Goal: Transaction & Acquisition: Purchase product/service

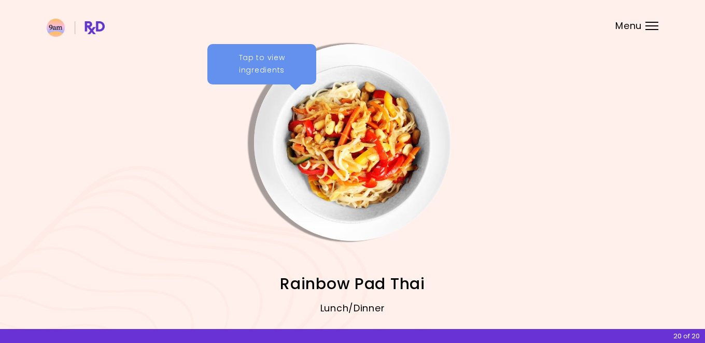
click at [276, 63] on div "Tap to view ingredients" at bounding box center [261, 64] width 109 height 40
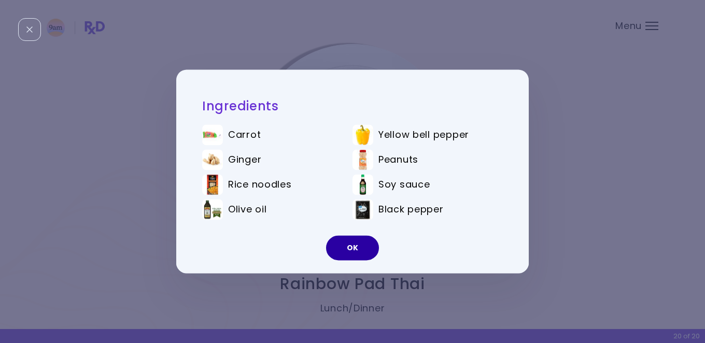
click at [365, 251] on button "OK" at bounding box center [352, 248] width 53 height 25
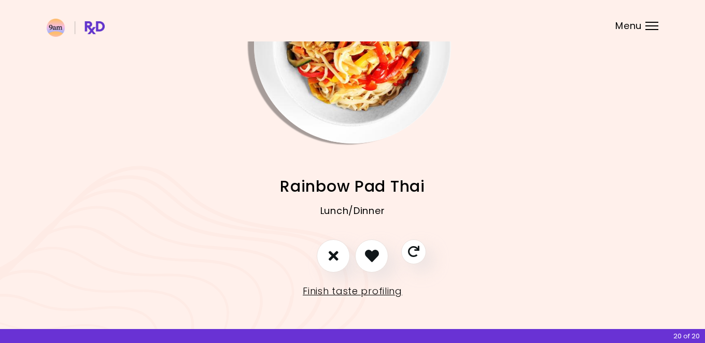
scroll to position [97, 0]
click at [372, 255] on icon "I like this recipe" at bounding box center [371, 256] width 16 height 16
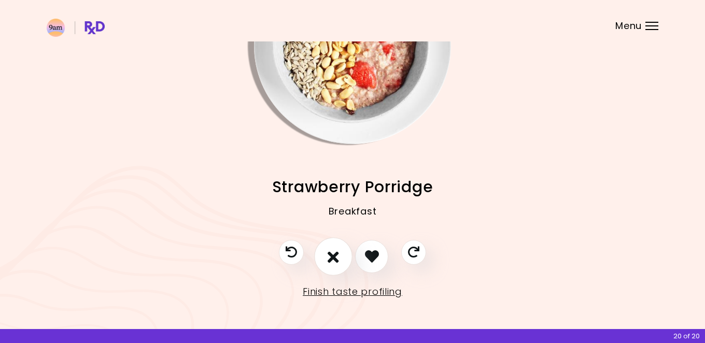
click at [333, 254] on icon "I don't like this recipe" at bounding box center [332, 256] width 11 height 16
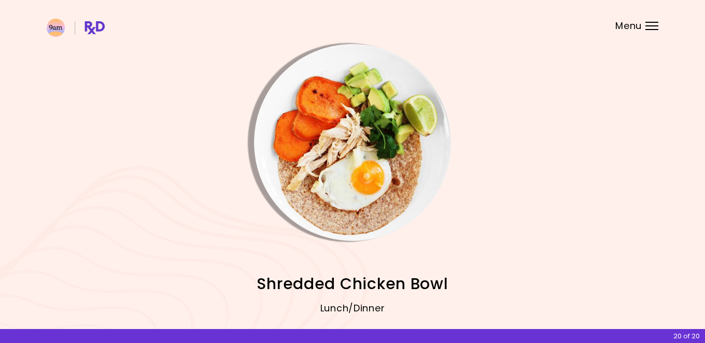
scroll to position [0, 0]
click at [333, 123] on img "Info - Shredded Chicken Bowl" at bounding box center [352, 142] width 197 height 197
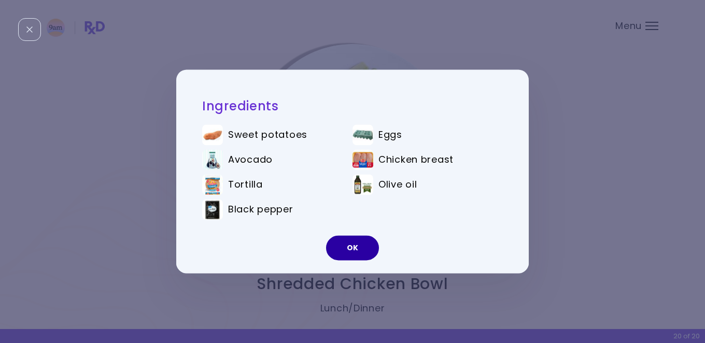
click at [353, 250] on button "OK" at bounding box center [352, 248] width 53 height 25
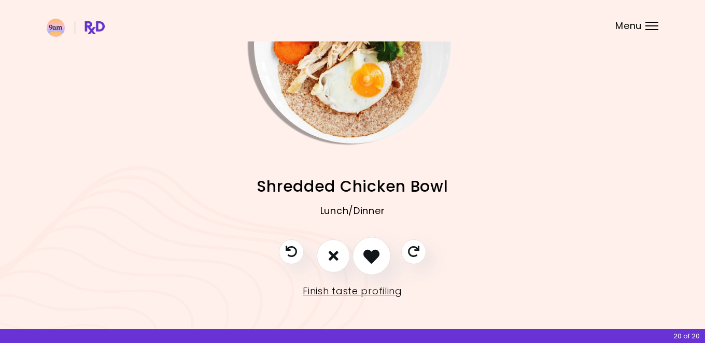
scroll to position [97, 0]
click at [336, 252] on icon "I don't like this recipe" at bounding box center [332, 256] width 11 height 16
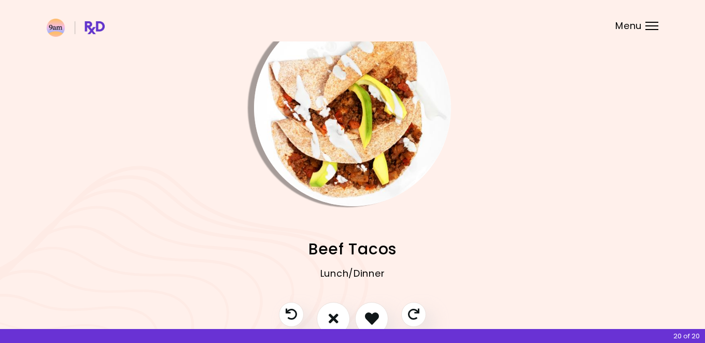
scroll to position [31, 0]
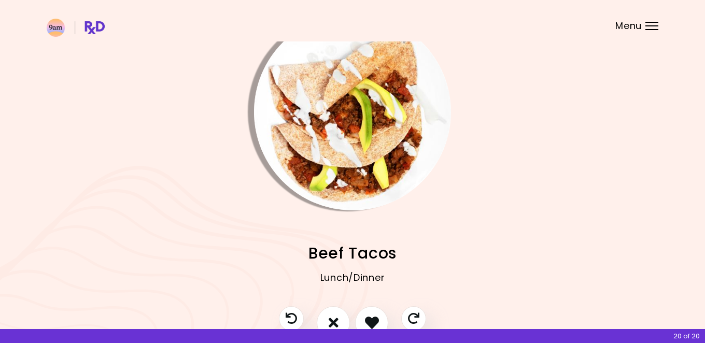
click at [341, 138] on img "Info - Beef Tacos" at bounding box center [352, 111] width 197 height 197
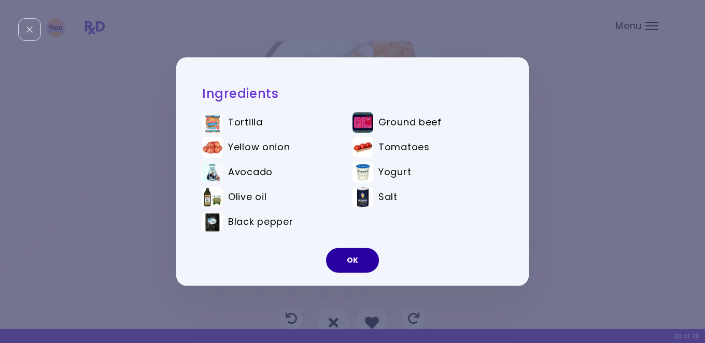
click at [343, 262] on button "OK" at bounding box center [352, 260] width 53 height 25
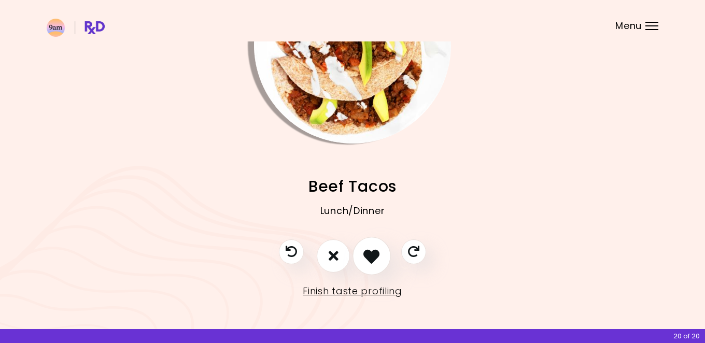
scroll to position [97, 0]
click at [377, 257] on icon "I like this recipe" at bounding box center [371, 256] width 16 height 16
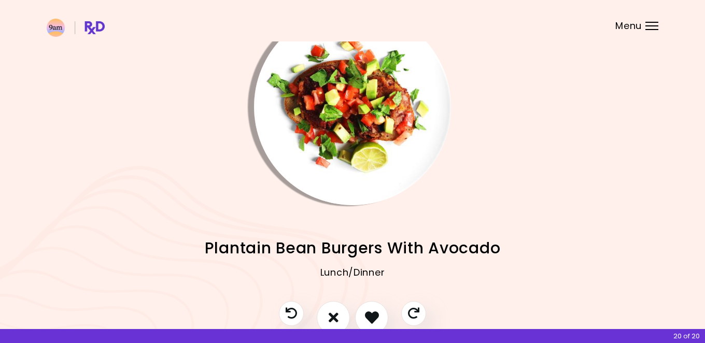
scroll to position [35, 0]
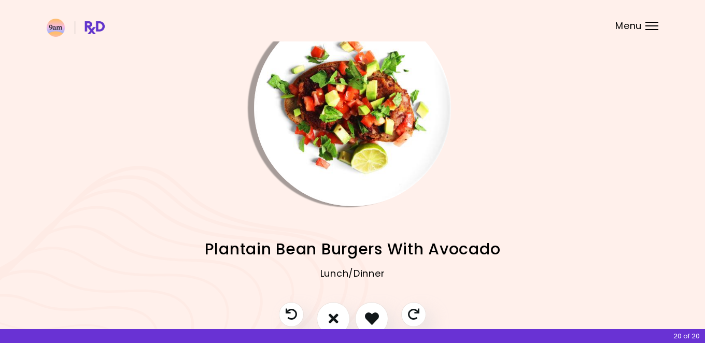
click at [348, 126] on img "Info - Plantain Bean Burgers With Avocado" at bounding box center [352, 107] width 197 height 197
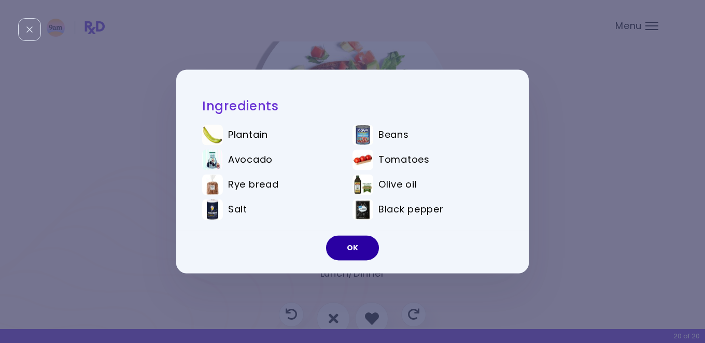
click at [343, 247] on button "OK" at bounding box center [352, 248] width 53 height 25
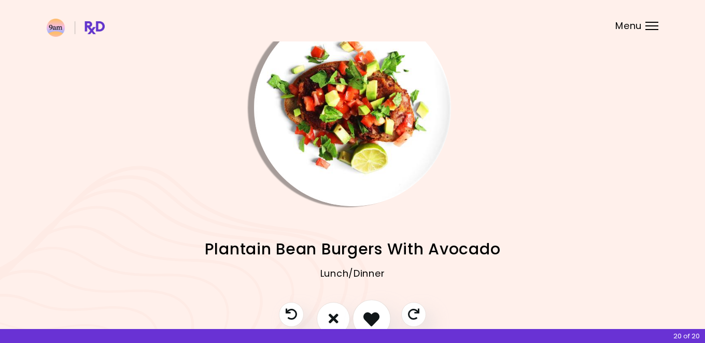
click at [377, 316] on icon "I like this recipe" at bounding box center [371, 318] width 16 height 16
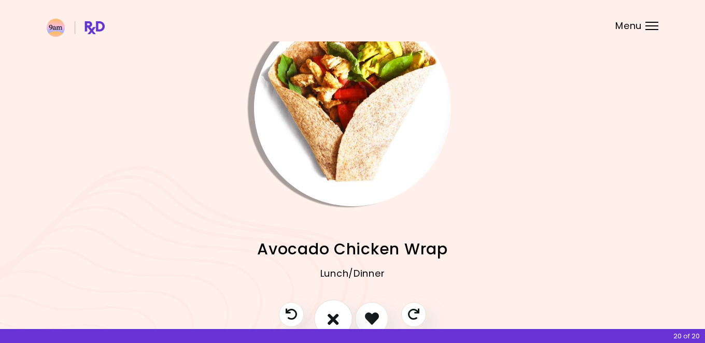
click at [335, 315] on icon "I don't like this recipe" at bounding box center [332, 318] width 11 height 16
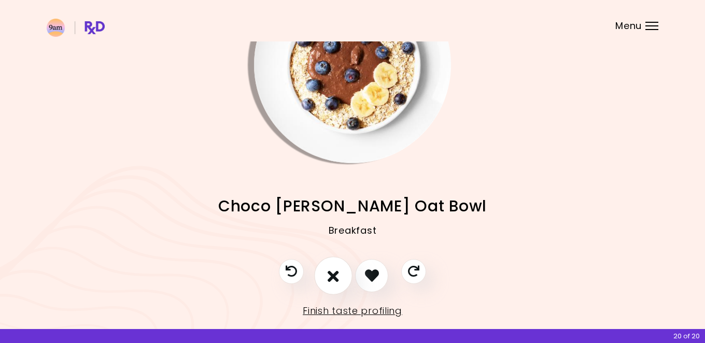
scroll to position [81, 0]
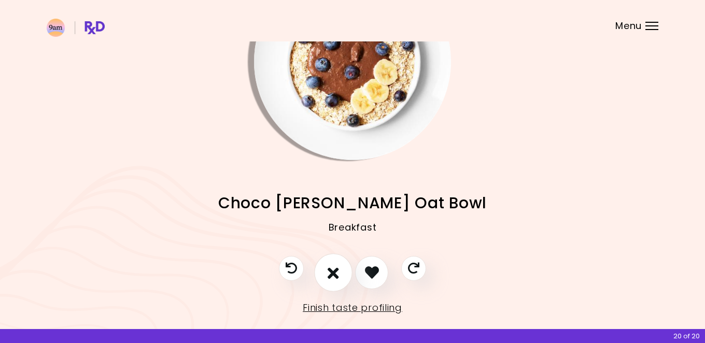
click at [337, 274] on icon "I don't like this recipe" at bounding box center [332, 272] width 11 height 16
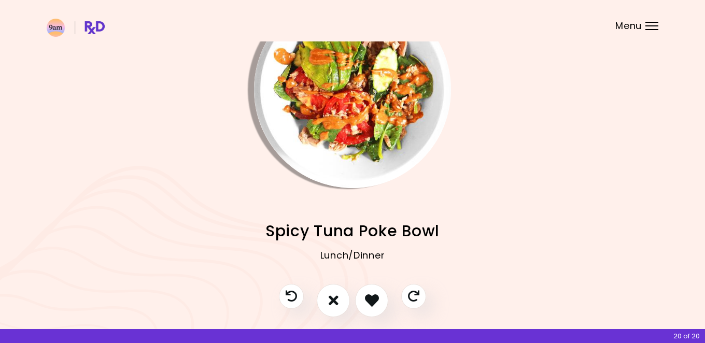
scroll to position [59, 0]
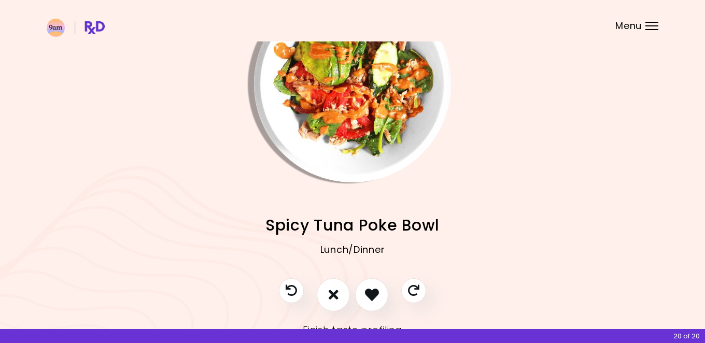
click at [332, 151] on img "Info - Spicy Tuna Poke Bowl" at bounding box center [352, 83] width 197 height 197
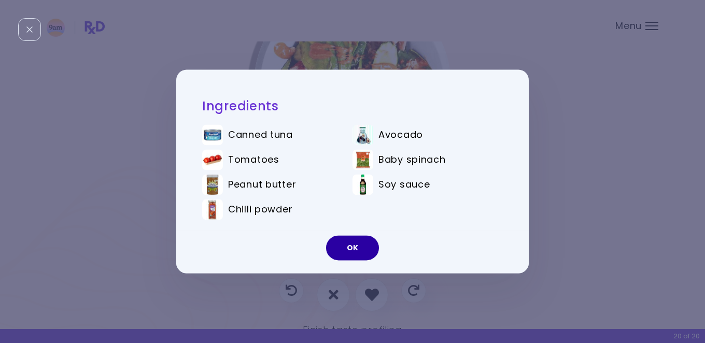
click at [351, 249] on button "OK" at bounding box center [352, 248] width 53 height 25
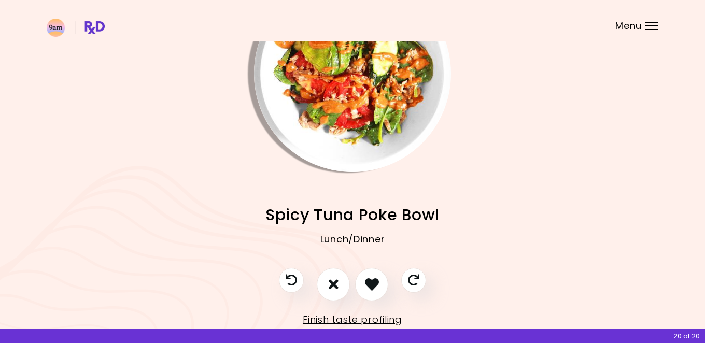
scroll to position [70, 0]
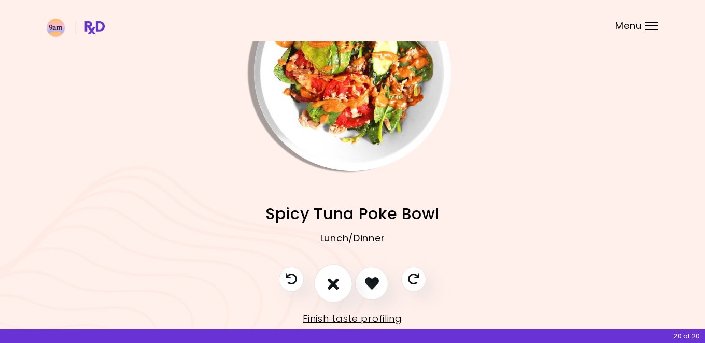
click at [340, 276] on button "I don't like this recipe" at bounding box center [333, 283] width 38 height 38
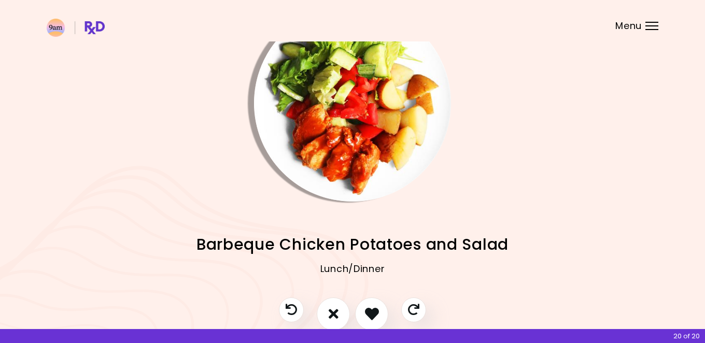
scroll to position [24, 0]
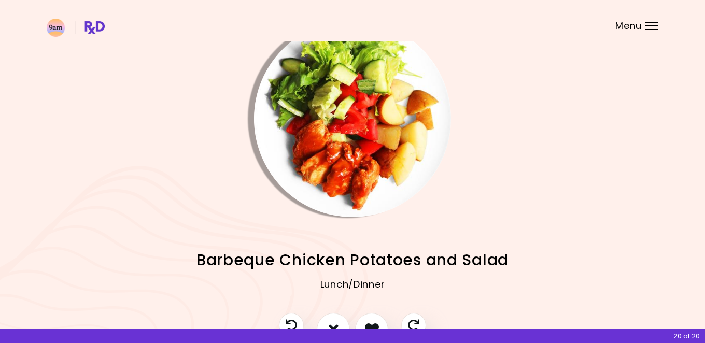
click at [325, 148] on img "Info - Barbeque Chicken Potatoes and Salad" at bounding box center [352, 118] width 197 height 197
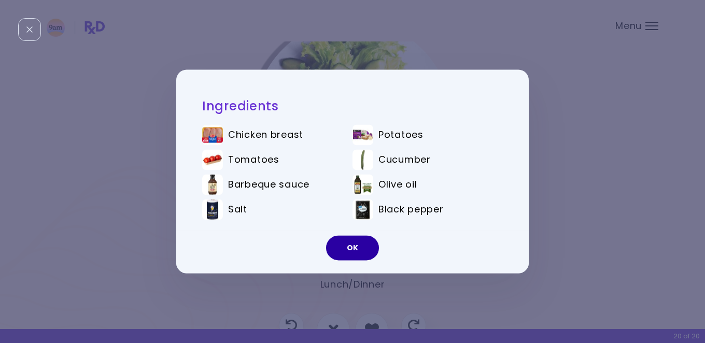
click at [357, 252] on button "OK" at bounding box center [352, 248] width 53 height 25
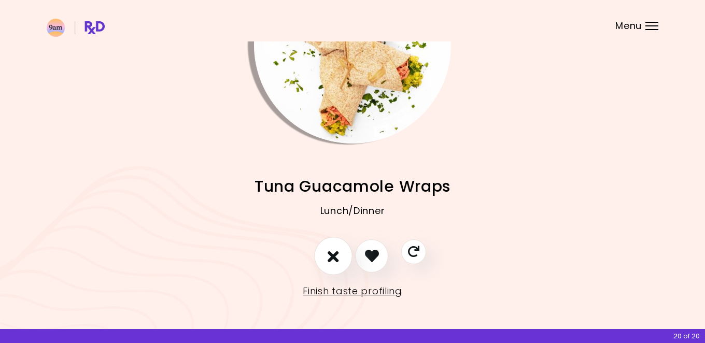
scroll to position [97, 0]
click at [329, 257] on icon "I don't like this recipe" at bounding box center [332, 256] width 11 height 16
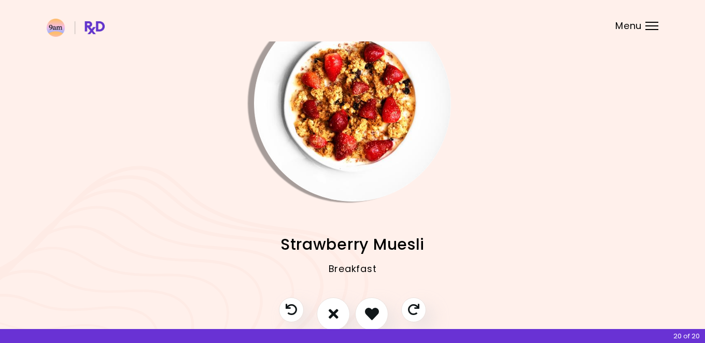
scroll to position [42, 0]
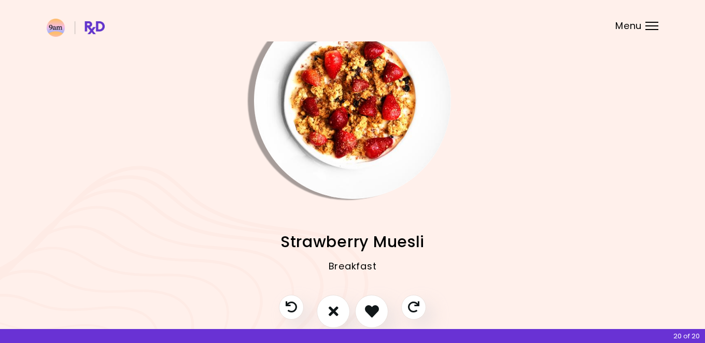
click at [333, 148] on img "Info - Strawberry Muesli" at bounding box center [352, 100] width 197 height 197
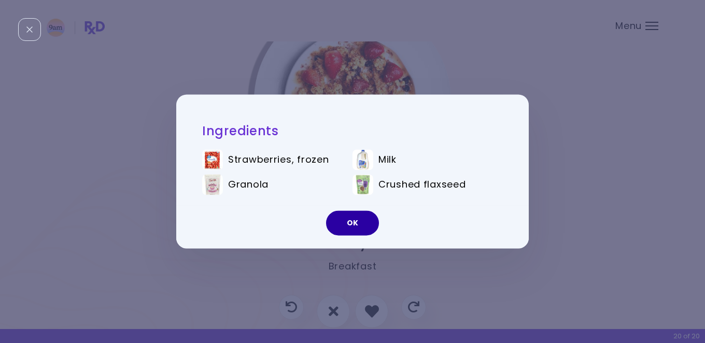
click at [353, 226] on button "OK" at bounding box center [352, 223] width 53 height 25
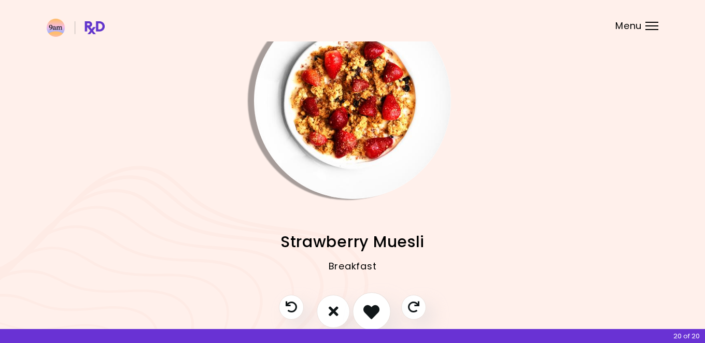
click at [369, 310] on icon "I like this recipe" at bounding box center [371, 311] width 16 height 16
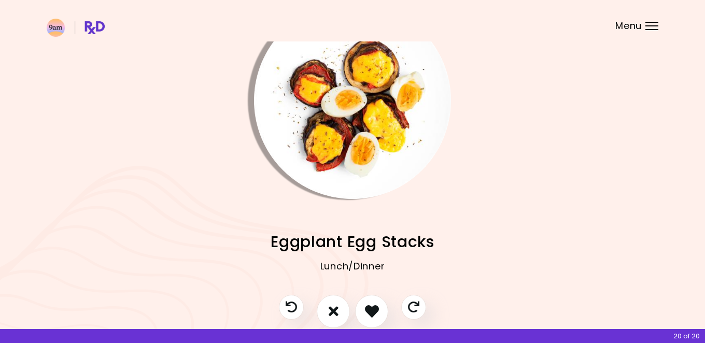
click at [335, 160] on img "Info - Eggplant Egg Stacks" at bounding box center [352, 100] width 197 height 197
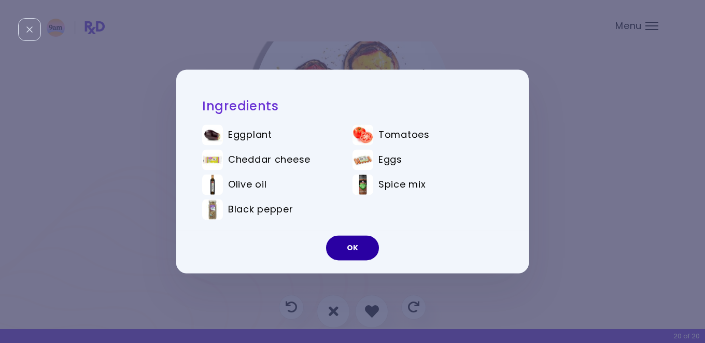
click at [354, 250] on button "OK" at bounding box center [352, 248] width 53 height 25
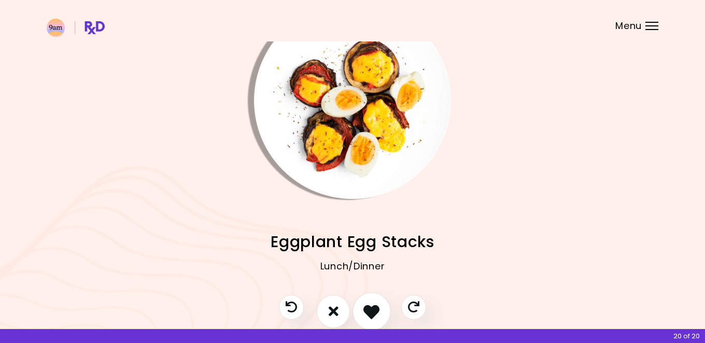
click at [376, 314] on icon "I like this recipe" at bounding box center [371, 311] width 16 height 16
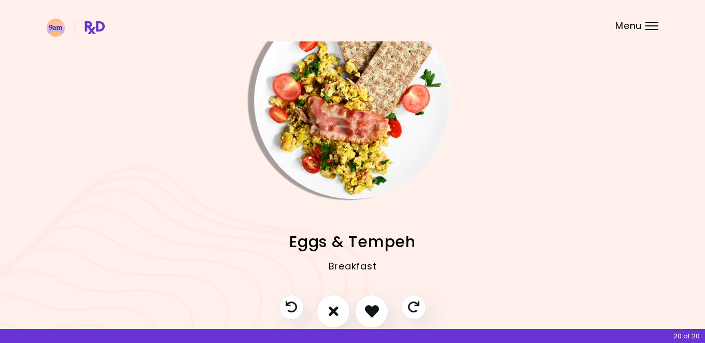
click at [342, 141] on img "Info - Eggs & Tempeh" at bounding box center [352, 100] width 197 height 197
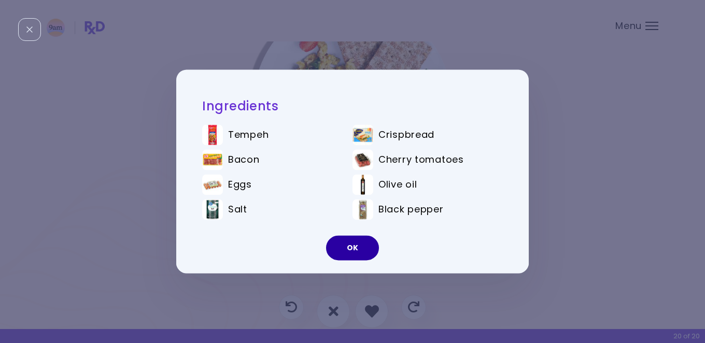
click at [360, 250] on button "OK" at bounding box center [352, 248] width 53 height 25
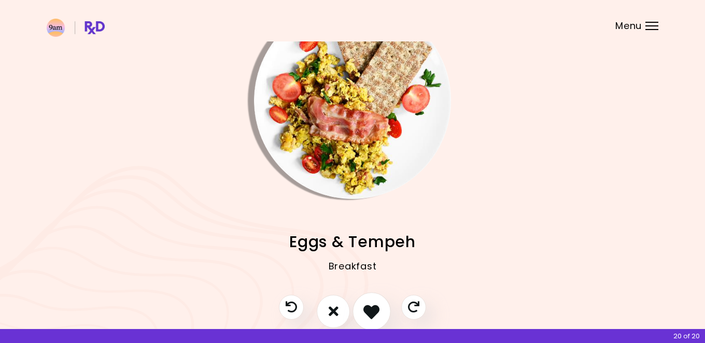
click at [371, 307] on icon "I like this recipe" at bounding box center [371, 311] width 16 height 16
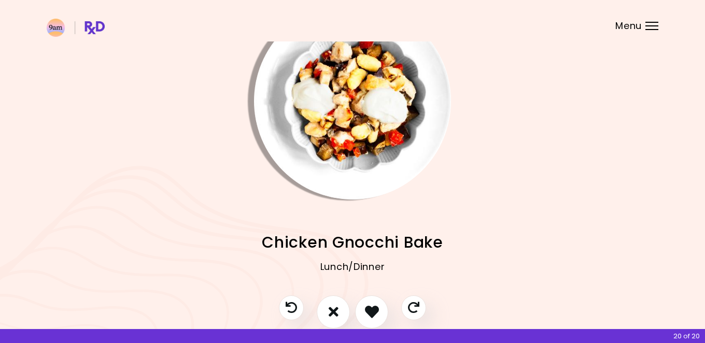
scroll to position [41, 0]
click at [347, 128] on img "Info - Chicken Gnocchi Bake" at bounding box center [352, 101] width 197 height 197
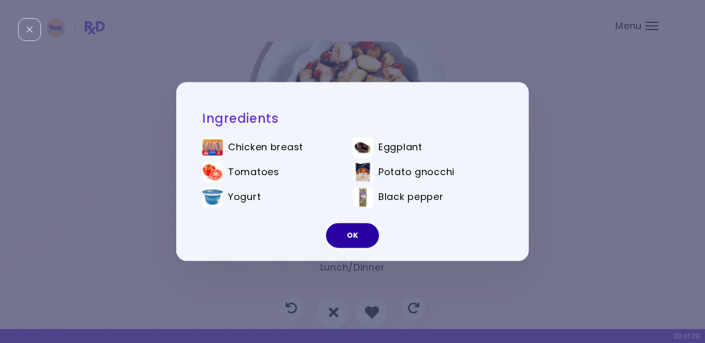
click at [344, 240] on button "OK" at bounding box center [352, 235] width 53 height 25
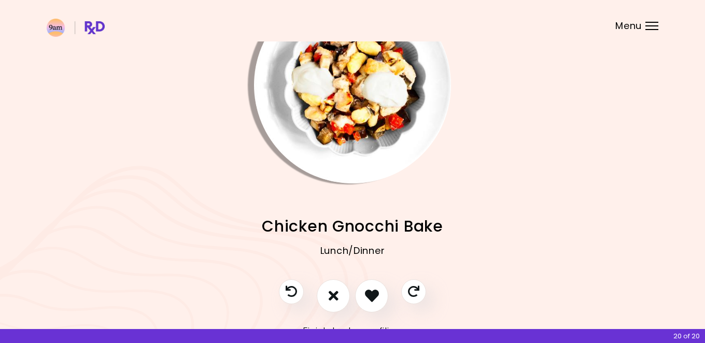
scroll to position [59, 0]
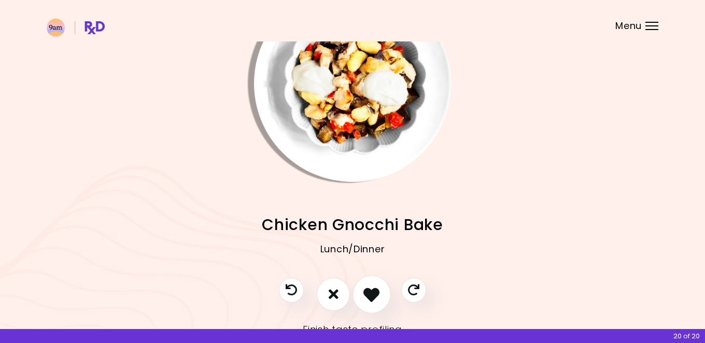
click at [371, 295] on icon "I like this recipe" at bounding box center [371, 294] width 16 height 16
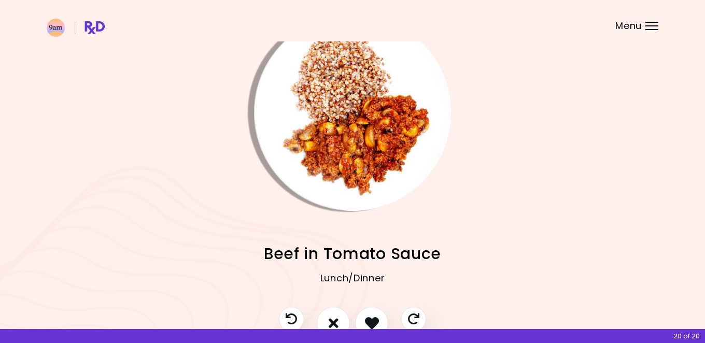
scroll to position [20, 0]
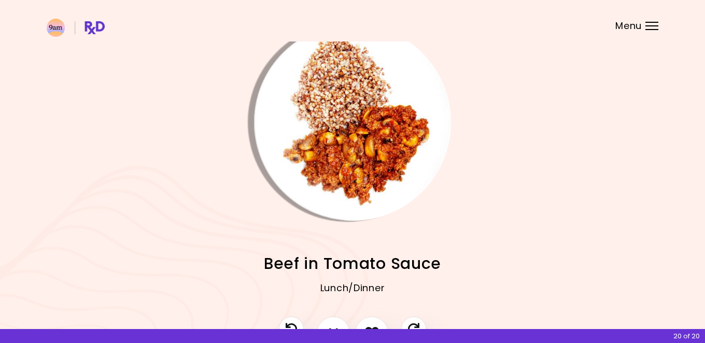
click at [361, 142] on img "Info - Beef in Tomato Sauce" at bounding box center [352, 122] width 197 height 197
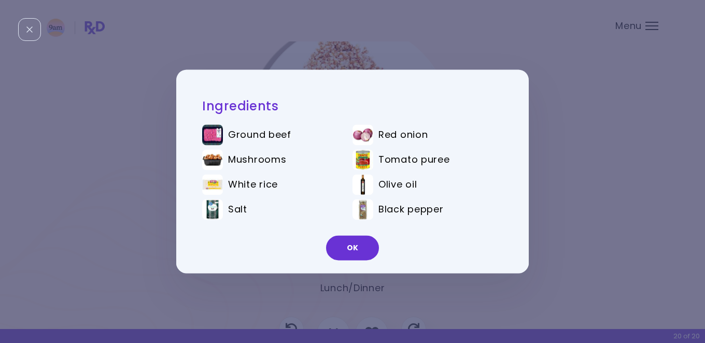
click at [361, 142] on img at bounding box center [362, 135] width 21 height 21
click at [354, 248] on button "OK" at bounding box center [352, 248] width 53 height 25
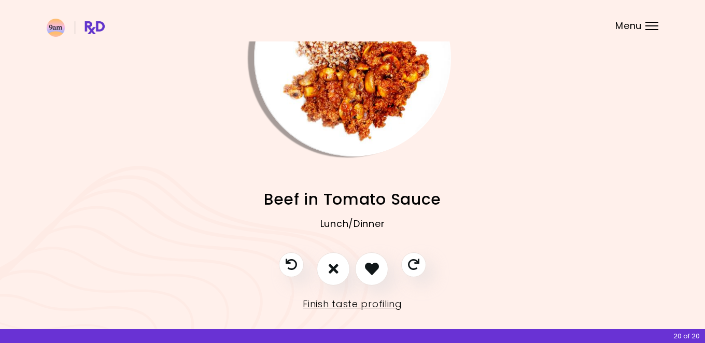
scroll to position [96, 0]
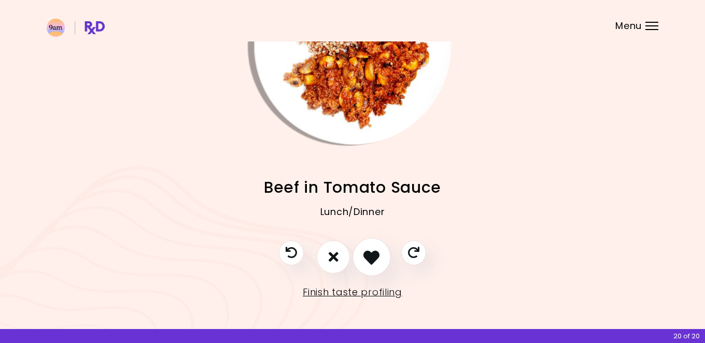
click at [377, 259] on icon "I like this recipe" at bounding box center [371, 257] width 16 height 16
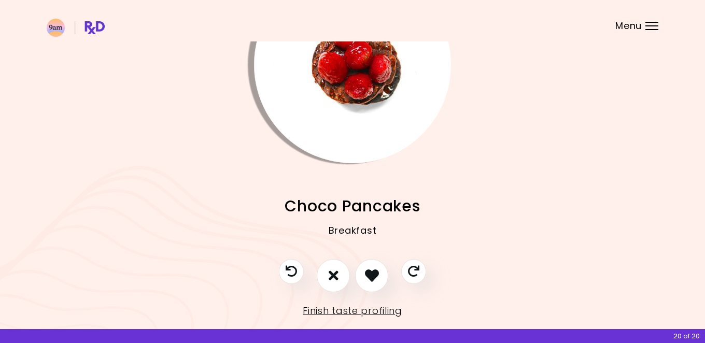
scroll to position [90, 0]
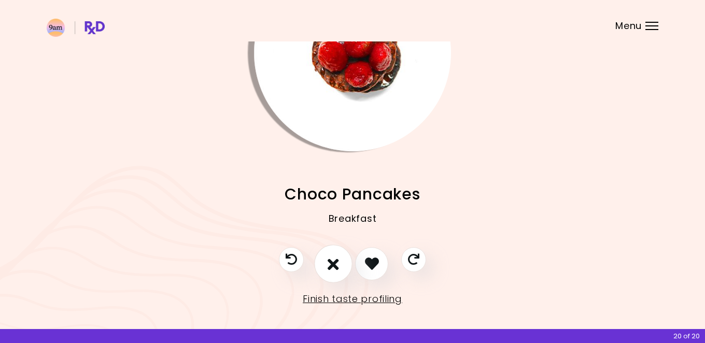
click at [327, 264] on icon "I don't like this recipe" at bounding box center [332, 263] width 11 height 16
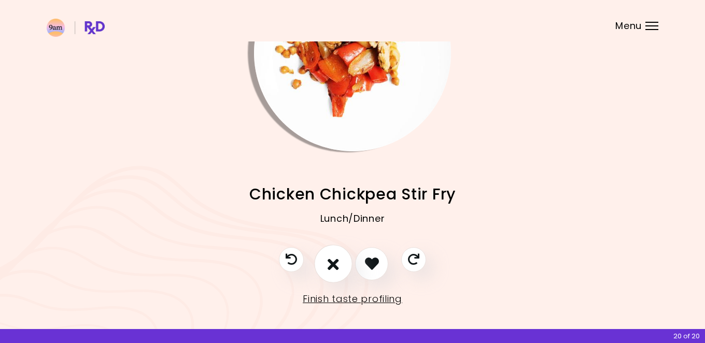
click at [327, 264] on icon "I don't like this recipe" at bounding box center [332, 263] width 11 height 16
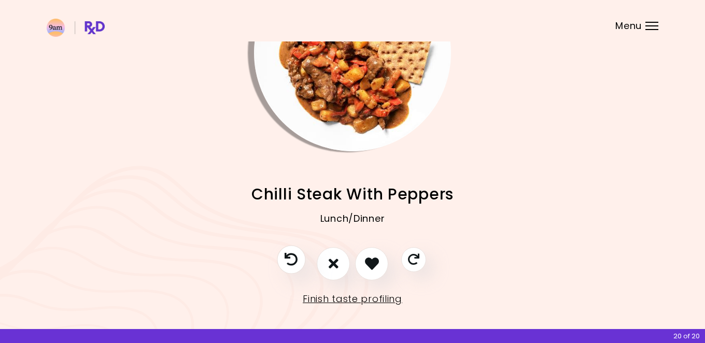
click at [293, 258] on icon "Previous recipe" at bounding box center [290, 259] width 13 height 13
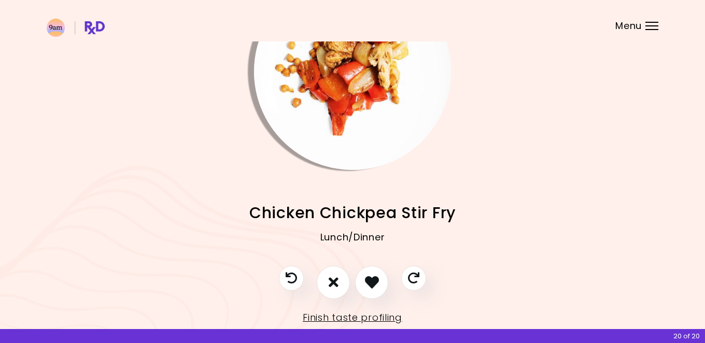
scroll to position [83, 0]
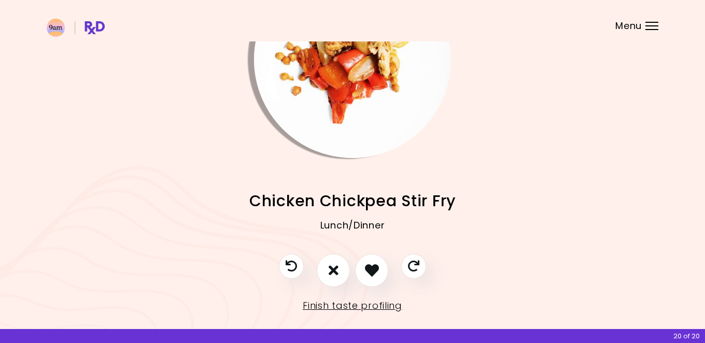
click at [361, 126] on img "Info - Chicken Chickpea Stir Fry" at bounding box center [352, 59] width 197 height 197
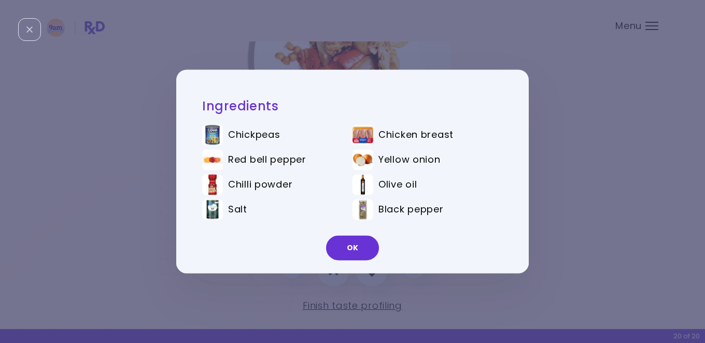
click at [357, 262] on div "OK" at bounding box center [352, 252] width 352 height 43
click at [357, 249] on button "OK" at bounding box center [352, 248] width 53 height 25
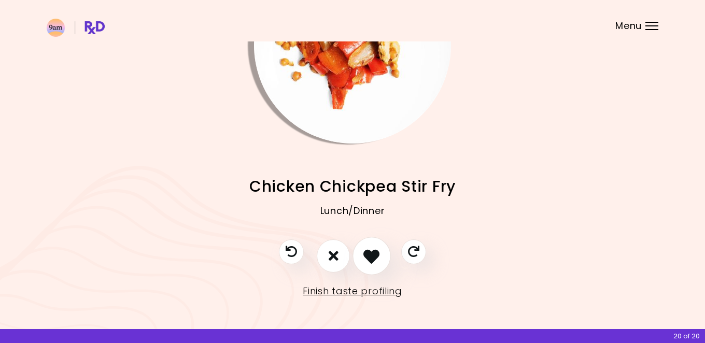
scroll to position [97, 0]
click at [334, 254] on icon "I don't like this recipe" at bounding box center [332, 256] width 11 height 16
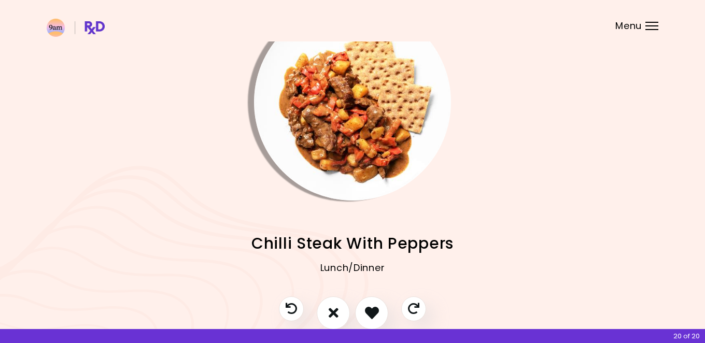
scroll to position [40, 0]
click at [335, 124] on img "Info - Chilli Steak With Peppers" at bounding box center [352, 102] width 197 height 197
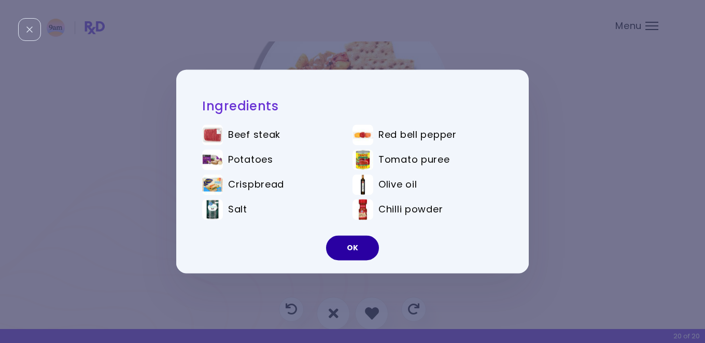
click at [356, 251] on button "OK" at bounding box center [352, 248] width 53 height 25
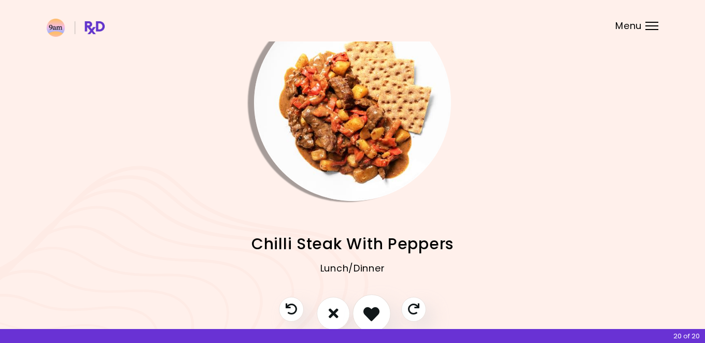
click at [374, 310] on icon "I like this recipe" at bounding box center [371, 313] width 16 height 16
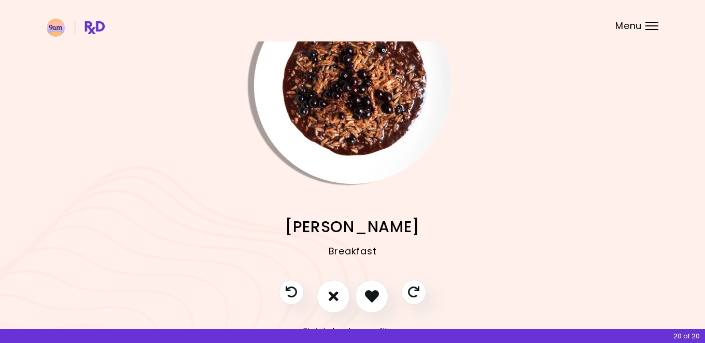
scroll to position [58, 0]
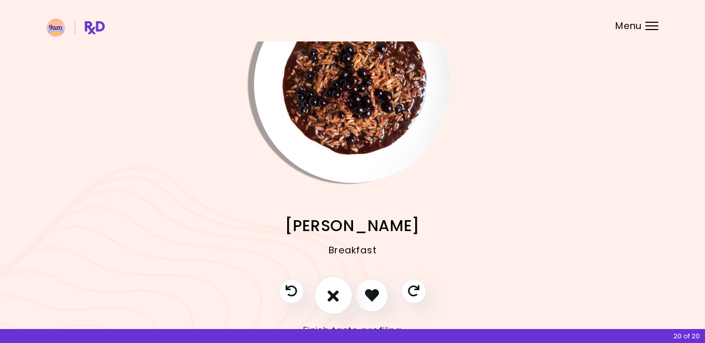
click at [335, 288] on icon "I don't like this recipe" at bounding box center [332, 295] width 11 height 16
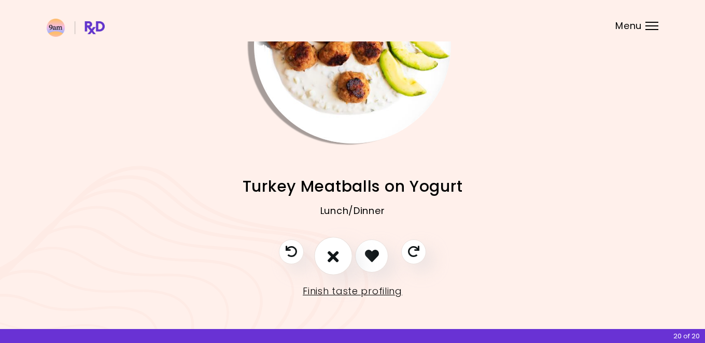
scroll to position [97, 0]
click at [332, 254] on icon "I don't like this recipe" at bounding box center [332, 256] width 11 height 16
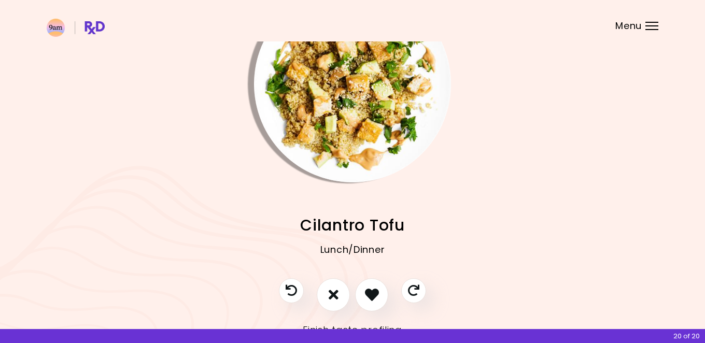
scroll to position [61, 0]
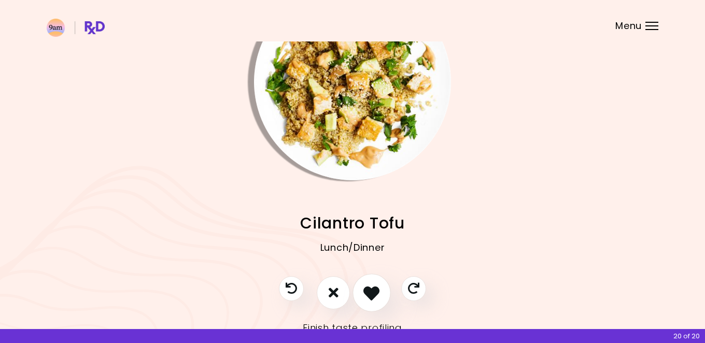
click at [374, 289] on icon "I like this recipe" at bounding box center [371, 292] width 16 height 16
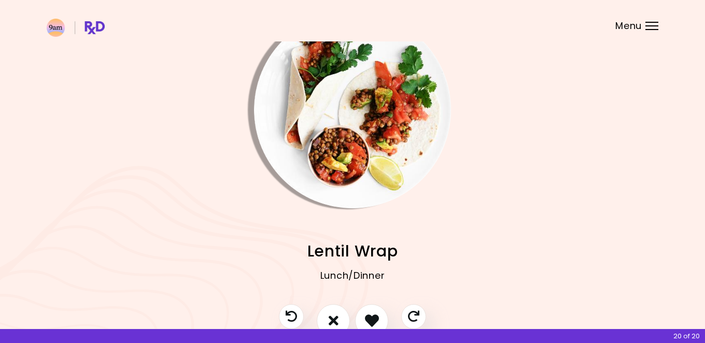
scroll to position [46, 0]
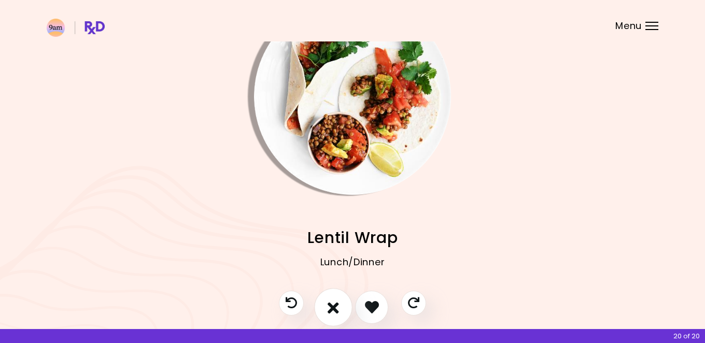
click at [341, 316] on button "I don't like this recipe" at bounding box center [333, 307] width 38 height 38
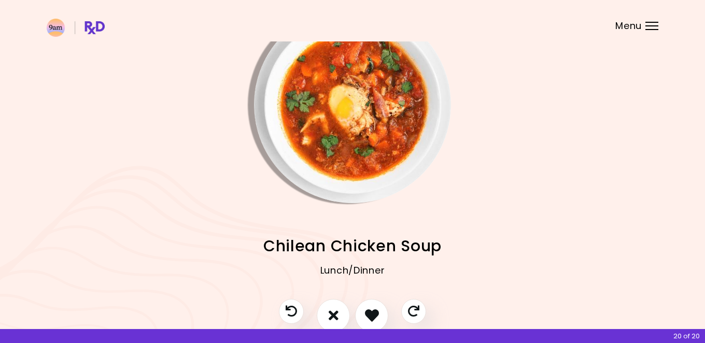
scroll to position [37, 0]
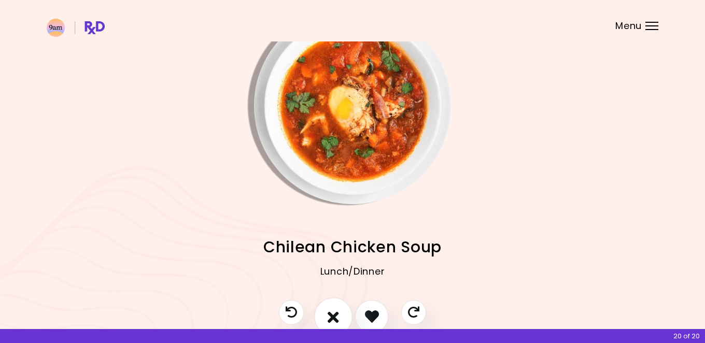
click at [333, 312] on icon "I don't like this recipe" at bounding box center [332, 316] width 11 height 16
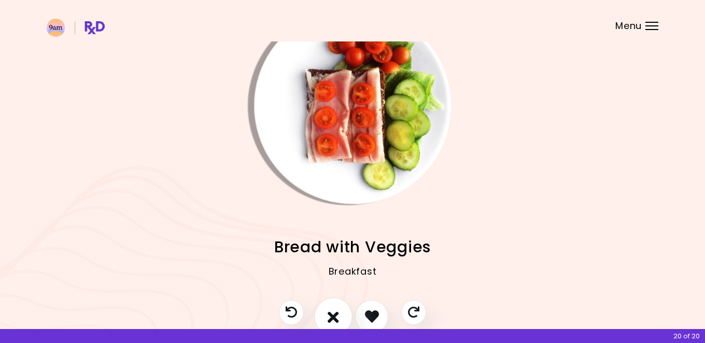
click at [333, 312] on icon "I don't like this recipe" at bounding box center [332, 316] width 11 height 16
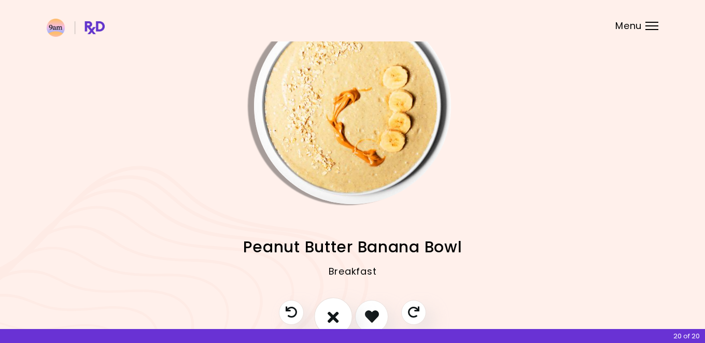
click at [333, 312] on icon "I don't like this recipe" at bounding box center [332, 316] width 11 height 16
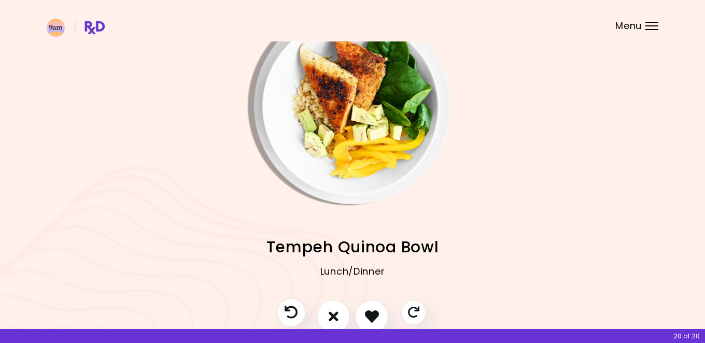
click at [286, 307] on icon "Previous recipe" at bounding box center [290, 312] width 13 height 13
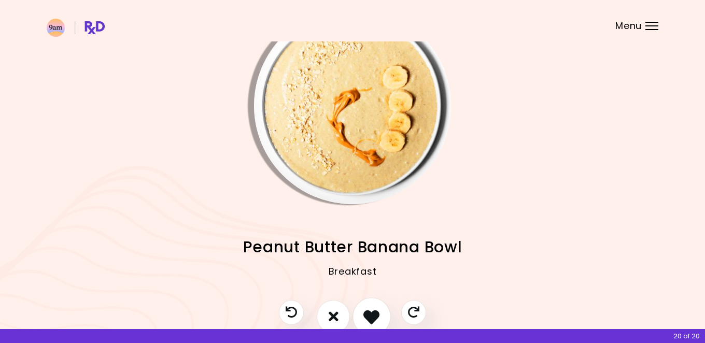
click at [371, 313] on icon "I like this recipe" at bounding box center [371, 316] width 16 height 16
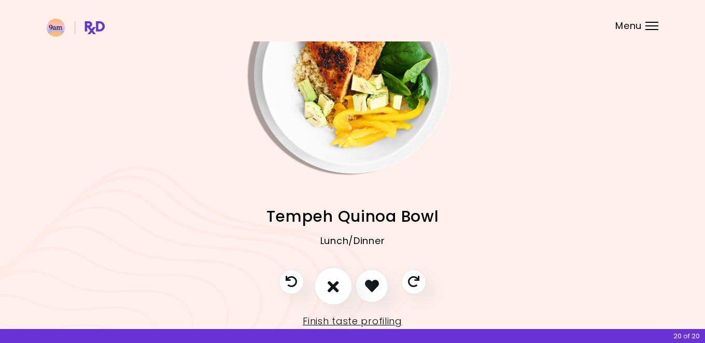
scroll to position [68, 0]
click at [364, 285] on icon "I like this recipe" at bounding box center [371, 285] width 16 height 16
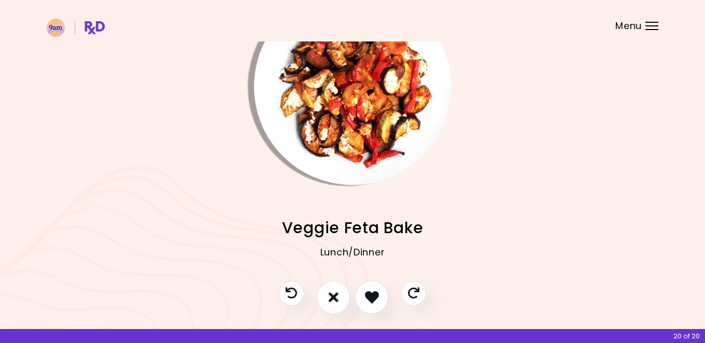
scroll to position [65, 0]
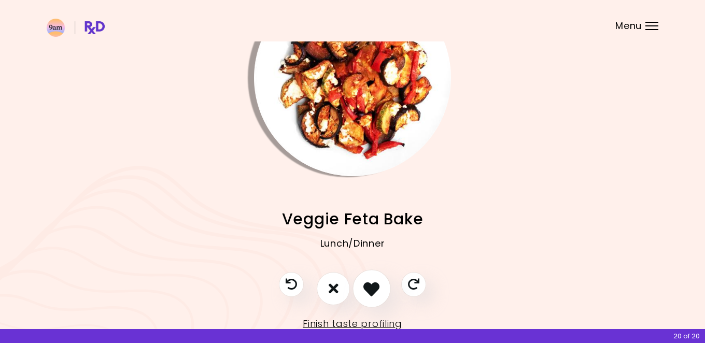
click at [375, 294] on icon "I like this recipe" at bounding box center [371, 288] width 16 height 16
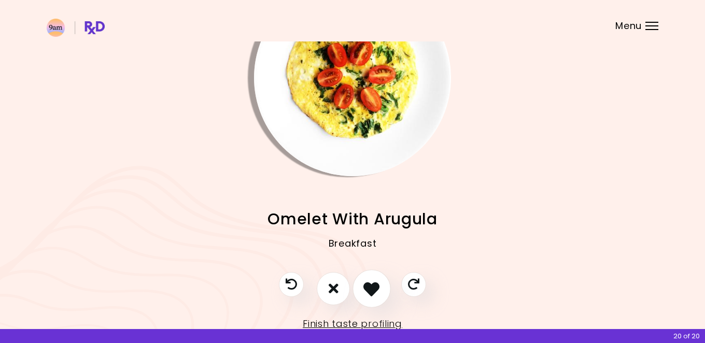
click at [375, 294] on icon "I like this recipe" at bounding box center [371, 288] width 16 height 16
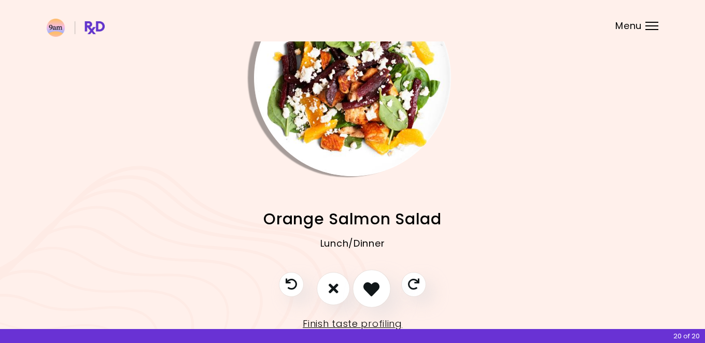
click at [375, 294] on icon "I like this recipe" at bounding box center [371, 288] width 16 height 16
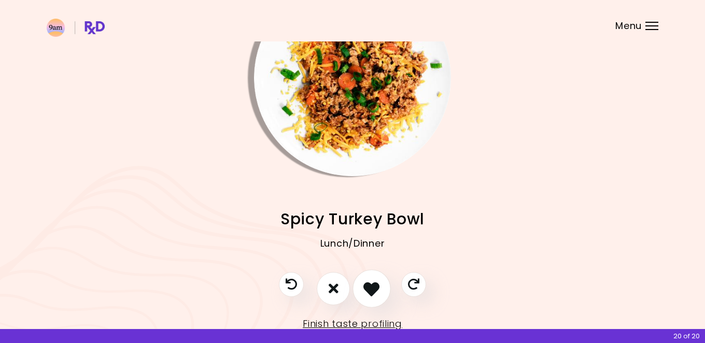
click at [375, 294] on icon "I like this recipe" at bounding box center [371, 288] width 16 height 16
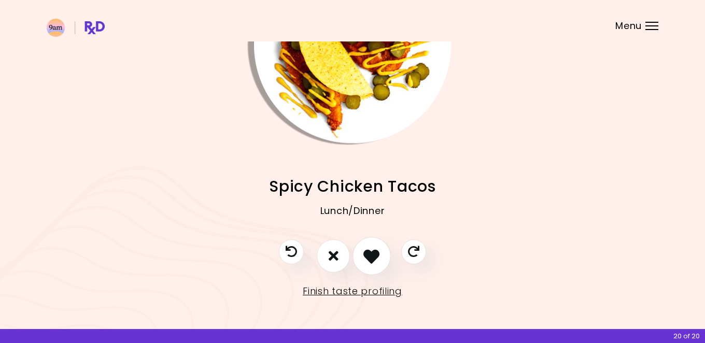
scroll to position [97, 0]
click at [371, 259] on icon "I like this recipe" at bounding box center [371, 256] width 16 height 16
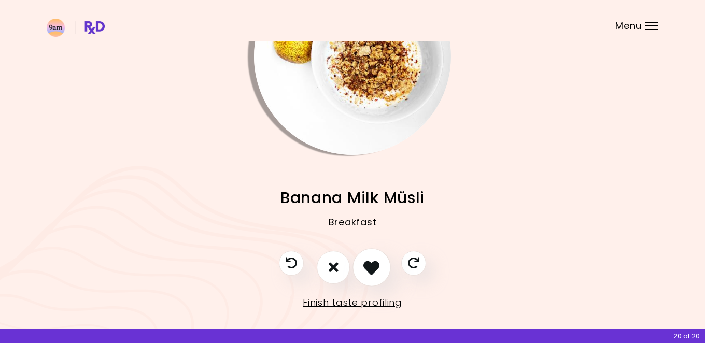
scroll to position [82, 0]
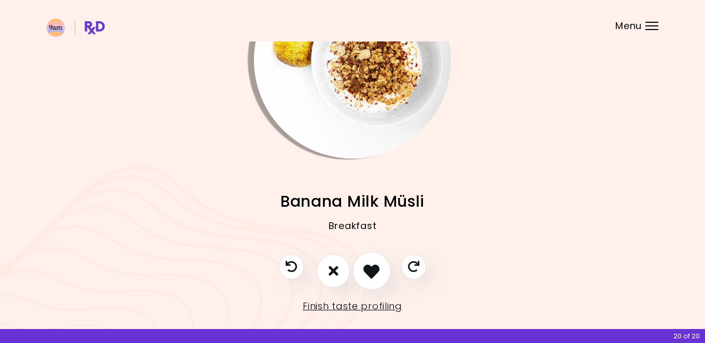
click at [370, 273] on icon "I like this recipe" at bounding box center [371, 271] width 16 height 16
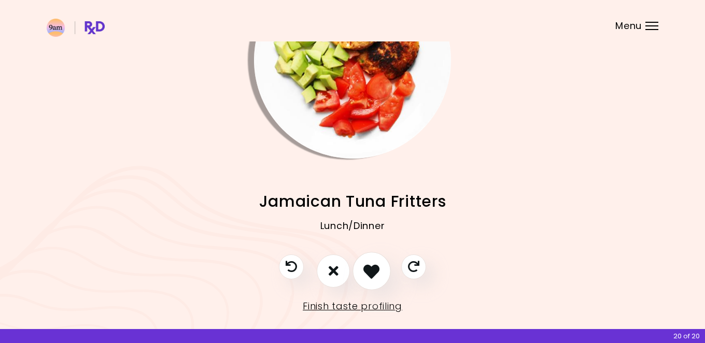
click at [370, 273] on icon "I like this recipe" at bounding box center [371, 271] width 16 height 16
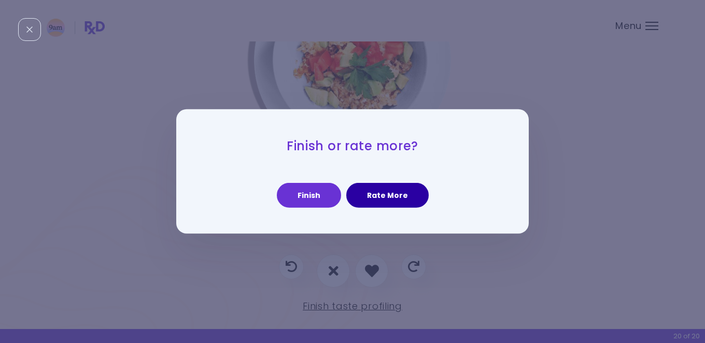
click at [382, 199] on button "Rate More" at bounding box center [387, 195] width 82 height 25
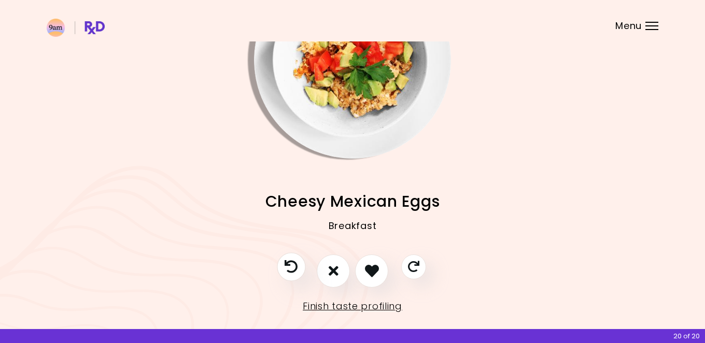
click at [289, 267] on icon "Previous recipe" at bounding box center [290, 266] width 13 height 13
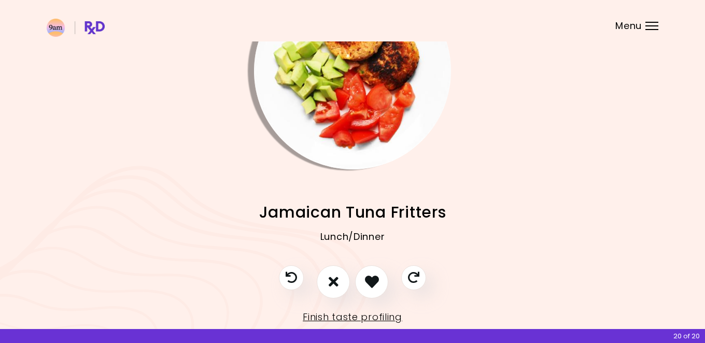
scroll to position [77, 0]
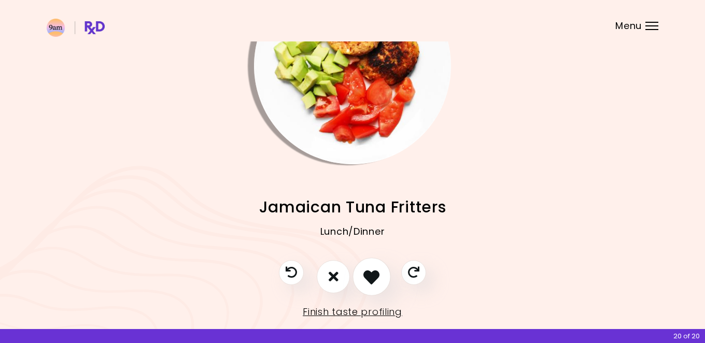
click at [370, 281] on icon "I like this recipe" at bounding box center [371, 276] width 16 height 16
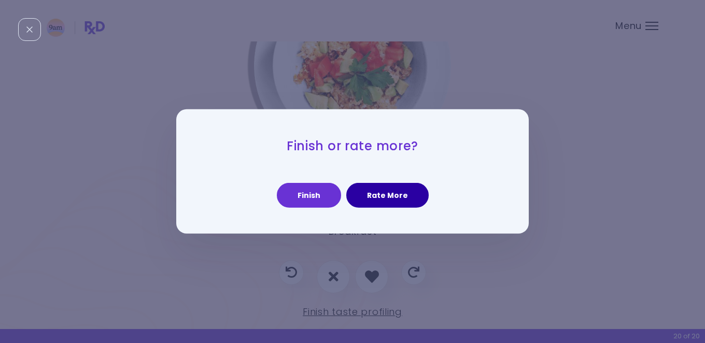
click at [390, 199] on button "Rate More" at bounding box center [387, 195] width 82 height 25
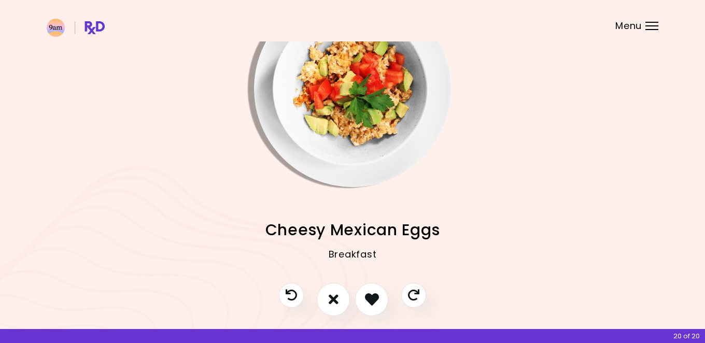
scroll to position [63, 0]
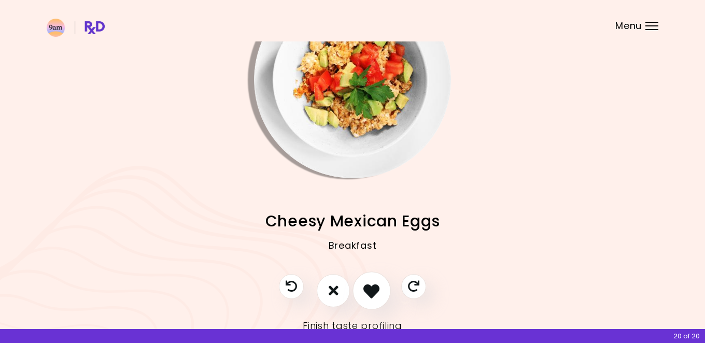
click at [374, 291] on icon "I like this recipe" at bounding box center [371, 290] width 16 height 16
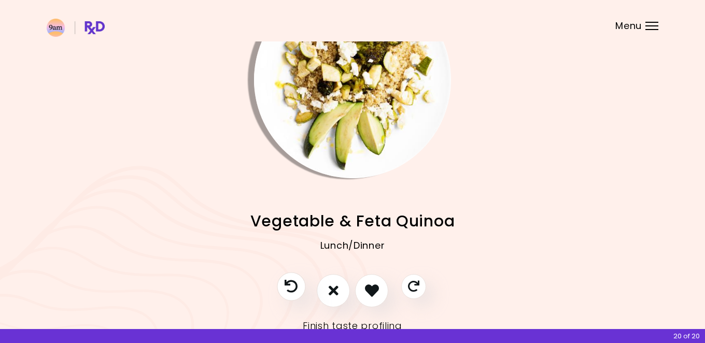
click at [295, 280] on icon "Previous recipe" at bounding box center [290, 286] width 13 height 13
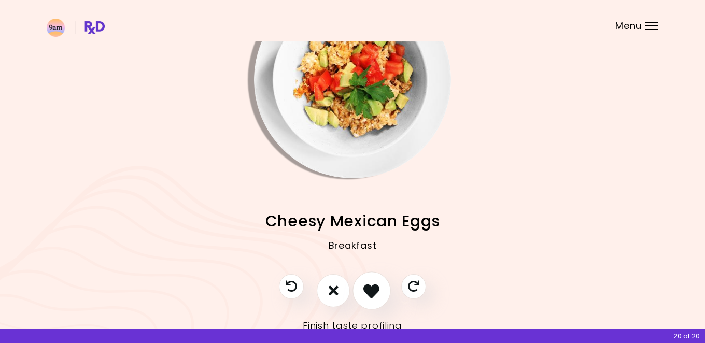
click at [374, 297] on icon "I like this recipe" at bounding box center [371, 290] width 16 height 16
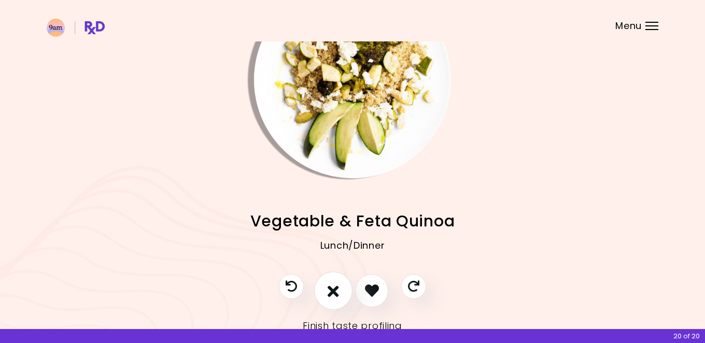
click at [336, 294] on icon "I don't like this recipe" at bounding box center [332, 290] width 11 height 16
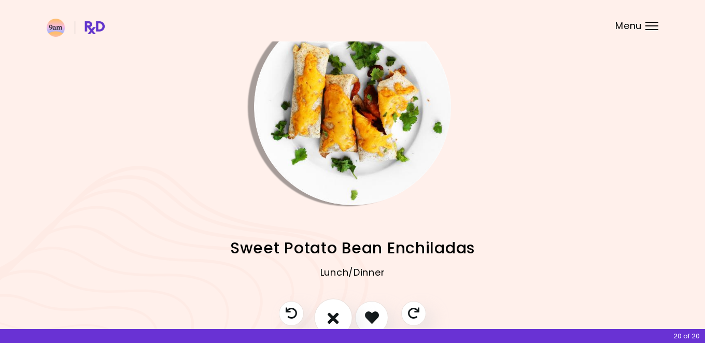
scroll to position [35, 0]
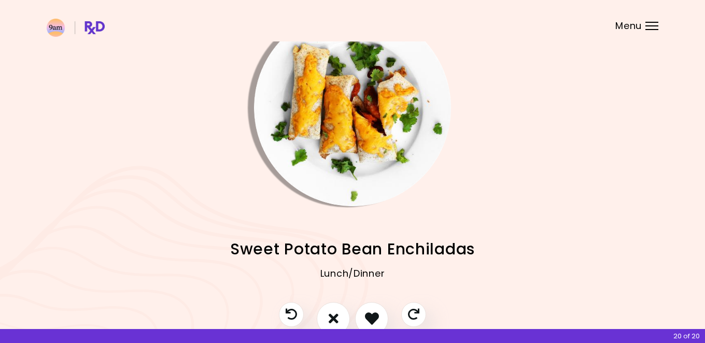
click at [334, 129] on img "Info - Sweet Potato Bean Enchiladas" at bounding box center [352, 107] width 197 height 197
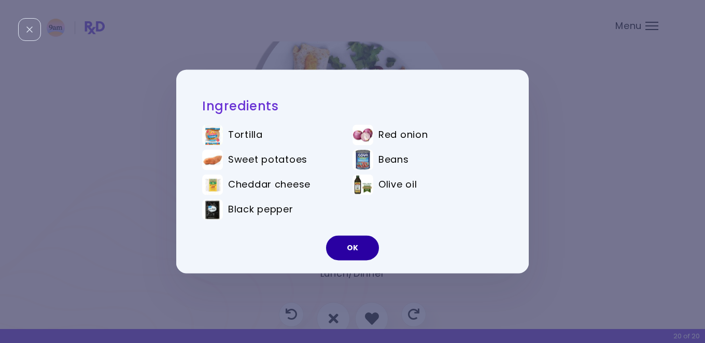
click at [348, 251] on button "OK" at bounding box center [352, 248] width 53 height 25
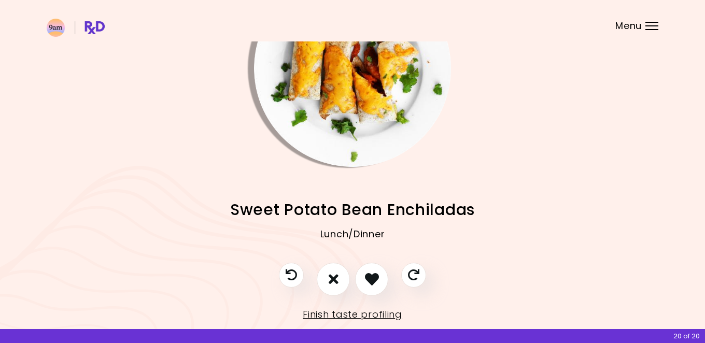
scroll to position [92, 0]
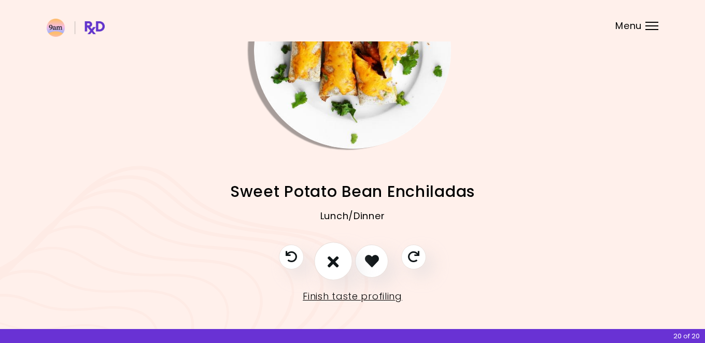
click at [329, 271] on button "I don't like this recipe" at bounding box center [333, 261] width 38 height 38
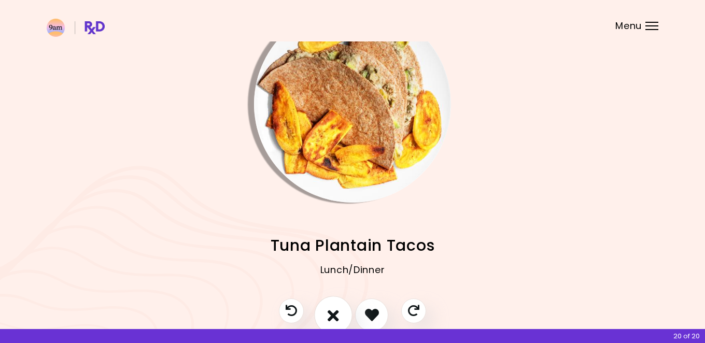
scroll to position [37, 0]
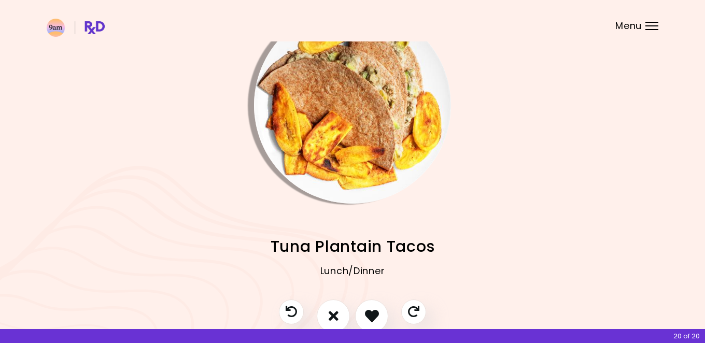
click at [348, 144] on img "Info - Tuna Plantain Tacos" at bounding box center [352, 105] width 197 height 197
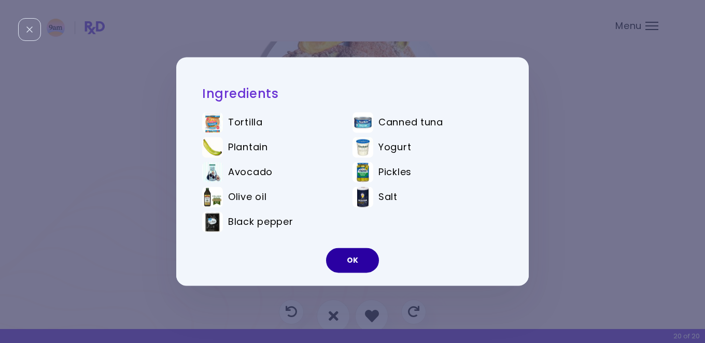
click at [357, 255] on button "OK" at bounding box center [352, 260] width 53 height 25
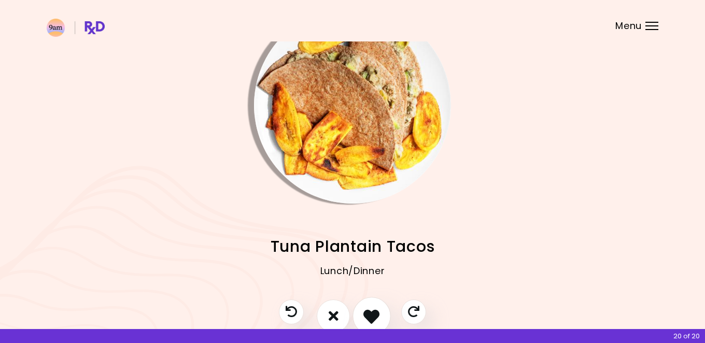
click at [382, 318] on button "I like this recipe" at bounding box center [371, 316] width 38 height 38
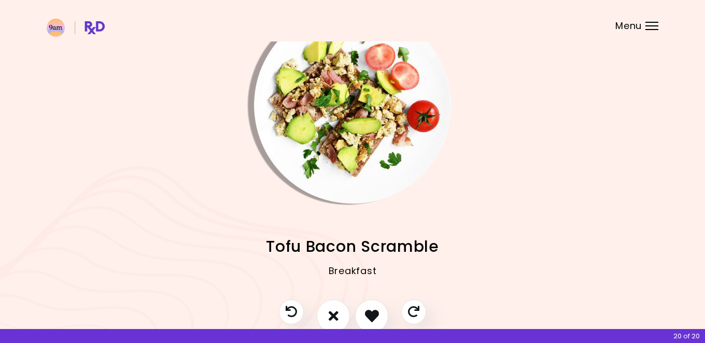
click at [347, 149] on img "Info - Tofu Bacon Scramble" at bounding box center [352, 105] width 197 height 197
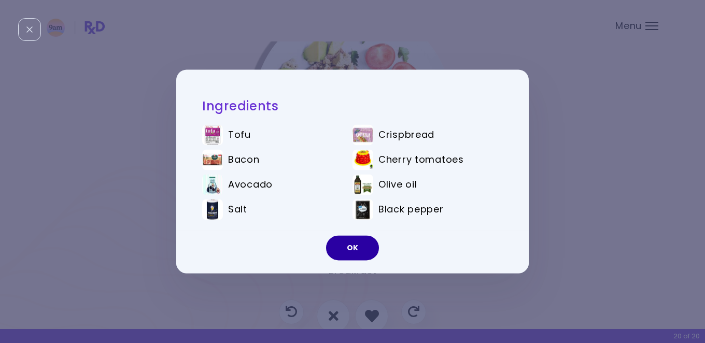
click at [366, 253] on button "OK" at bounding box center [352, 248] width 53 height 25
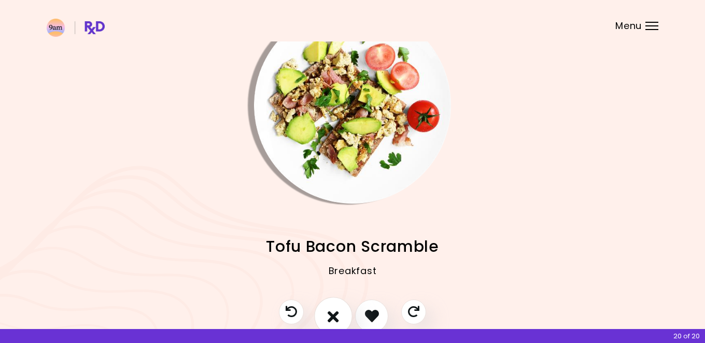
click at [338, 317] on icon "I don't like this recipe" at bounding box center [332, 316] width 11 height 16
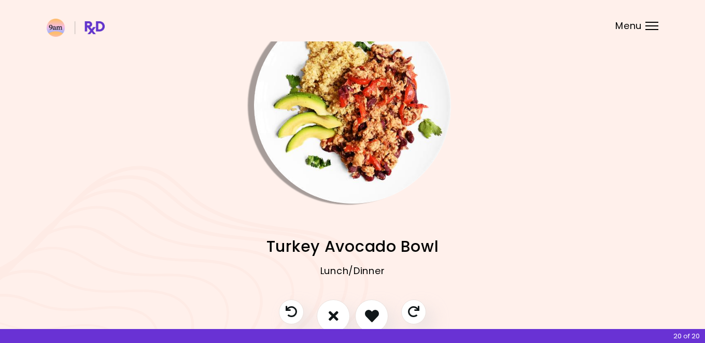
click at [363, 154] on img "Info - Turkey Avocado Bowl" at bounding box center [352, 105] width 197 height 197
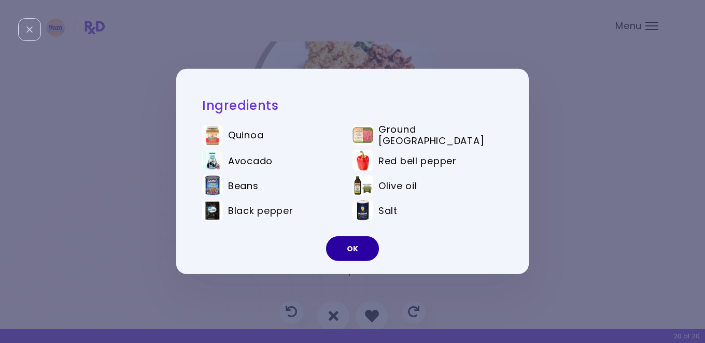
click at [354, 246] on button "OK" at bounding box center [352, 248] width 53 height 25
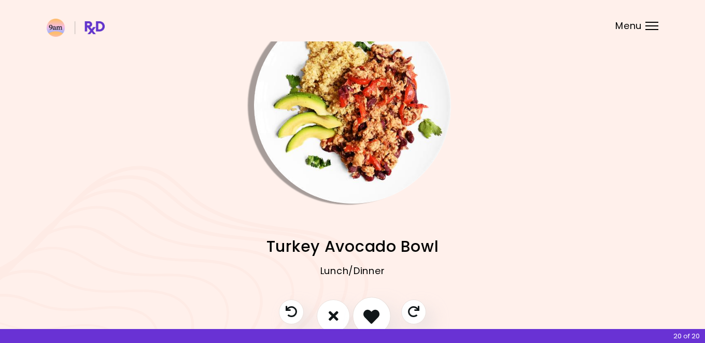
click at [373, 317] on icon "I like this recipe" at bounding box center [371, 316] width 16 height 16
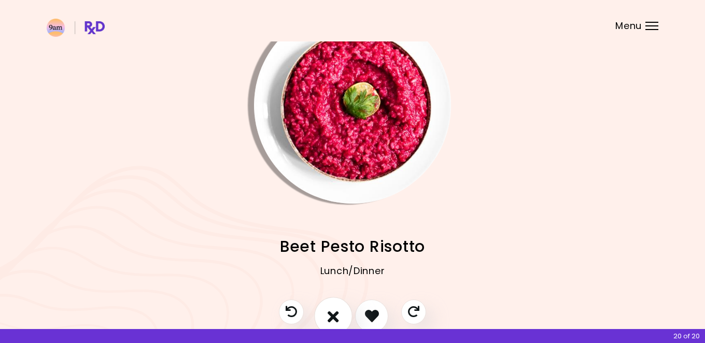
click at [327, 317] on icon "I don't like this recipe" at bounding box center [332, 316] width 11 height 16
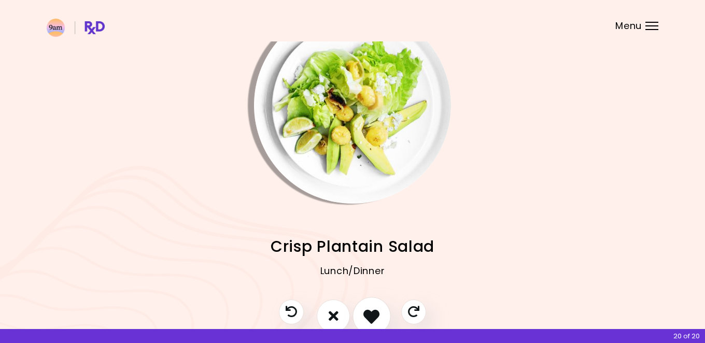
click at [380, 314] on button "I like this recipe" at bounding box center [371, 316] width 38 height 38
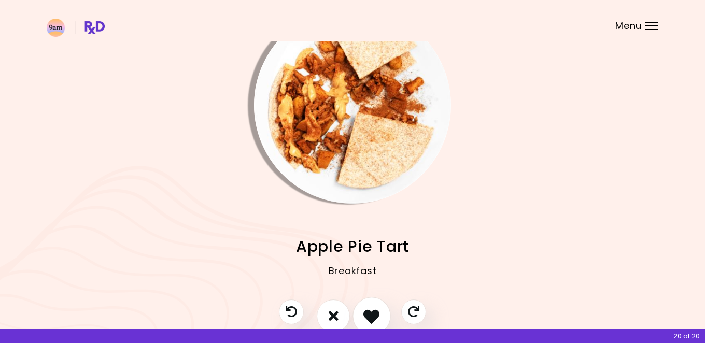
click at [377, 315] on icon "I like this recipe" at bounding box center [371, 316] width 16 height 16
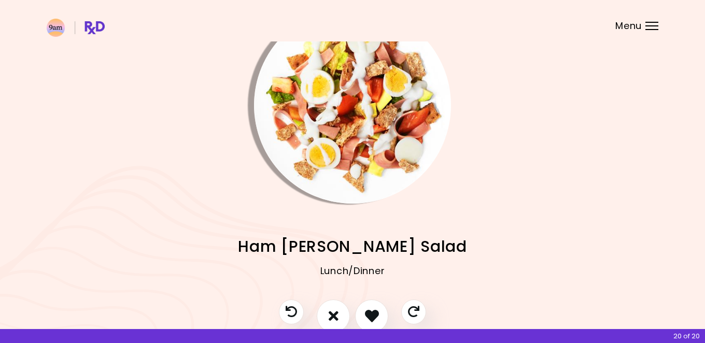
click at [353, 254] on span "Ham [PERSON_NAME] Salad" at bounding box center [352, 246] width 229 height 20
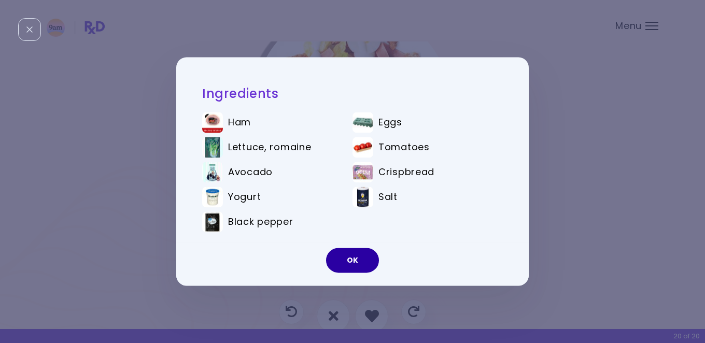
click at [370, 261] on button "OK" at bounding box center [352, 260] width 53 height 25
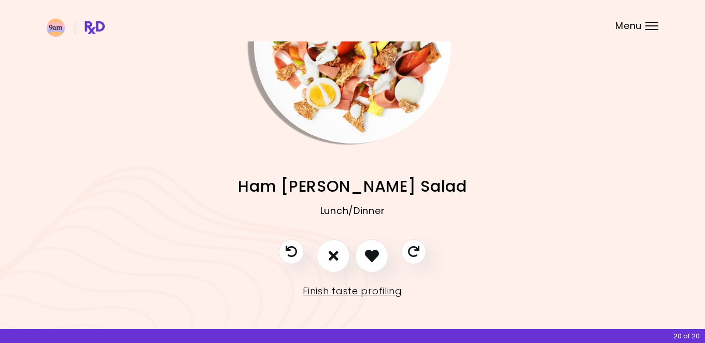
scroll to position [97, 0]
click at [371, 257] on icon "I like this recipe" at bounding box center [371, 256] width 16 height 16
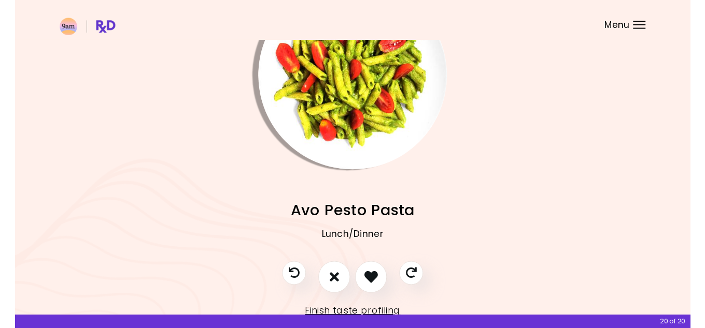
scroll to position [61, 0]
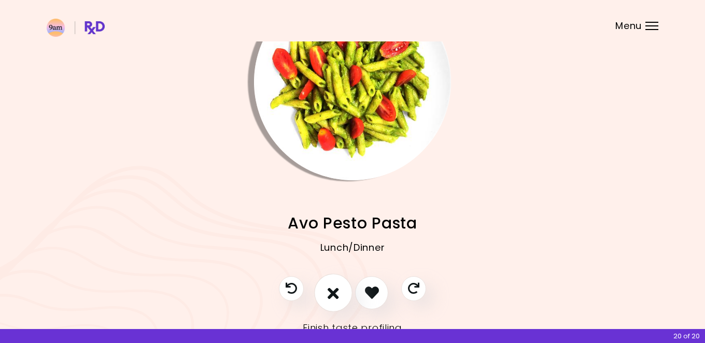
click at [329, 289] on icon "I don't like this recipe" at bounding box center [332, 292] width 11 height 16
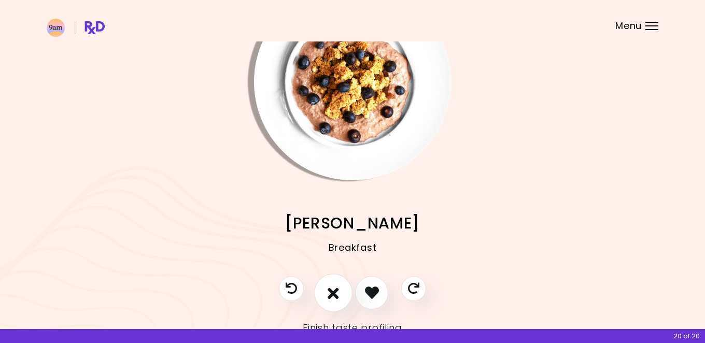
click at [332, 292] on icon "I don't like this recipe" at bounding box center [332, 292] width 11 height 16
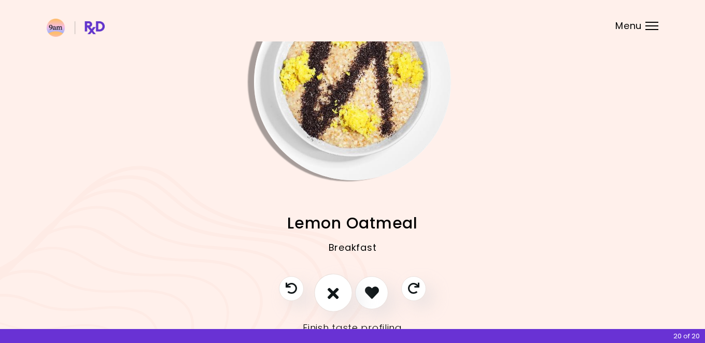
click at [332, 292] on icon "I don't like this recipe" at bounding box center [332, 292] width 11 height 16
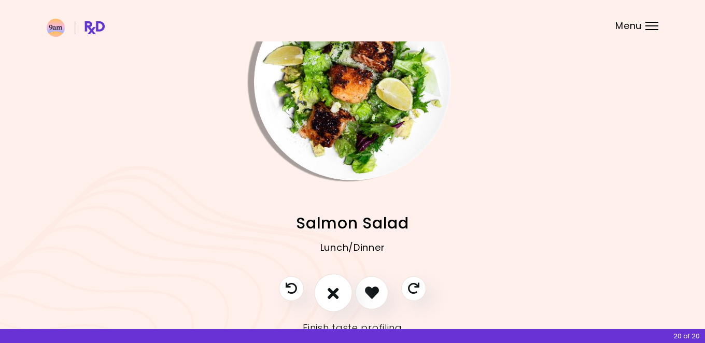
click at [332, 292] on icon "I don't like this recipe" at bounding box center [332, 292] width 11 height 16
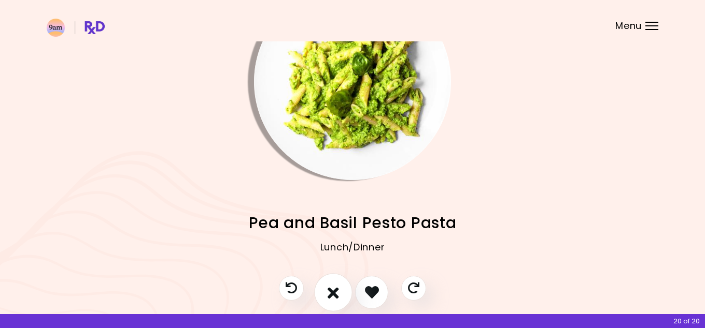
click at [339, 291] on icon "I don't like this recipe" at bounding box center [332, 292] width 11 height 16
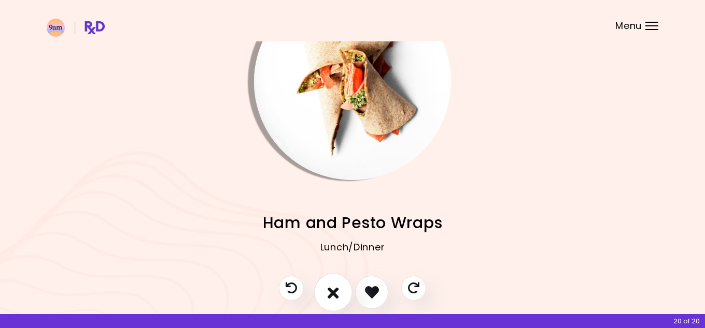
click at [339, 291] on icon "I don't like this recipe" at bounding box center [332, 292] width 11 height 16
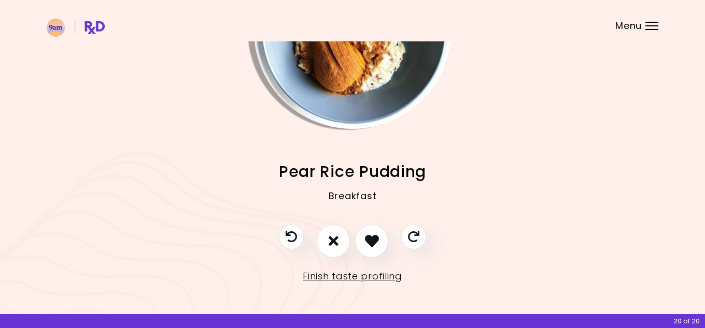
scroll to position [111, 0]
click at [370, 236] on icon "I like this recipe" at bounding box center [371, 242] width 16 height 16
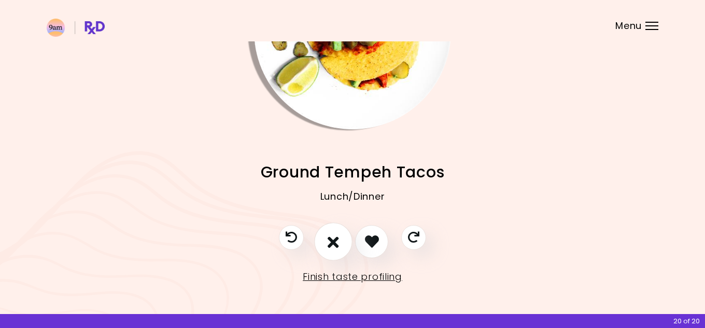
click at [331, 236] on icon "I don't like this recipe" at bounding box center [332, 242] width 11 height 16
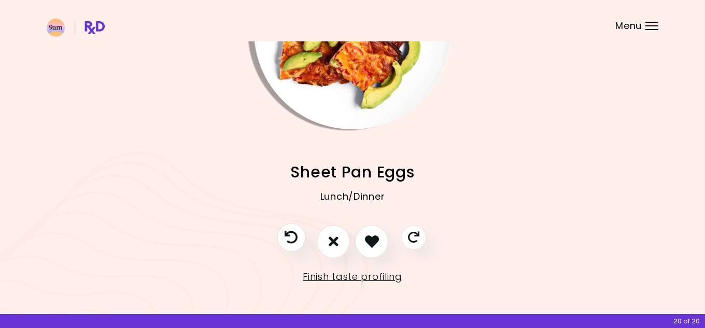
click at [289, 238] on icon "Previous recipe" at bounding box center [290, 237] width 13 height 13
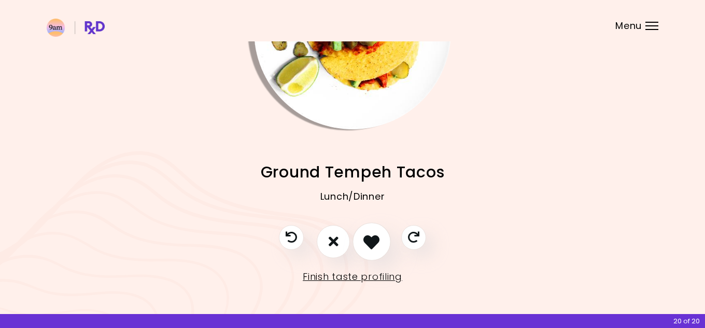
click at [368, 246] on icon "I like this recipe" at bounding box center [371, 242] width 16 height 16
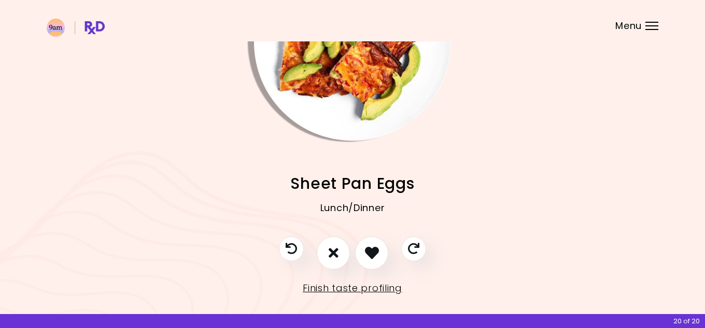
scroll to position [110, 0]
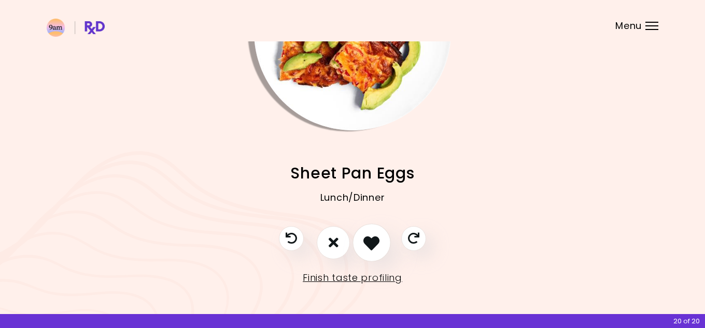
click at [368, 244] on icon "I like this recipe" at bounding box center [371, 243] width 16 height 16
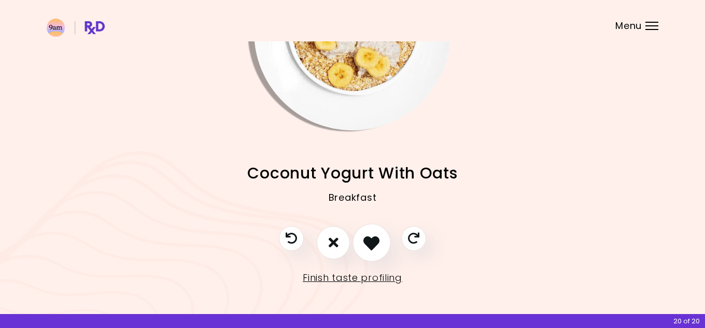
click at [368, 244] on icon "I like this recipe" at bounding box center [371, 243] width 16 height 16
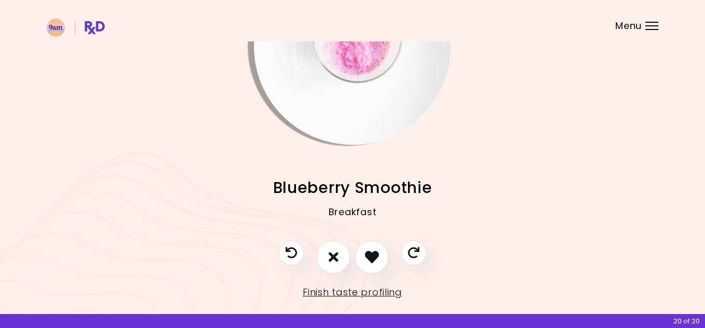
scroll to position [100, 0]
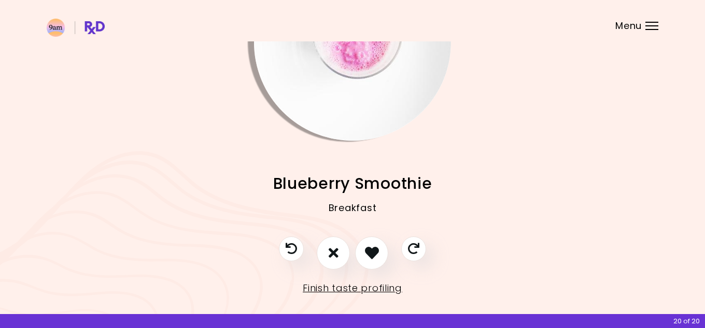
click at [341, 103] on img "Info - Blueberry Smoothie" at bounding box center [352, 42] width 197 height 197
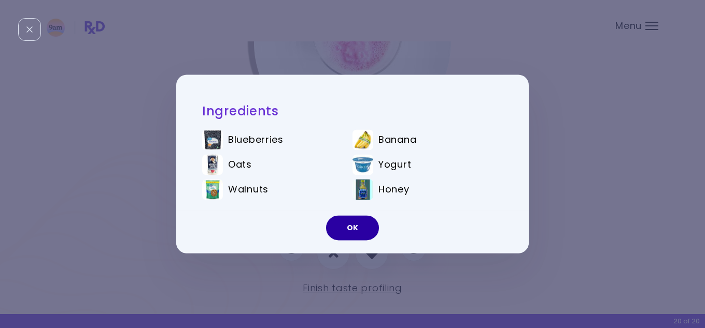
click at [358, 234] on button "OK" at bounding box center [352, 228] width 53 height 25
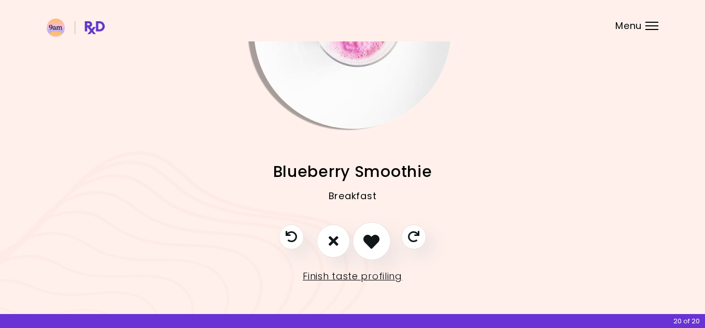
scroll to position [111, 0]
click at [370, 240] on icon "I like this recipe" at bounding box center [371, 242] width 16 height 16
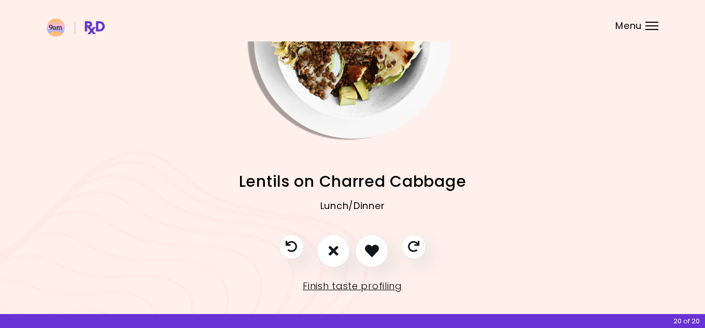
scroll to position [105, 0]
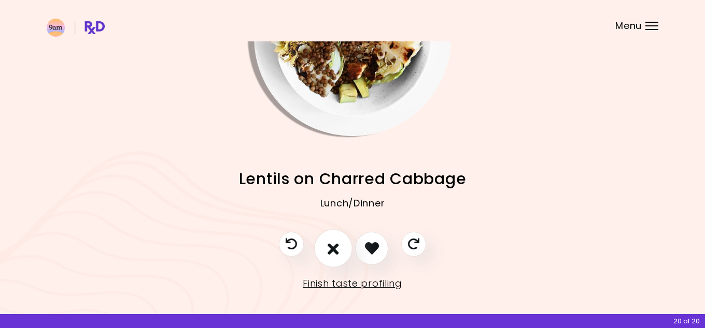
click at [334, 251] on icon "I don't like this recipe" at bounding box center [332, 248] width 11 height 16
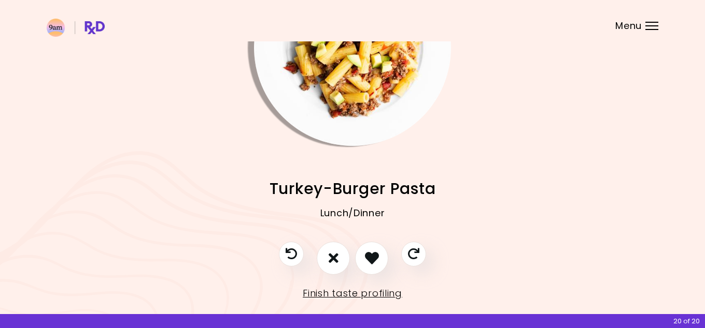
scroll to position [101, 0]
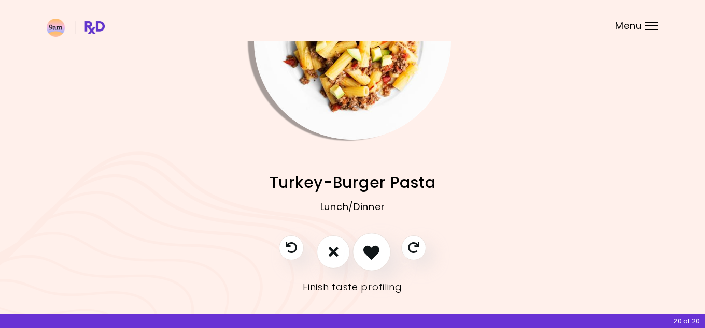
click at [376, 259] on icon "I like this recipe" at bounding box center [371, 252] width 16 height 16
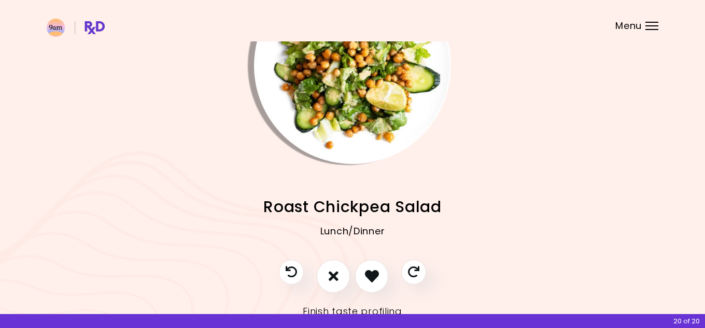
scroll to position [83, 0]
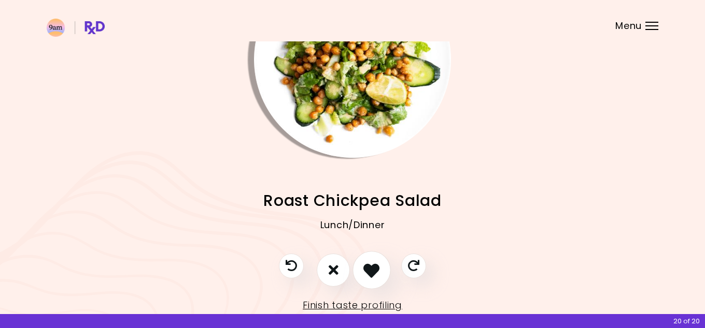
click at [376, 277] on icon "I like this recipe" at bounding box center [371, 270] width 16 height 16
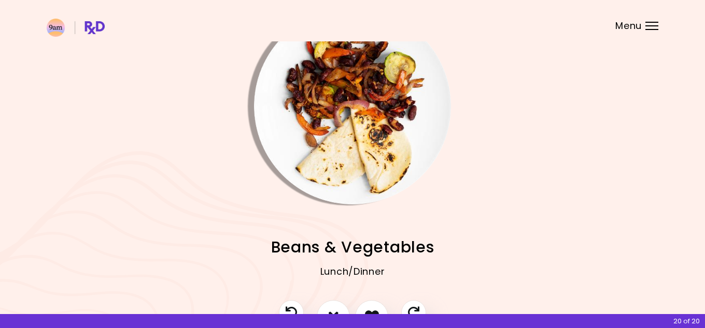
scroll to position [61, 0]
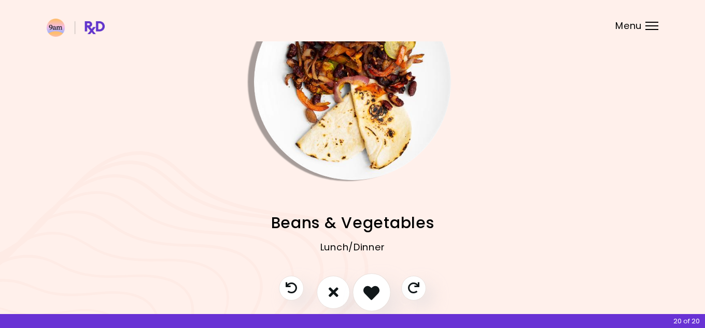
click at [374, 292] on icon "I like this recipe" at bounding box center [371, 292] width 16 height 16
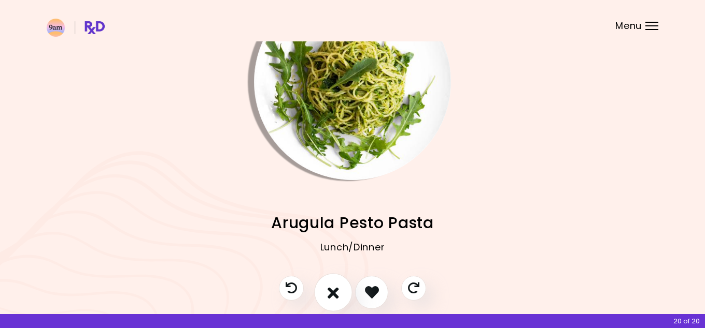
click at [337, 294] on icon "I don't like this recipe" at bounding box center [332, 292] width 11 height 16
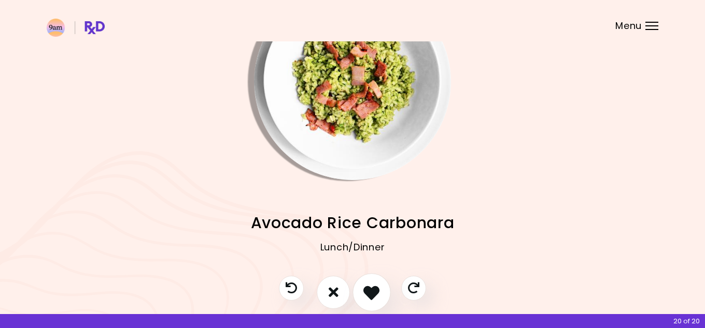
click at [373, 294] on icon "I like this recipe" at bounding box center [371, 292] width 16 height 16
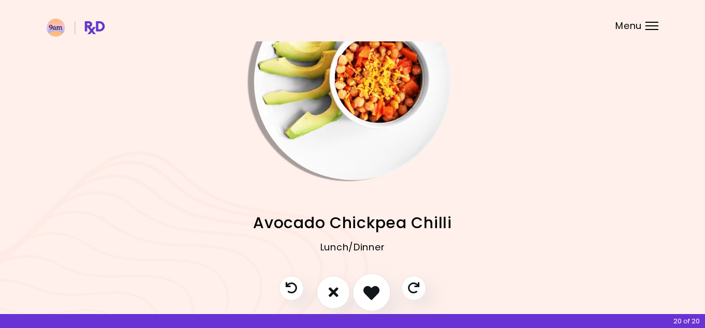
click at [373, 294] on icon "I like this recipe" at bounding box center [371, 292] width 16 height 16
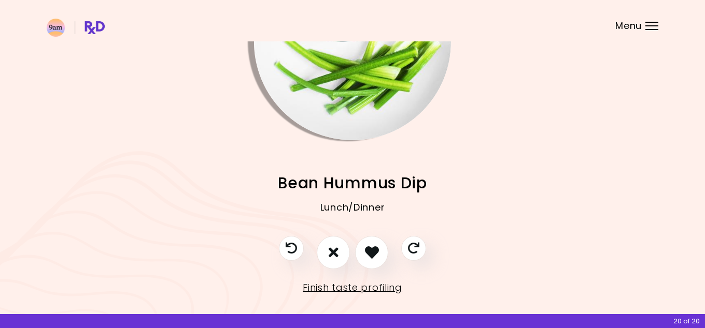
scroll to position [95, 0]
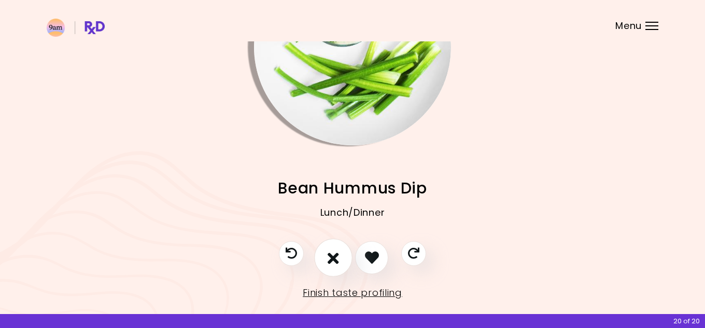
click at [336, 261] on icon "I don't like this recipe" at bounding box center [332, 258] width 11 height 16
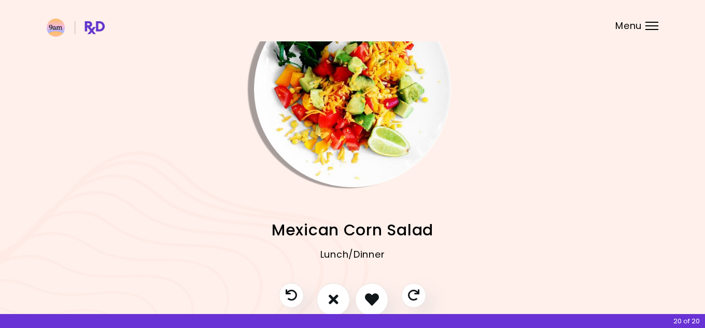
scroll to position [61, 0]
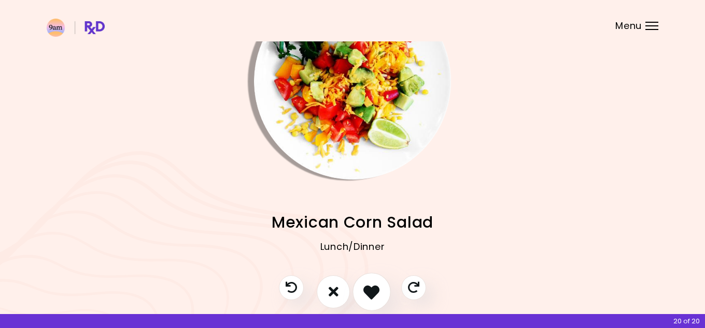
click at [372, 294] on icon "I like this recipe" at bounding box center [371, 292] width 16 height 16
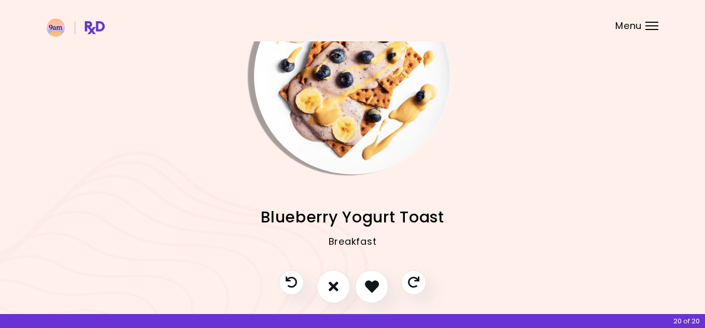
scroll to position [71, 0]
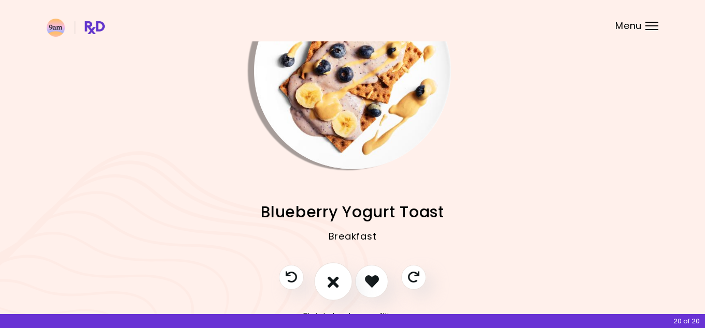
click at [334, 280] on icon "I don't like this recipe" at bounding box center [332, 282] width 11 height 16
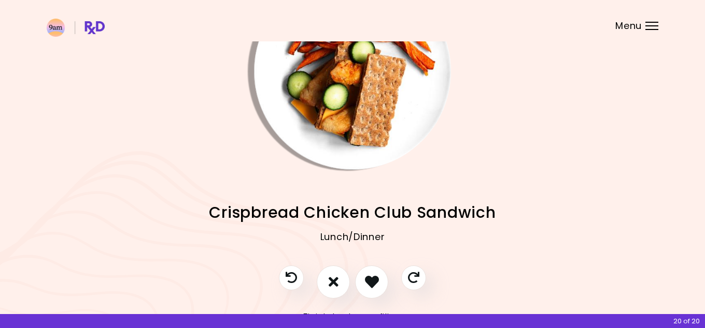
scroll to position [103, 0]
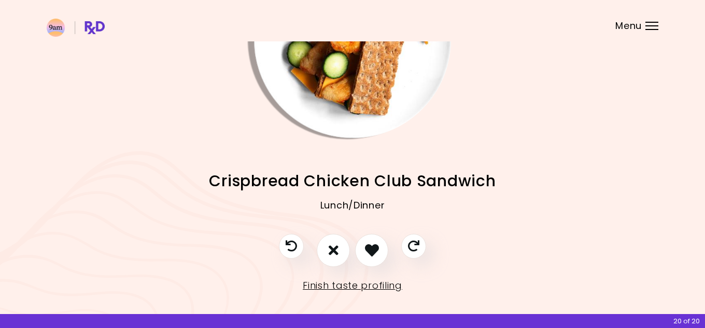
click at [347, 90] on img "Info - Crispbread Chicken Club Sandwich" at bounding box center [352, 39] width 197 height 197
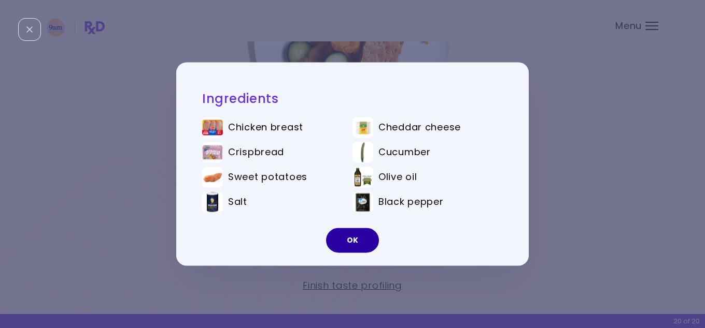
click at [362, 242] on button "OK" at bounding box center [352, 240] width 53 height 25
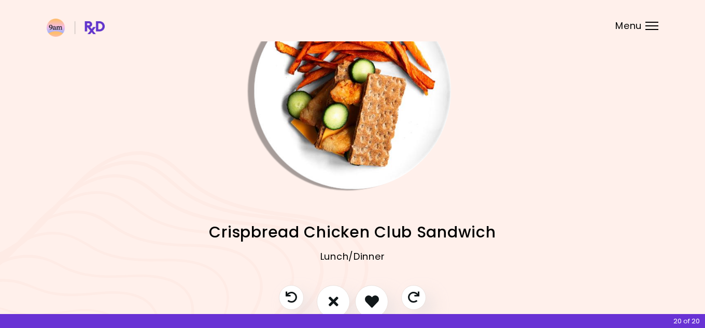
scroll to position [59, 0]
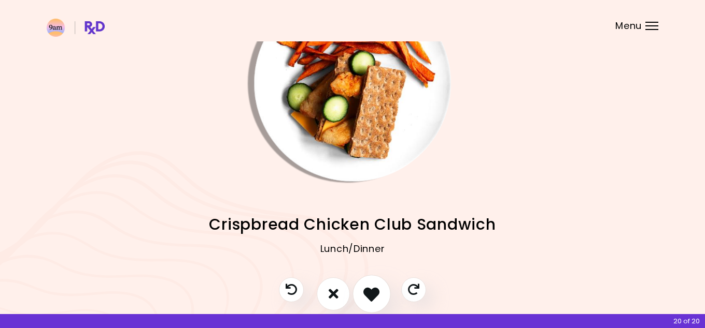
click at [370, 292] on icon "I like this recipe" at bounding box center [371, 294] width 16 height 16
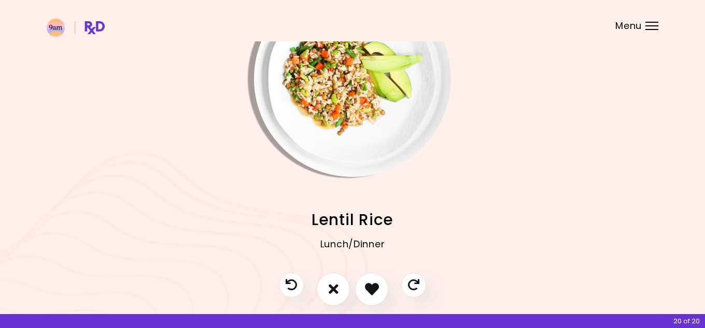
scroll to position [66, 0]
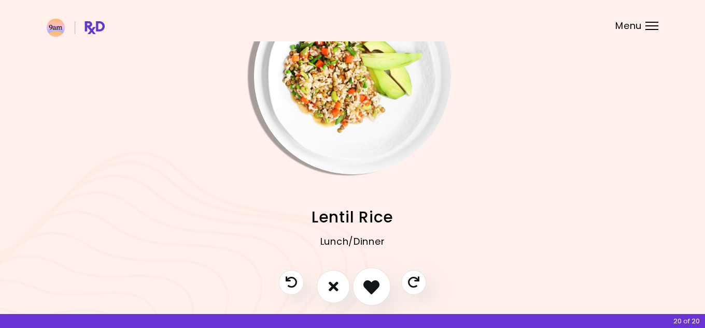
click at [372, 292] on icon "I like this recipe" at bounding box center [371, 287] width 16 height 16
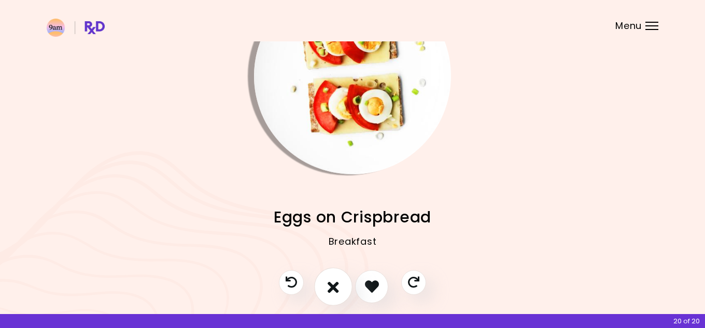
click at [334, 288] on icon "I don't like this recipe" at bounding box center [332, 287] width 11 height 16
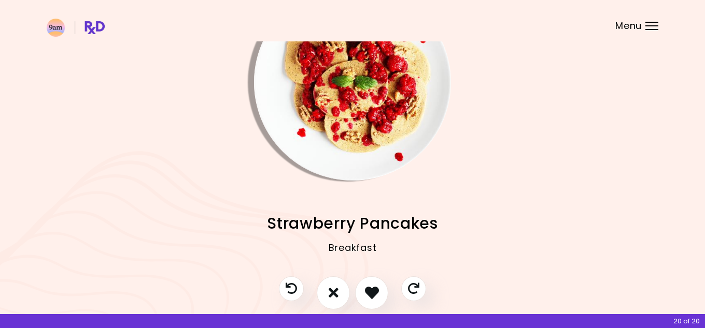
scroll to position [63, 0]
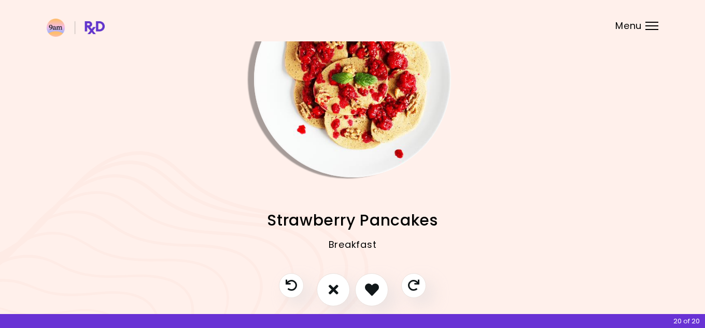
click at [371, 143] on img "Info - Strawberry Pancakes" at bounding box center [352, 79] width 197 height 197
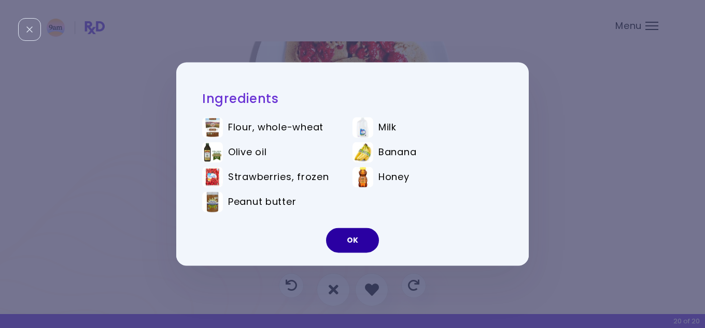
click at [366, 247] on button "OK" at bounding box center [352, 240] width 53 height 25
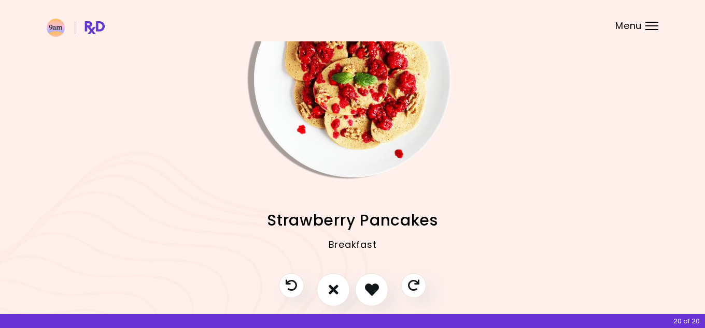
scroll to position [44, 0]
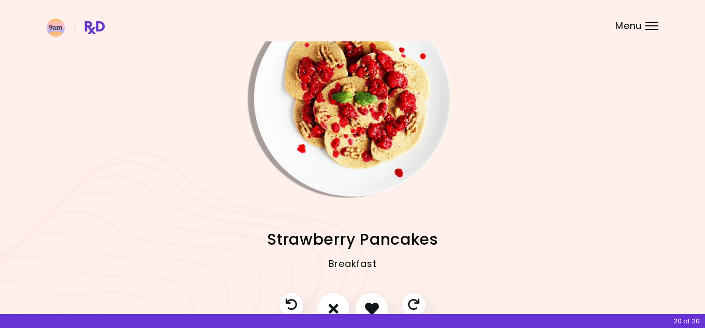
click at [366, 247] on span "Strawberry Pancakes" at bounding box center [352, 240] width 171 height 20
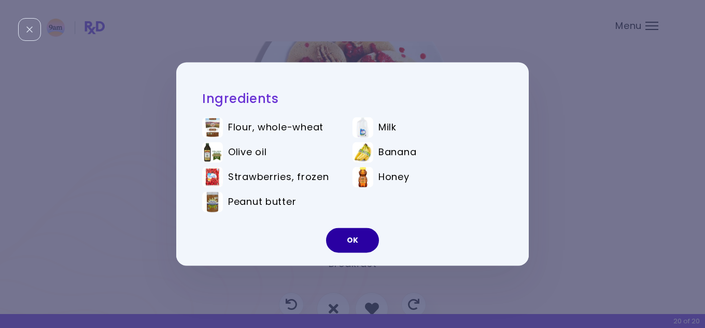
click at [366, 240] on button "OK" at bounding box center [352, 240] width 53 height 25
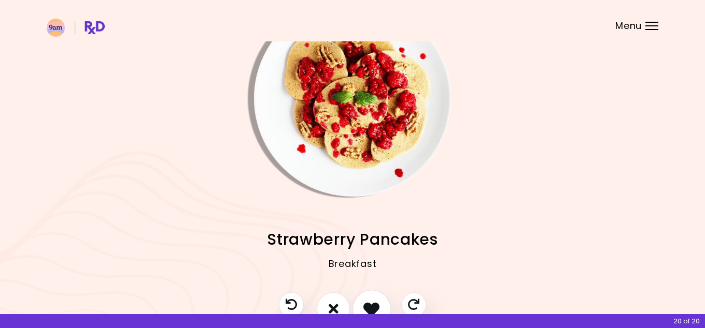
click at [379, 305] on icon "I like this recipe" at bounding box center [371, 309] width 16 height 16
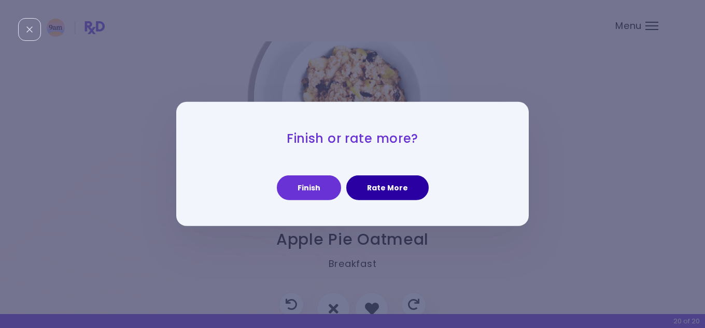
click at [377, 190] on button "Rate More" at bounding box center [387, 188] width 82 height 25
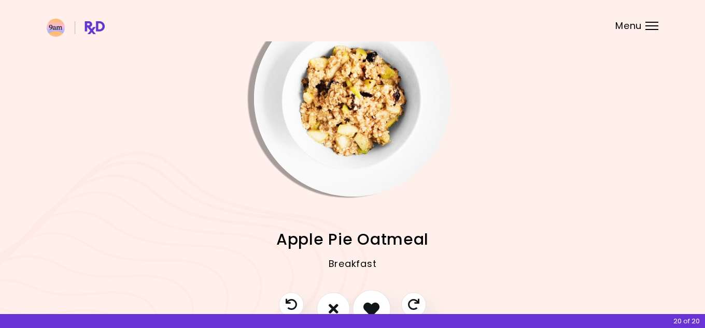
click at [368, 303] on icon "I like this recipe" at bounding box center [371, 309] width 16 height 16
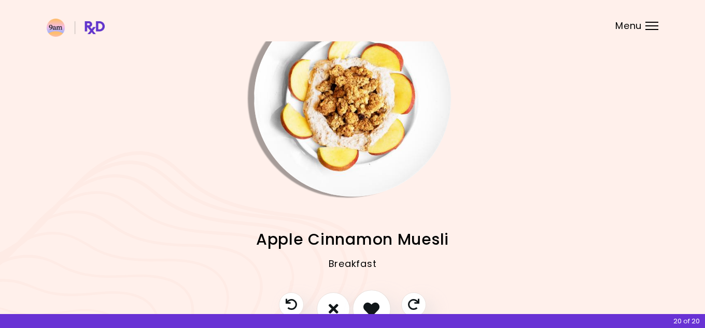
click at [368, 303] on icon "I like this recipe" at bounding box center [371, 309] width 16 height 16
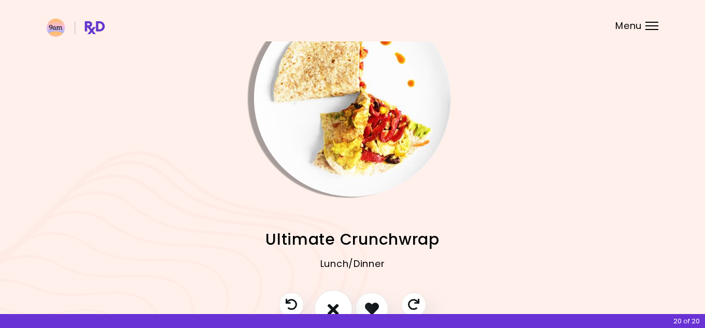
click at [335, 306] on icon "I don't like this recipe" at bounding box center [332, 309] width 11 height 16
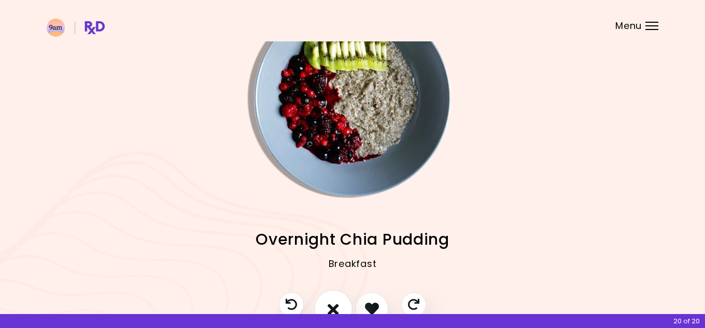
click at [335, 306] on icon "I don't like this recipe" at bounding box center [332, 309] width 11 height 16
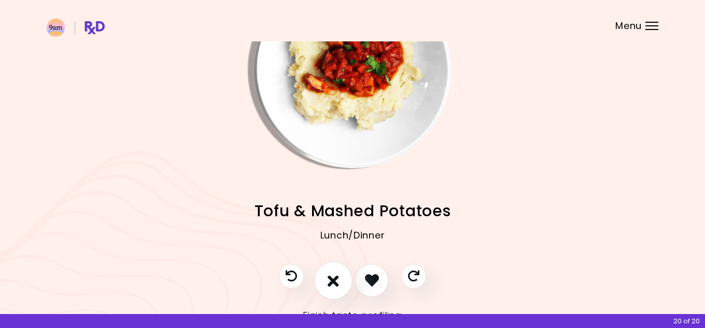
scroll to position [74, 0]
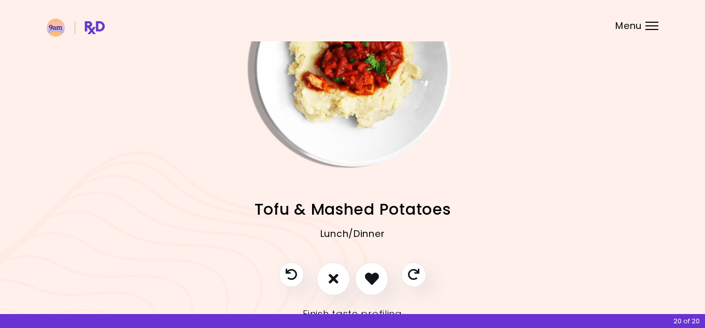
click at [367, 82] on img "Info - Tofu & Mashed Potatoes" at bounding box center [352, 68] width 197 height 197
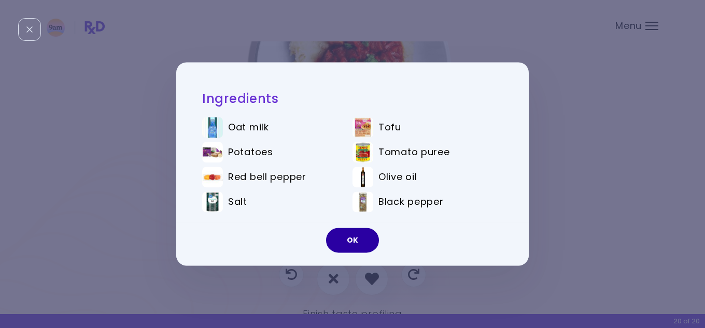
click at [353, 245] on button "OK" at bounding box center [352, 240] width 53 height 25
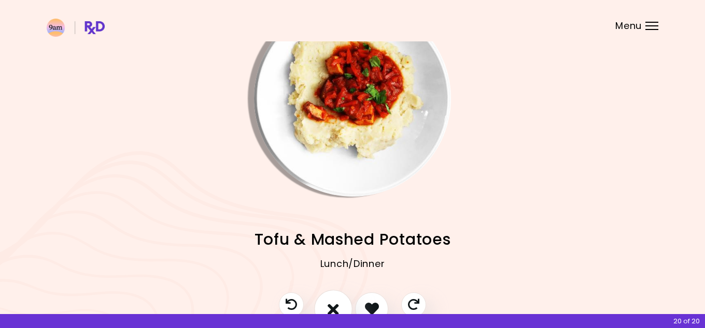
click at [336, 313] on icon "I don't like this recipe" at bounding box center [332, 309] width 11 height 16
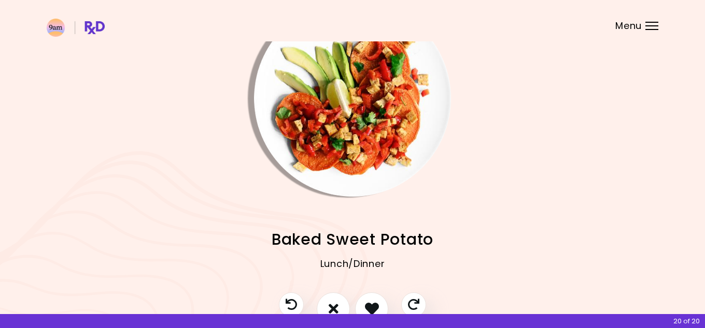
click at [365, 150] on img "Info - Baked Sweet Potato" at bounding box center [352, 98] width 197 height 197
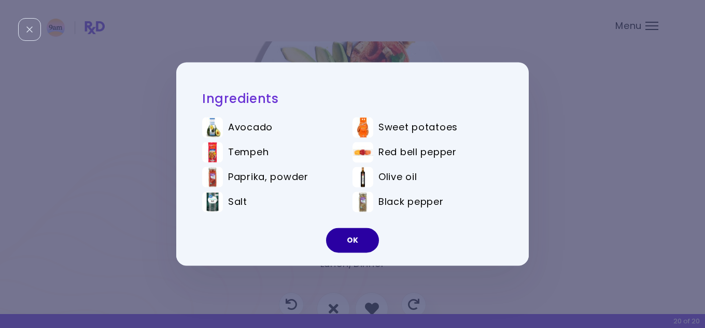
click at [347, 241] on button "OK" at bounding box center [352, 240] width 53 height 25
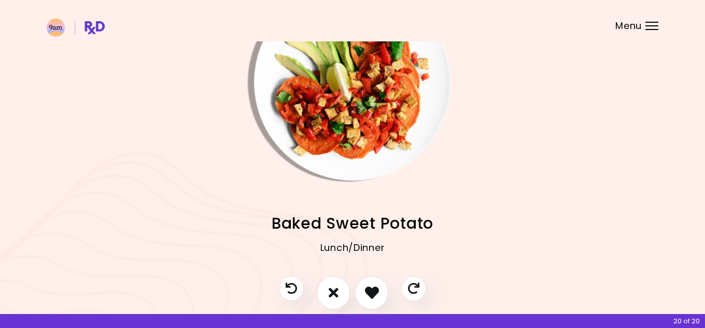
scroll to position [73, 0]
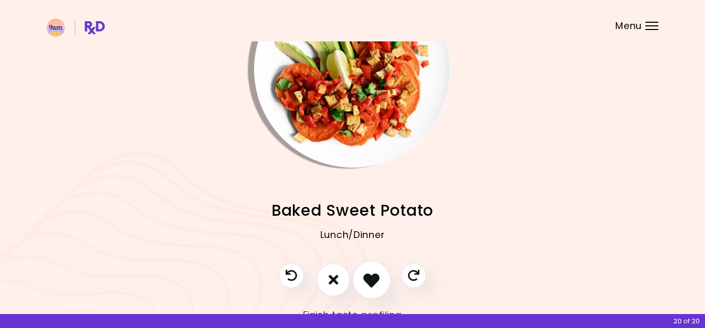
click at [374, 281] on icon "I like this recipe" at bounding box center [371, 280] width 16 height 16
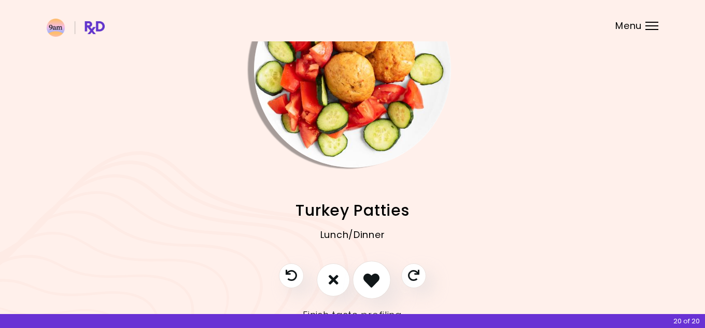
click at [373, 281] on icon "I like this recipe" at bounding box center [371, 280] width 16 height 16
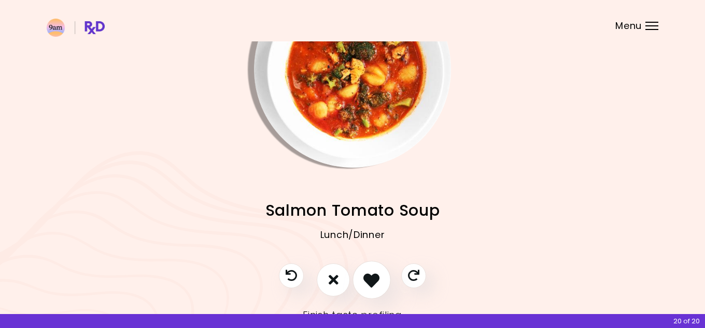
click at [375, 284] on icon "I like this recipe" at bounding box center [371, 280] width 16 height 16
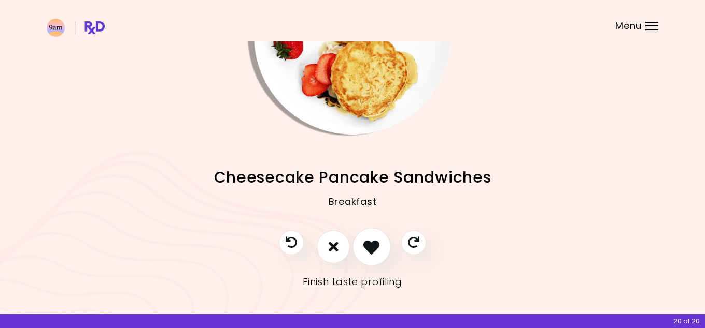
scroll to position [107, 0]
click at [366, 240] on icon "I like this recipe" at bounding box center [371, 246] width 16 height 16
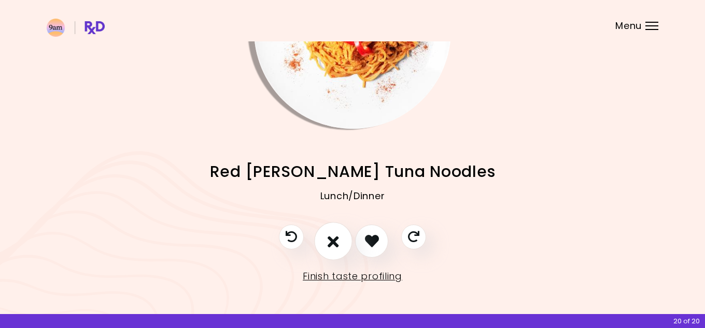
scroll to position [111, 0]
click at [329, 240] on icon "I don't like this recipe" at bounding box center [332, 242] width 11 height 16
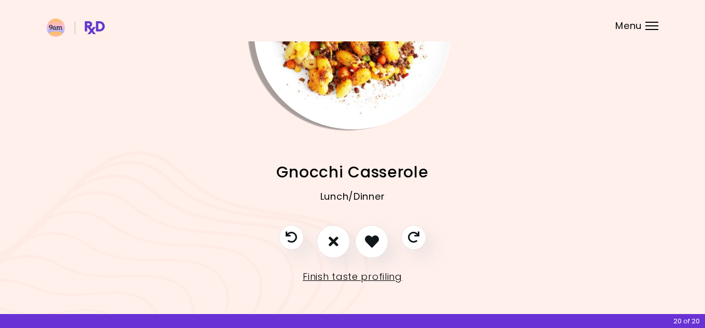
click at [337, 115] on img "Info - Gnocchi Casserole" at bounding box center [352, 31] width 197 height 197
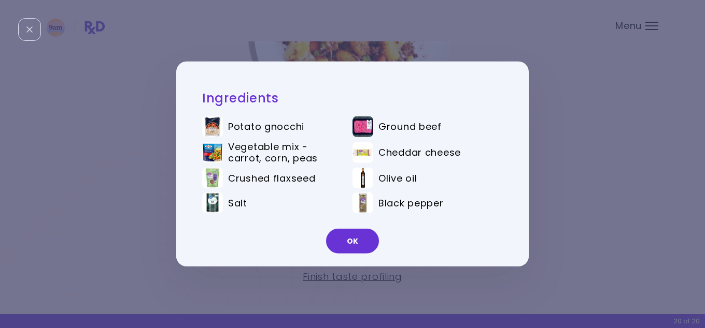
click at [349, 203] on li "Salt" at bounding box center [277, 205] width 150 height 25
click at [359, 245] on button "OK" at bounding box center [352, 241] width 53 height 25
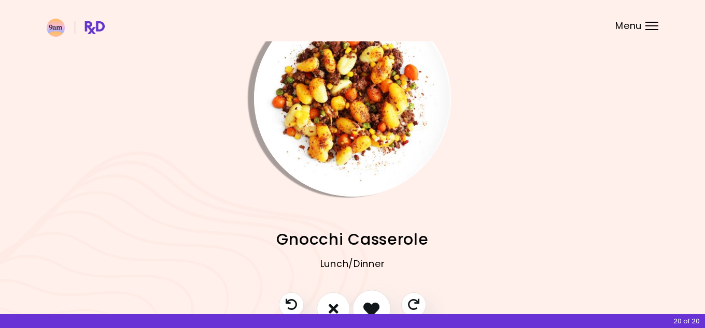
click at [372, 311] on icon "I like this recipe" at bounding box center [371, 309] width 16 height 16
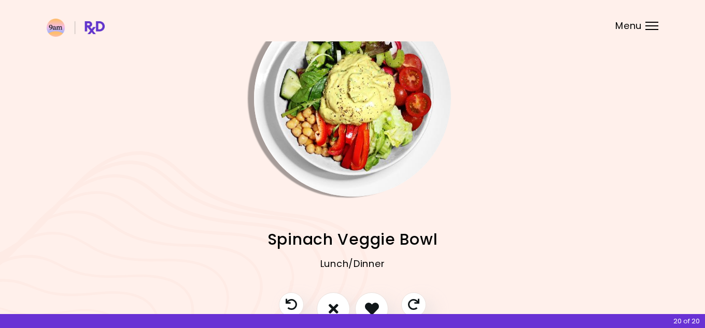
click at [370, 151] on img "Info - Spinach Veggie Bowl" at bounding box center [352, 98] width 197 height 197
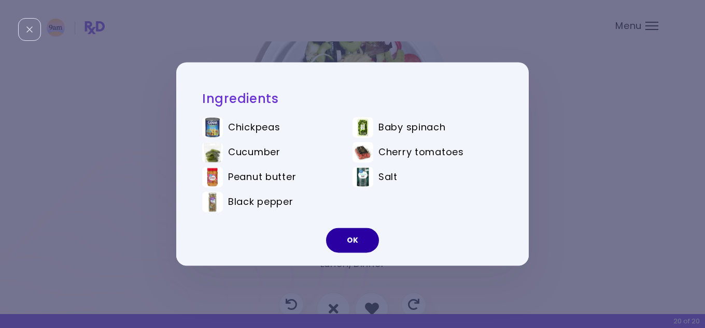
click at [358, 246] on button "OK" at bounding box center [352, 240] width 53 height 25
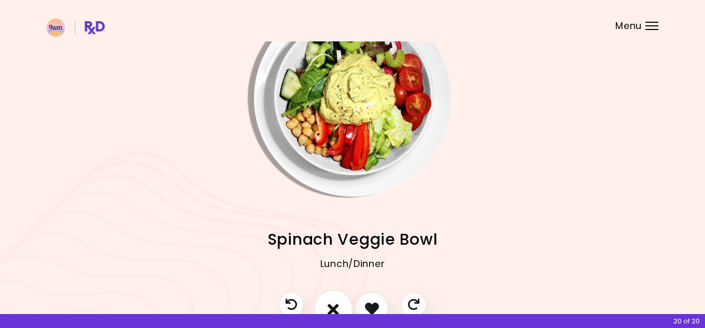
click at [338, 310] on icon "I don't like this recipe" at bounding box center [332, 309] width 11 height 16
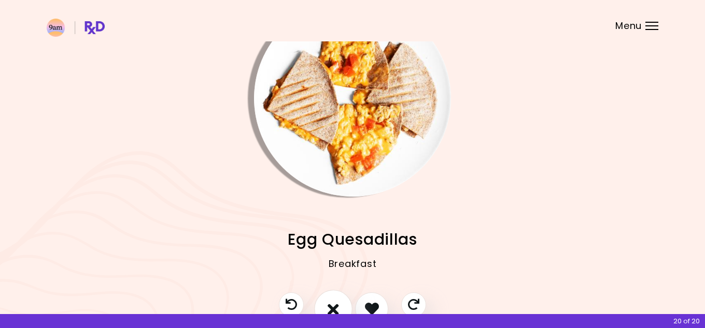
click at [338, 310] on icon "I don't like this recipe" at bounding box center [332, 309] width 11 height 16
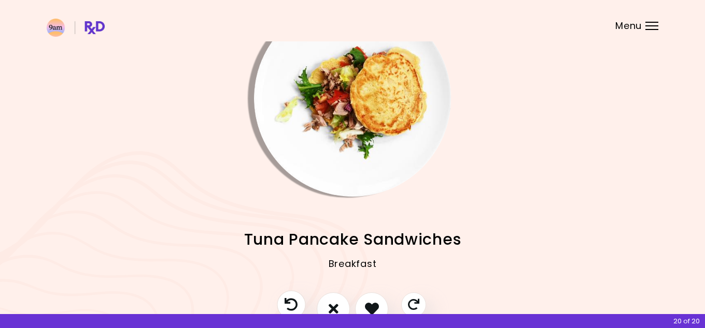
click at [293, 303] on icon "Previous recipe" at bounding box center [290, 304] width 13 height 13
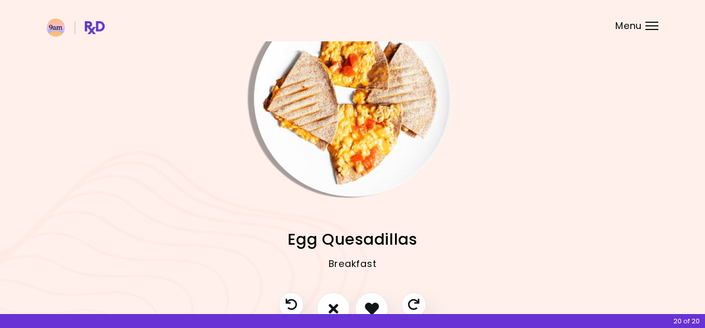
click at [353, 173] on img "Info - Egg Quesadillas" at bounding box center [352, 98] width 197 height 197
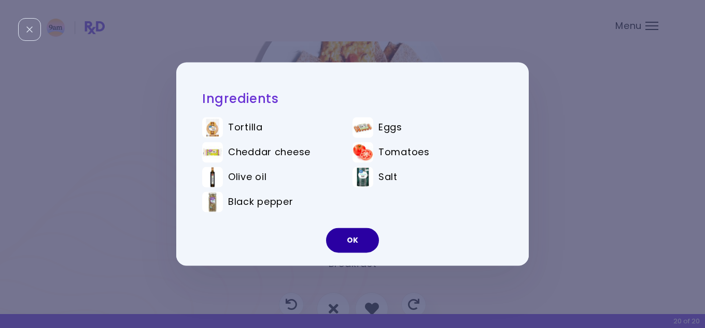
click at [344, 253] on button "OK" at bounding box center [352, 240] width 53 height 25
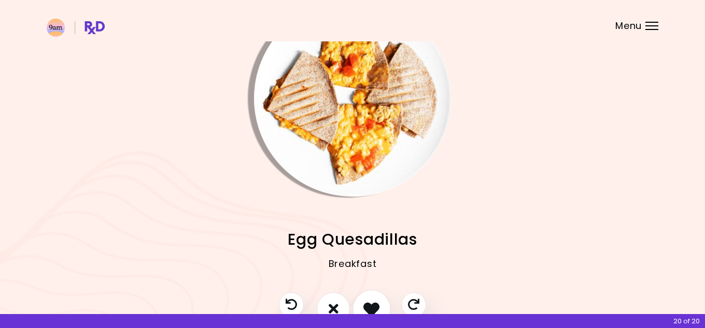
click at [374, 306] on icon "I like this recipe" at bounding box center [371, 309] width 16 height 16
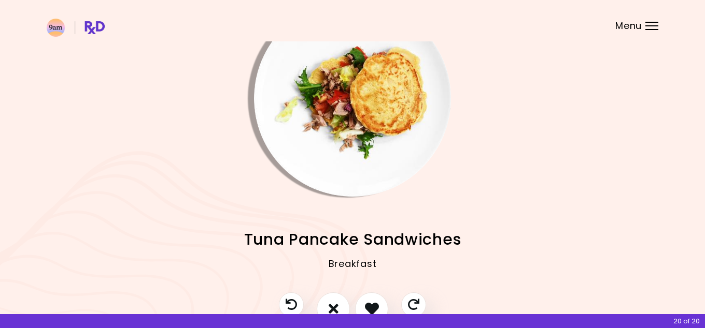
click at [335, 189] on img "Info - Tuna Pancake Sandwiches" at bounding box center [352, 98] width 197 height 197
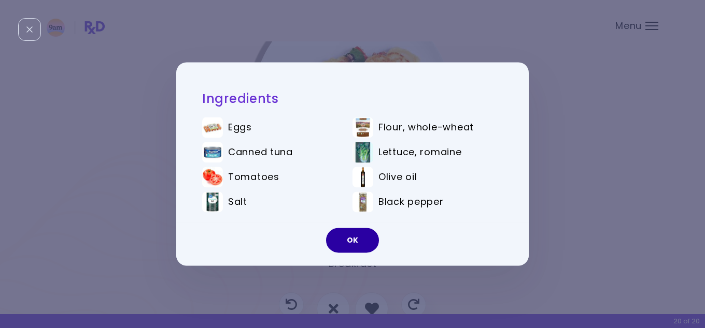
click at [352, 247] on button "OK" at bounding box center [352, 240] width 53 height 25
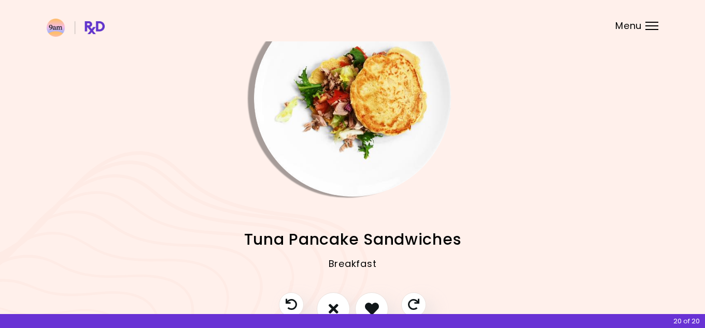
click at [360, 133] on img "Info - Tuna Pancake Sandwiches" at bounding box center [352, 98] width 197 height 197
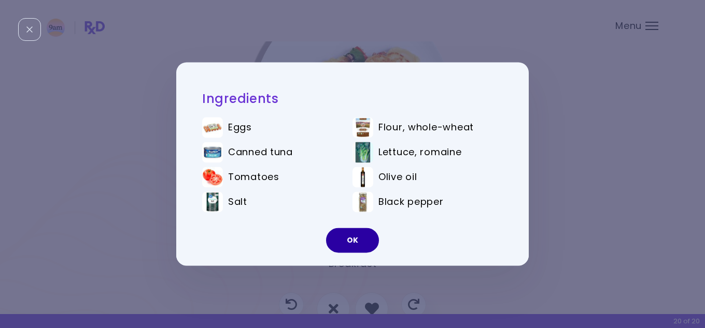
click at [359, 245] on button "OK" at bounding box center [352, 240] width 53 height 25
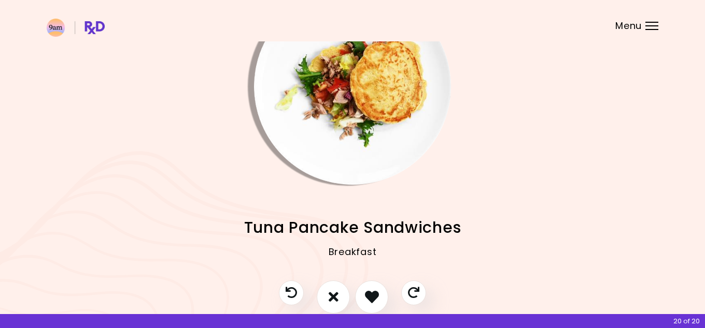
scroll to position [62, 0]
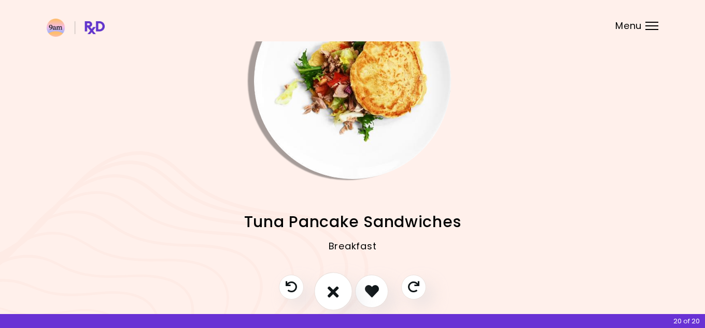
click at [327, 295] on button "I don't like this recipe" at bounding box center [333, 292] width 38 height 38
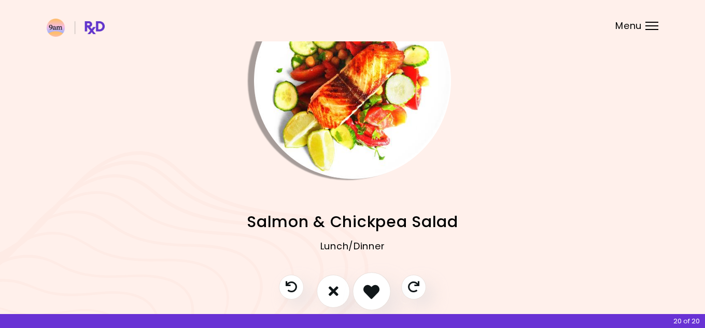
click at [384, 290] on button "I like this recipe" at bounding box center [371, 292] width 38 height 38
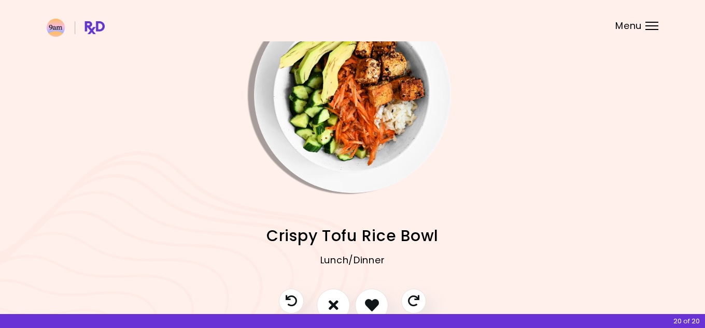
scroll to position [54, 0]
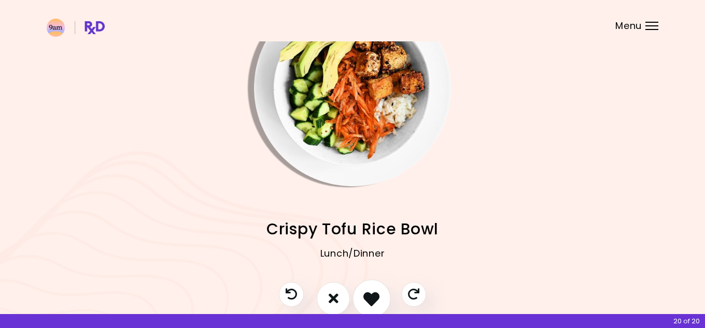
click at [382, 305] on button "I like this recipe" at bounding box center [371, 299] width 38 height 38
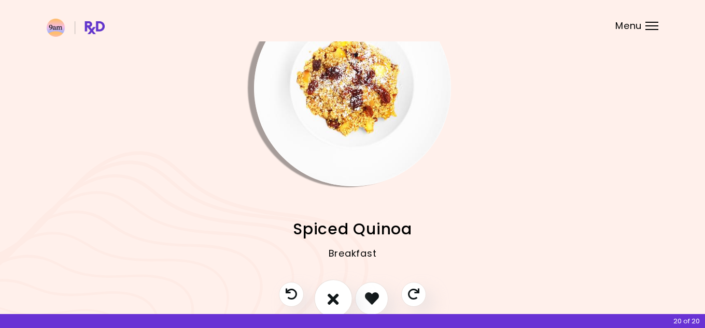
click at [341, 295] on button "I don't like this recipe" at bounding box center [333, 299] width 38 height 38
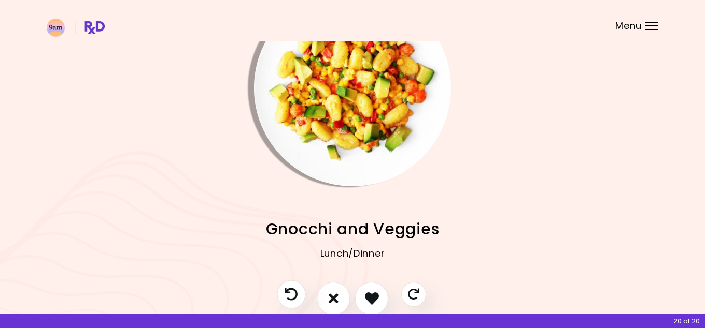
click at [288, 294] on icon "Previous recipe" at bounding box center [290, 294] width 13 height 13
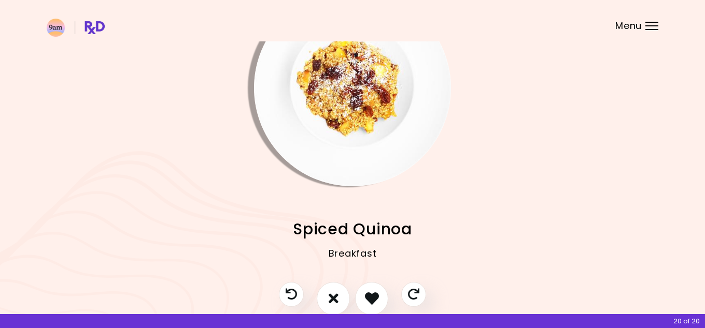
click at [394, 106] on img "Info - Spiced Quinoa" at bounding box center [352, 88] width 197 height 197
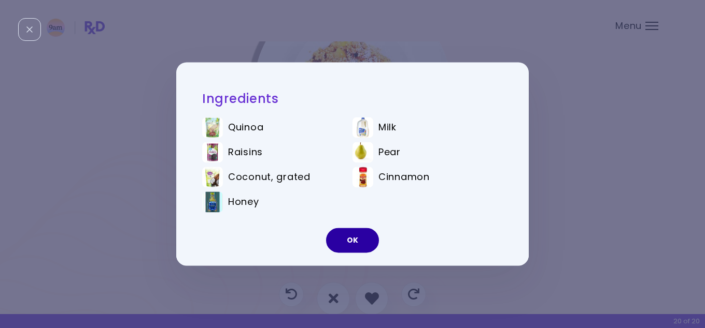
click at [361, 243] on button "OK" at bounding box center [352, 240] width 53 height 25
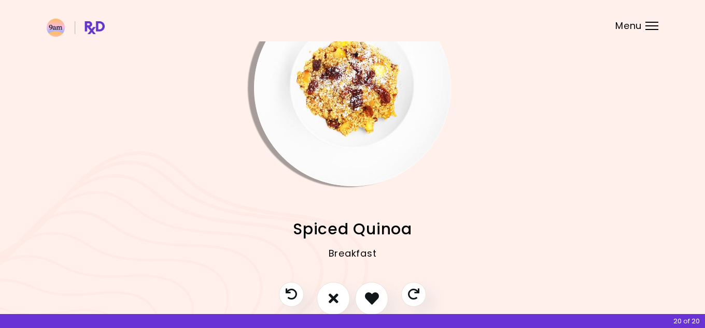
scroll to position [44, 0]
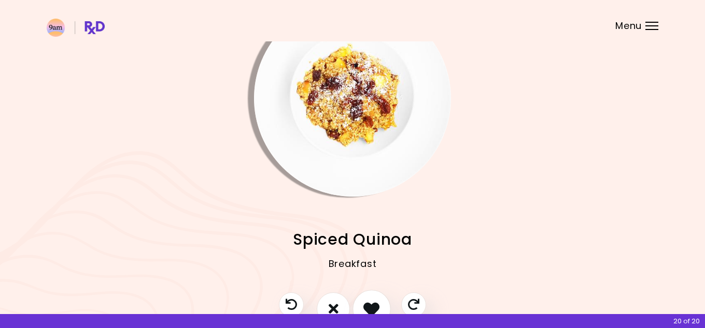
click at [371, 308] on icon "I like this recipe" at bounding box center [371, 309] width 16 height 16
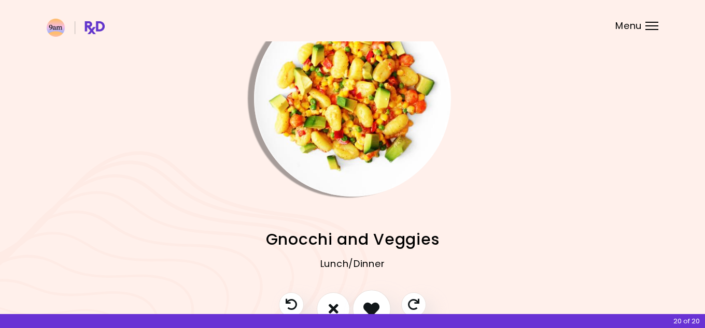
click at [371, 308] on icon "I like this recipe" at bounding box center [371, 309] width 16 height 16
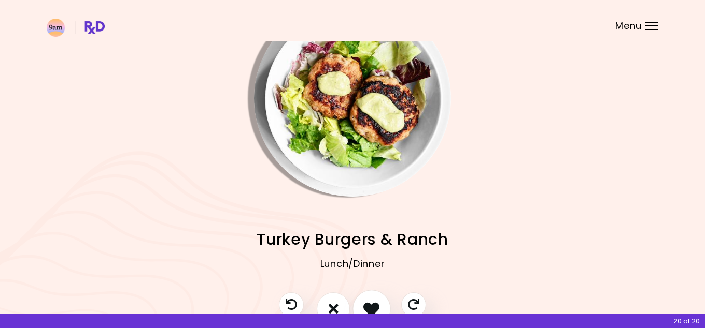
click at [371, 308] on icon "I like this recipe" at bounding box center [371, 309] width 16 height 16
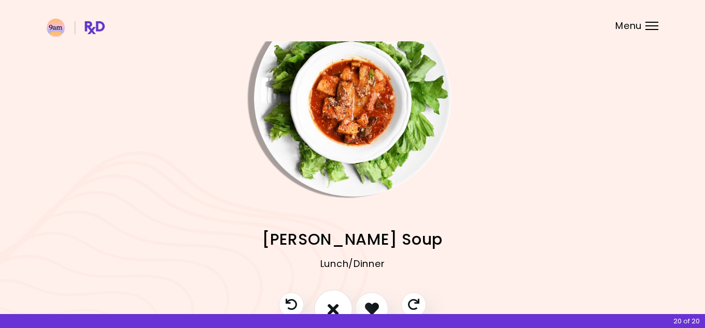
click at [337, 306] on icon "I don't like this recipe" at bounding box center [332, 309] width 11 height 16
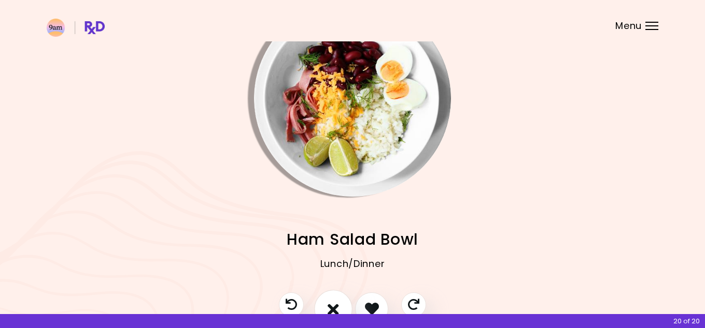
click at [337, 306] on icon "I don't like this recipe" at bounding box center [332, 309] width 11 height 16
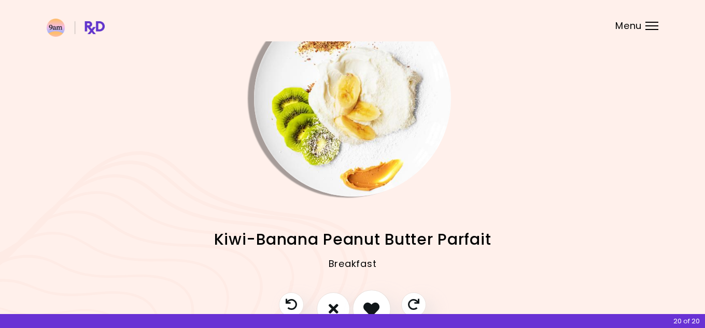
click at [380, 308] on button "I like this recipe" at bounding box center [371, 309] width 38 height 38
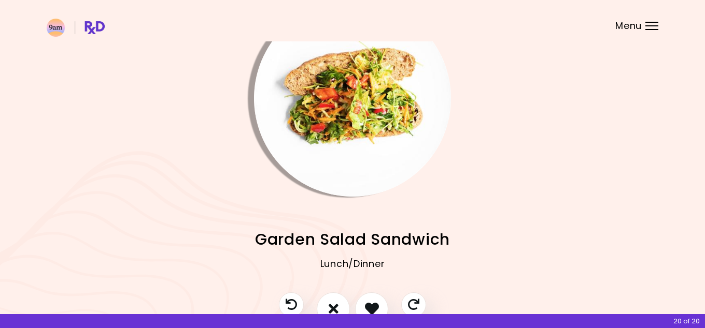
click at [356, 158] on img "Info - Garden Salad Sandwich" at bounding box center [352, 98] width 197 height 197
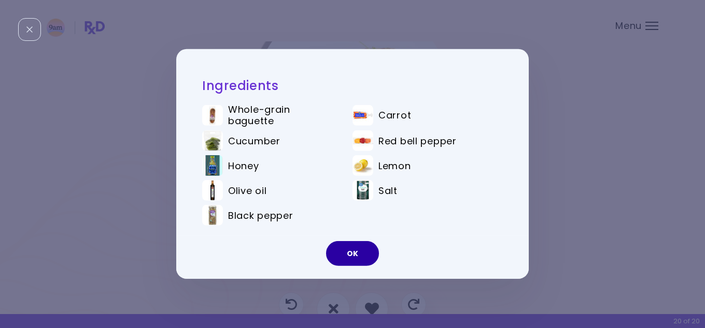
click at [362, 260] on button "OK" at bounding box center [352, 253] width 53 height 25
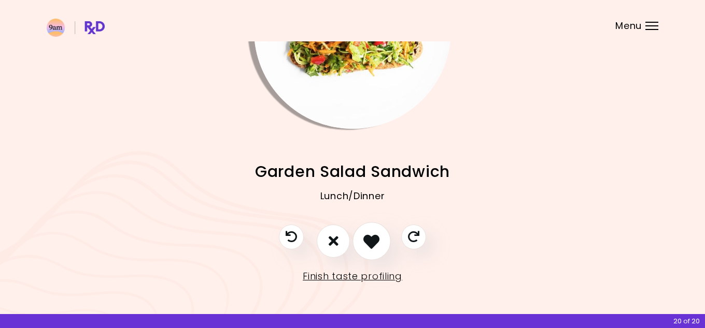
scroll to position [111, 0]
click at [368, 237] on icon "I like this recipe" at bounding box center [371, 242] width 16 height 16
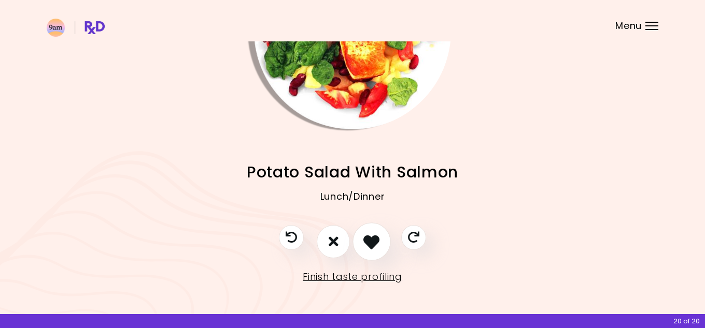
click at [373, 242] on icon "I like this recipe" at bounding box center [371, 242] width 16 height 16
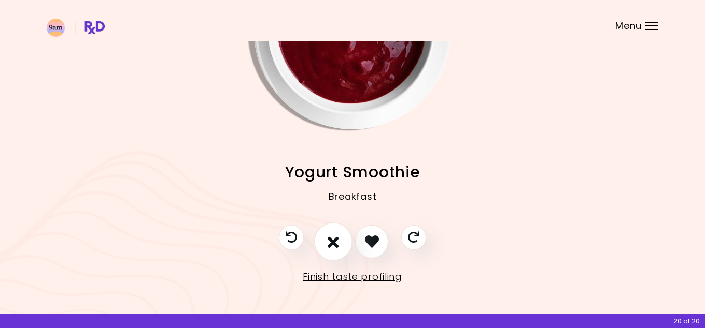
click at [331, 243] on icon "I don't like this recipe" at bounding box center [332, 242] width 11 height 16
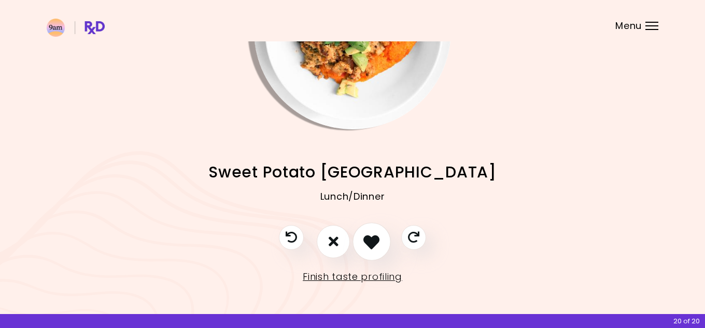
click at [372, 244] on icon "I like this recipe" at bounding box center [371, 242] width 16 height 16
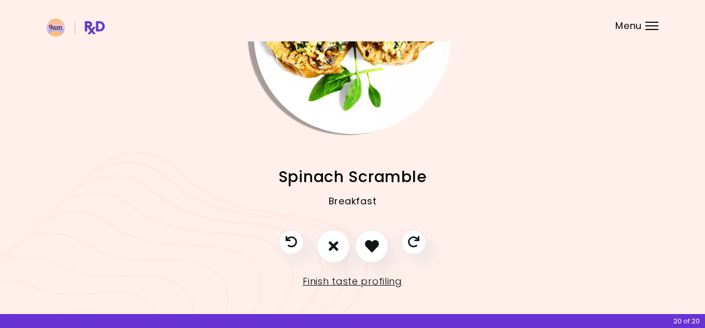
scroll to position [109, 0]
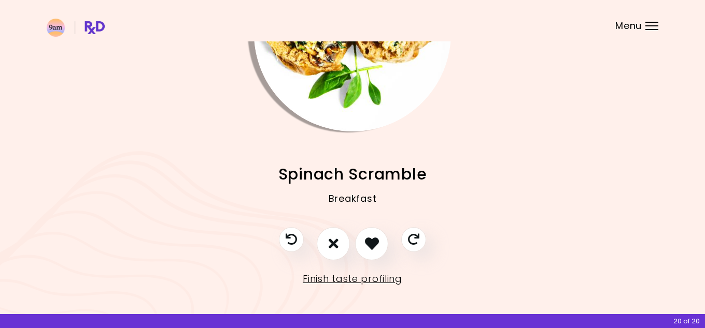
click at [345, 137] on div "Tuna Guacamole Wraps Lunch/Dinner Strawberry Muesli Breakfast Eggplant Egg Stac…" at bounding box center [352, 180] width 611 height 96
click at [346, 103] on img "Info - Spinach Scramble" at bounding box center [352, 33] width 197 height 197
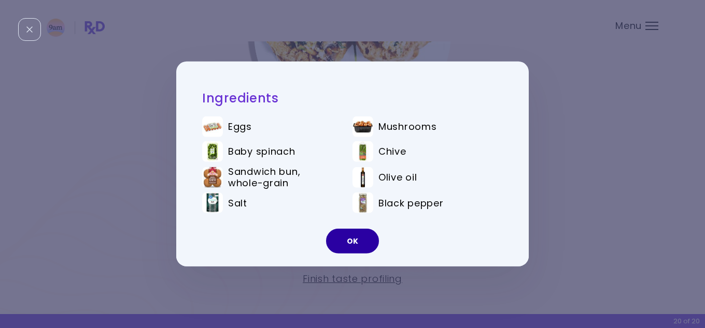
click at [362, 241] on button "OK" at bounding box center [352, 241] width 53 height 25
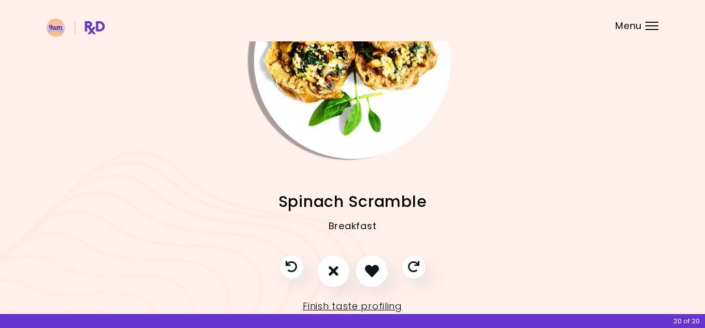
scroll to position [111, 0]
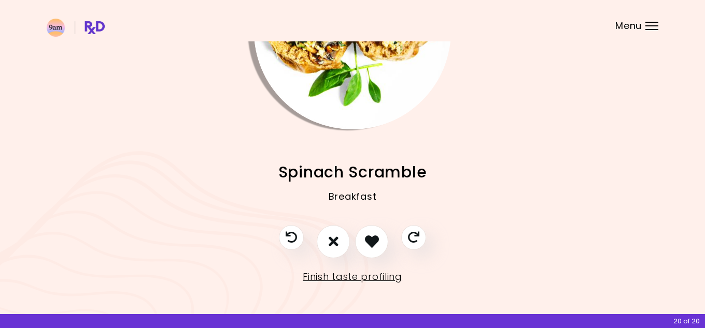
click at [332, 108] on img "Info - Spinach Scramble" at bounding box center [352, 31] width 197 height 197
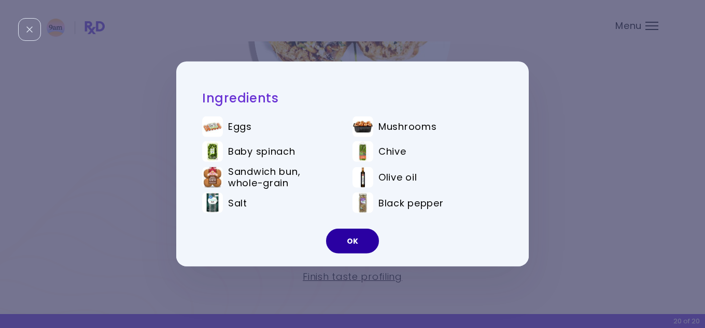
click at [352, 250] on button "OK" at bounding box center [352, 241] width 53 height 25
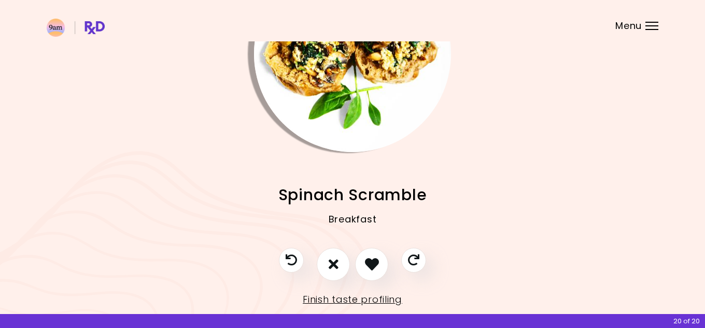
scroll to position [101, 0]
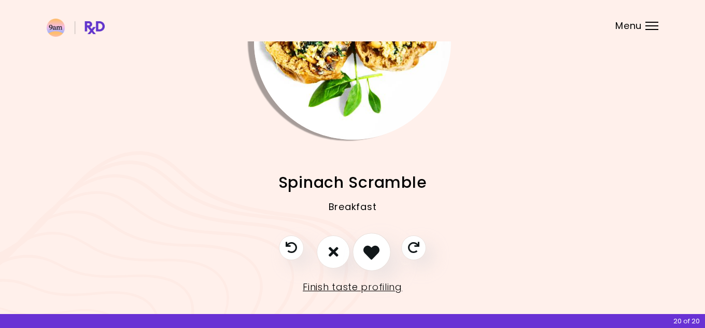
click at [375, 249] on icon "I like this recipe" at bounding box center [371, 252] width 16 height 16
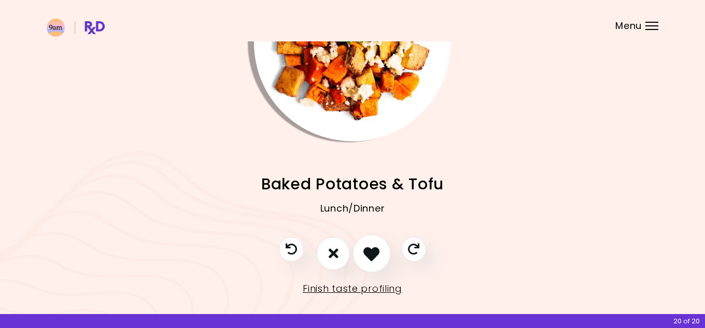
scroll to position [96, 0]
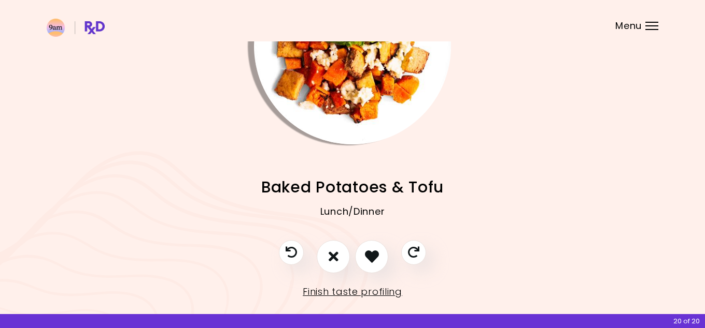
click at [359, 193] on span "Baked Potatoes & Tofu" at bounding box center [352, 187] width 182 height 20
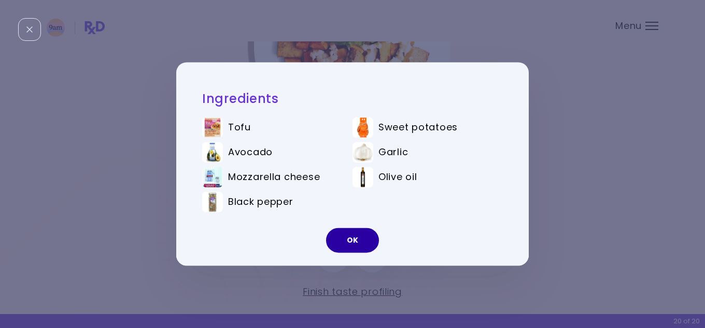
click at [350, 240] on button "OK" at bounding box center [352, 240] width 53 height 25
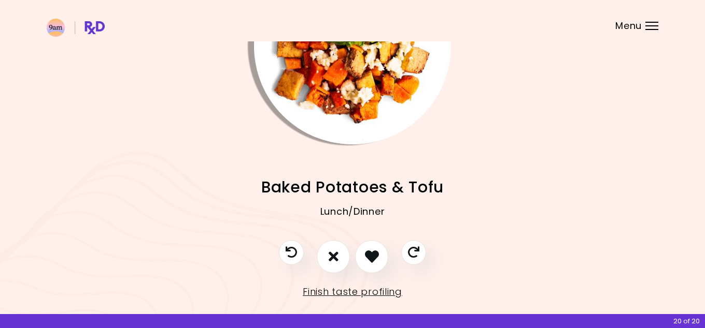
click at [349, 108] on img "Info - Baked Potatoes & Tofu" at bounding box center [352, 46] width 197 height 197
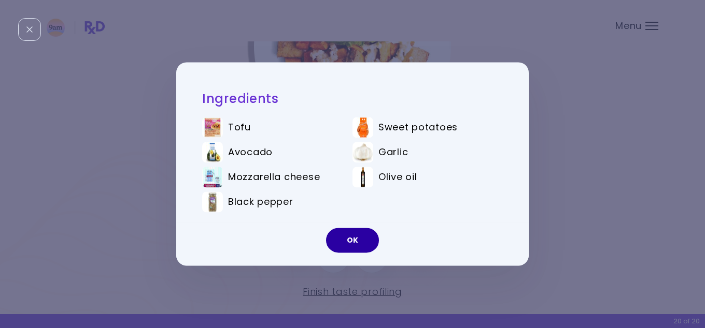
click at [352, 243] on button "OK" at bounding box center [352, 240] width 53 height 25
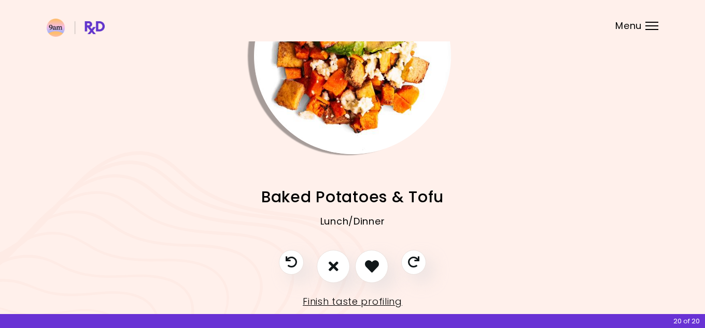
scroll to position [90, 0]
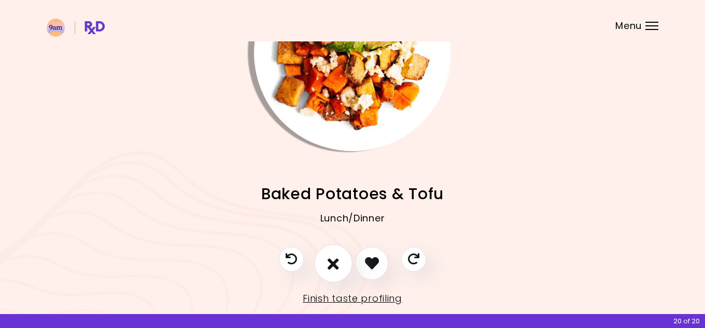
click at [332, 260] on icon "I don't like this recipe" at bounding box center [332, 263] width 11 height 16
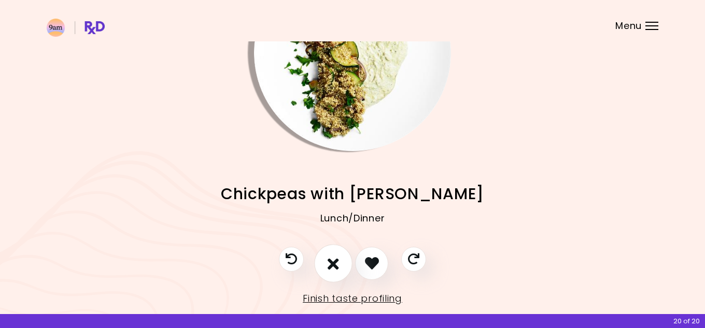
click at [332, 261] on icon "I don't like this recipe" at bounding box center [332, 263] width 11 height 16
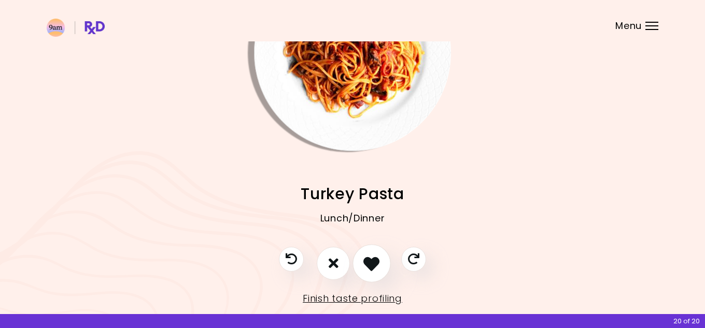
click at [372, 262] on icon "I like this recipe" at bounding box center [371, 263] width 16 height 16
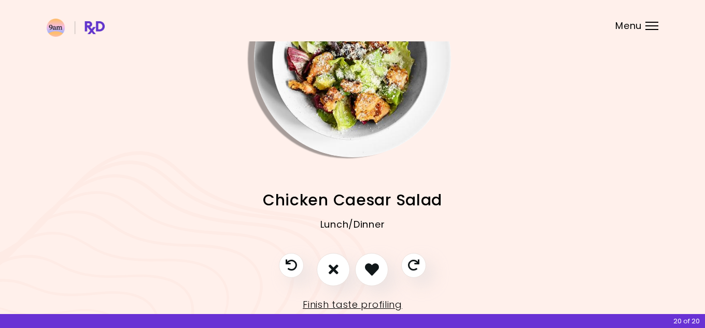
scroll to position [87, 0]
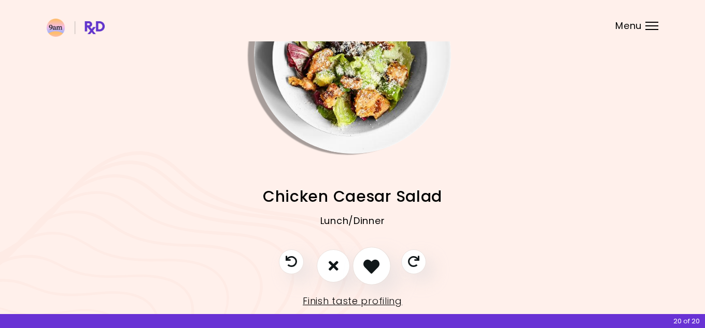
click at [374, 268] on icon "I like this recipe" at bounding box center [371, 266] width 16 height 16
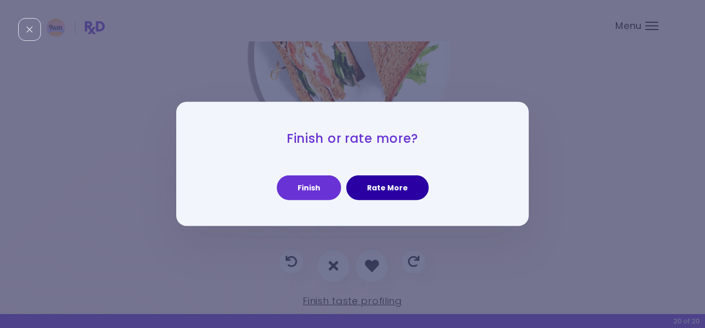
click at [374, 189] on button "Rate More" at bounding box center [387, 188] width 82 height 25
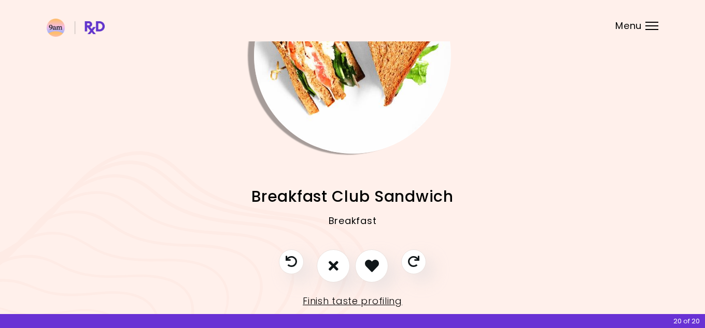
click at [374, 189] on span "Breakfast Club Sandwich" at bounding box center [352, 197] width 202 height 20
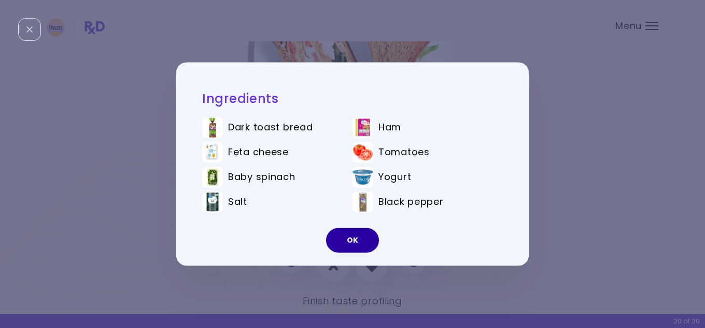
click at [359, 234] on button "OK" at bounding box center [352, 240] width 53 height 25
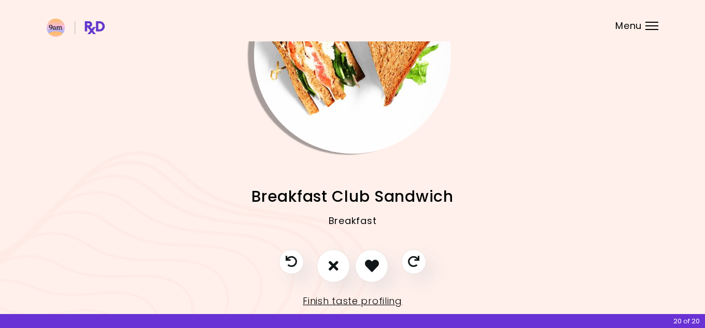
click at [328, 90] on img "Info - Breakfast Club Sandwich" at bounding box center [352, 55] width 197 height 197
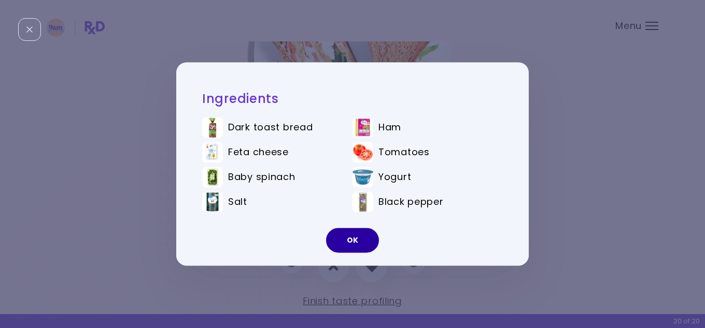
click at [348, 246] on button "OK" at bounding box center [352, 240] width 53 height 25
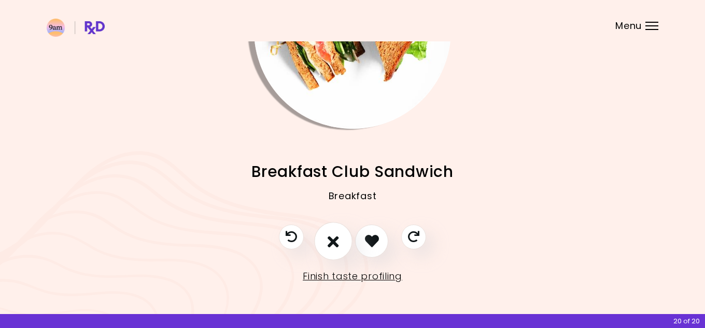
scroll to position [111, 0]
click at [333, 242] on icon "I don't like this recipe" at bounding box center [332, 242] width 11 height 16
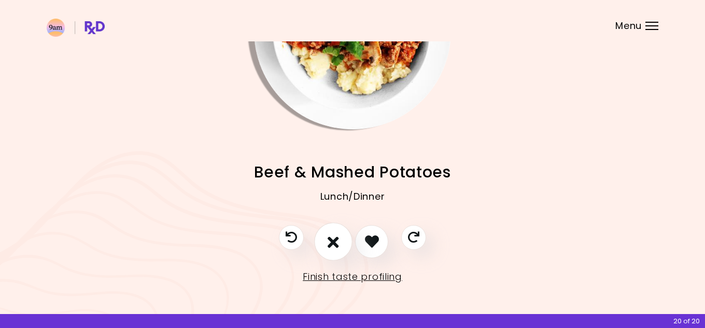
scroll to position [109, 0]
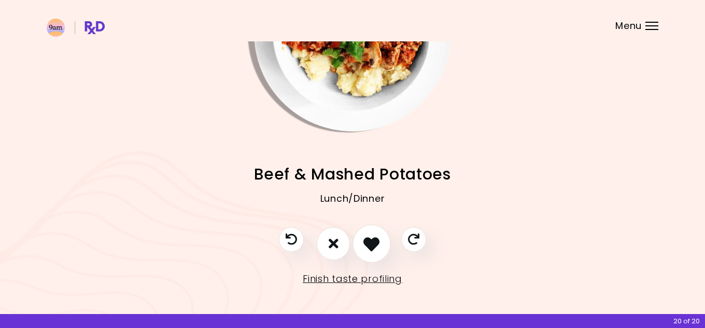
click at [379, 250] on icon "I like this recipe" at bounding box center [371, 244] width 16 height 16
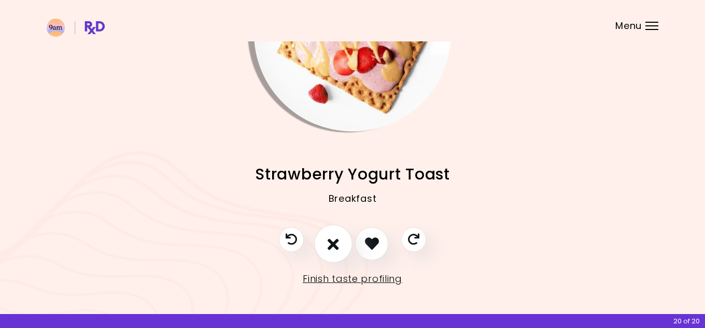
click at [338, 248] on icon "I don't like this recipe" at bounding box center [332, 244] width 11 height 16
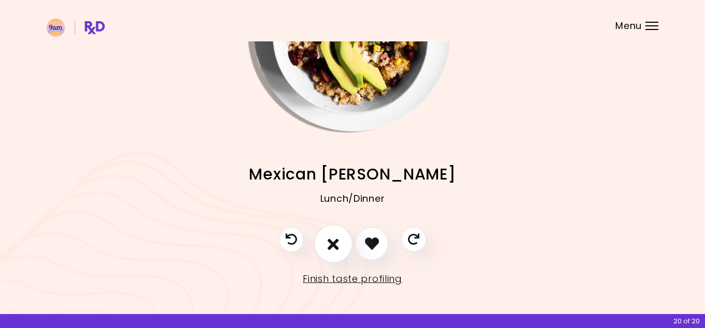
click at [338, 248] on icon "I don't like this recipe" at bounding box center [332, 244] width 11 height 16
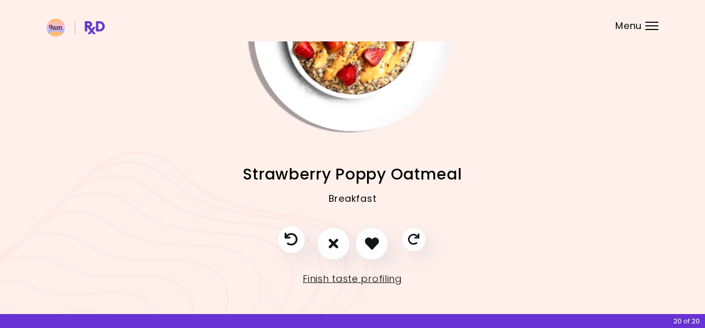
click at [292, 243] on icon "Previous recipe" at bounding box center [290, 239] width 13 height 13
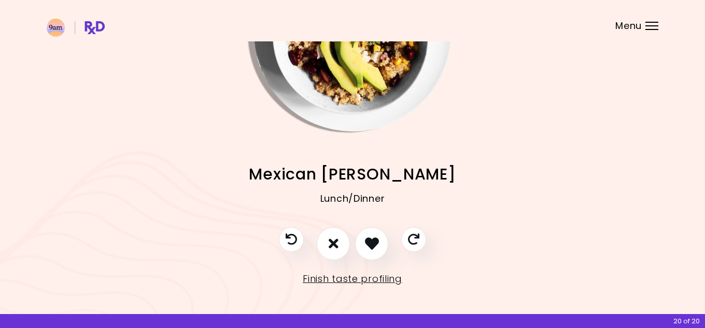
click at [365, 70] on img "Info - Mexican Quinoa Risotto" at bounding box center [352, 33] width 197 height 197
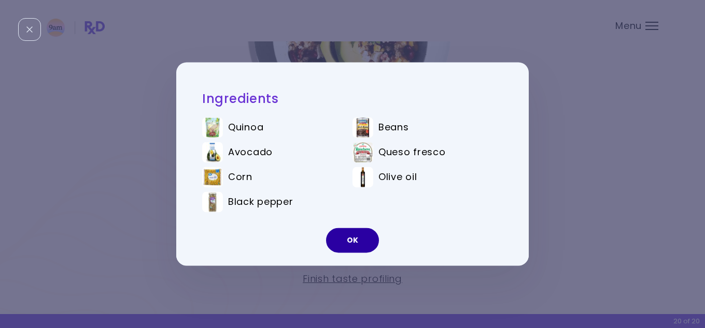
click at [359, 245] on button "OK" at bounding box center [352, 240] width 53 height 25
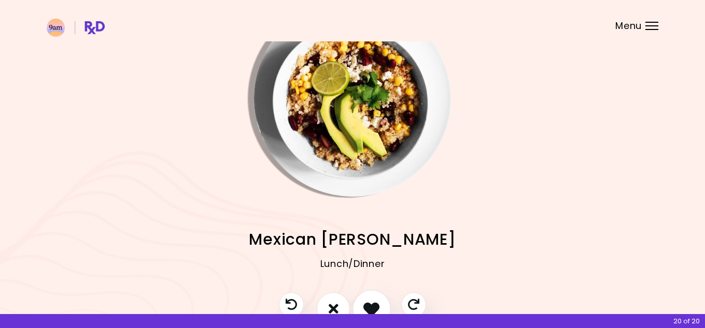
click at [377, 305] on icon "I like this recipe" at bounding box center [371, 309] width 16 height 16
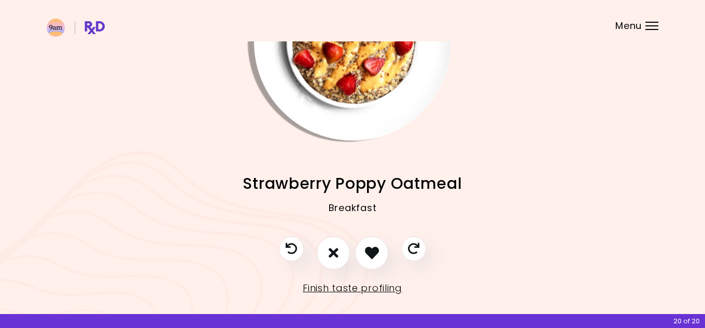
scroll to position [101, 0]
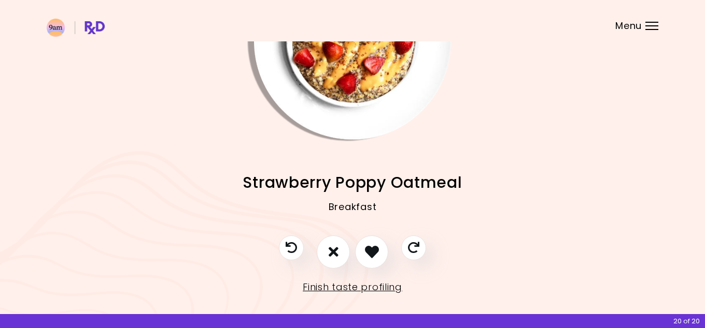
click at [346, 107] on img "Info - Strawberry Poppy Oatmeal" at bounding box center [352, 41] width 197 height 197
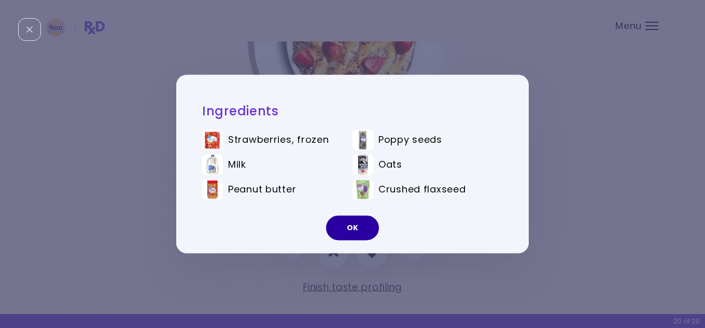
click at [356, 234] on button "OK" at bounding box center [352, 228] width 53 height 25
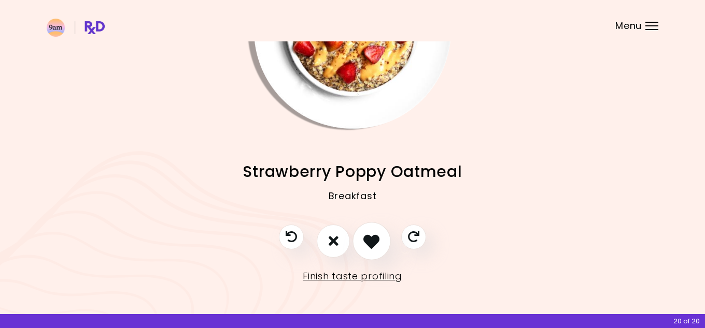
scroll to position [111, 0]
click at [371, 245] on icon "I like this recipe" at bounding box center [371, 242] width 16 height 16
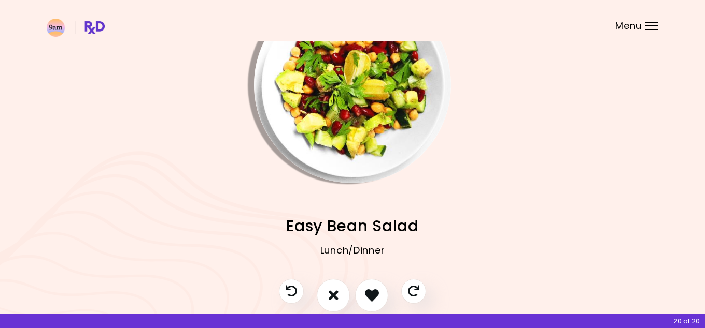
scroll to position [57, 0]
click at [371, 295] on icon "I like this recipe" at bounding box center [371, 296] width 16 height 16
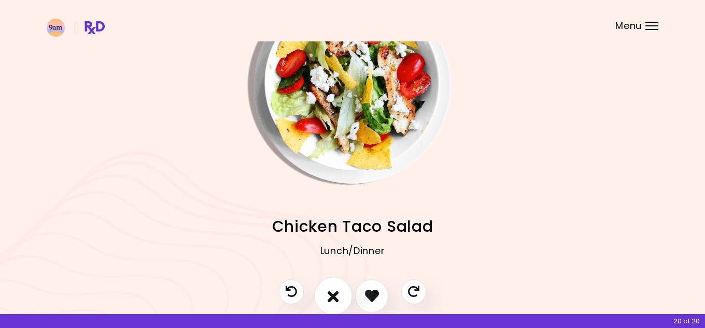
click at [334, 292] on icon "I don't like this recipe" at bounding box center [332, 296] width 11 height 16
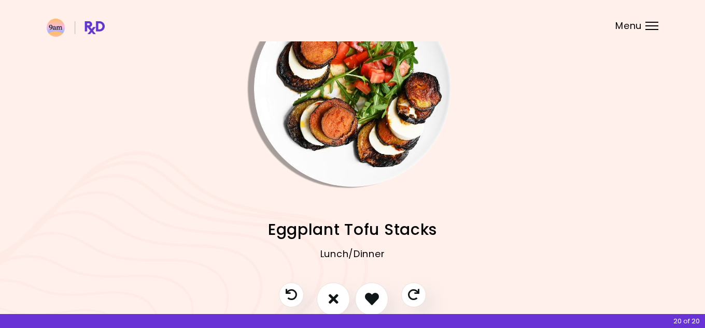
scroll to position [64, 0]
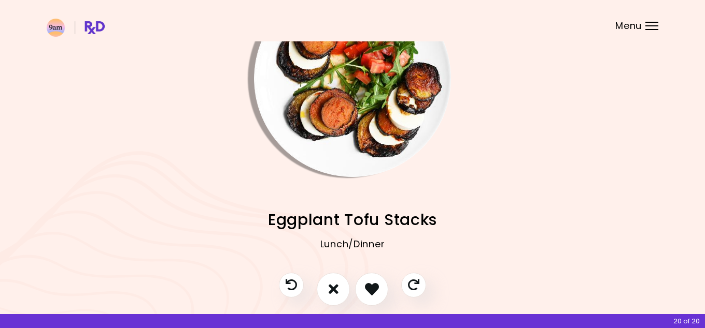
click at [347, 95] on img "Info - Eggplant Tofu Stacks" at bounding box center [352, 78] width 197 height 197
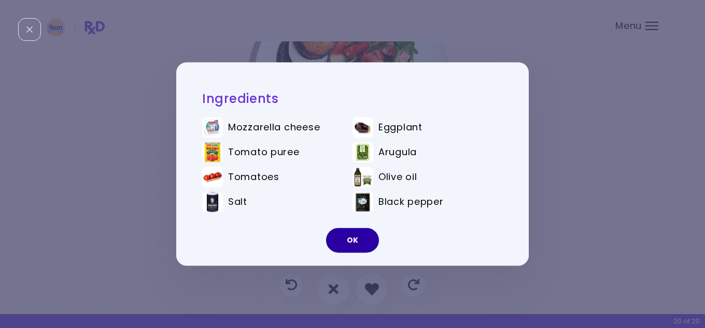
click at [357, 245] on button "OK" at bounding box center [352, 240] width 53 height 25
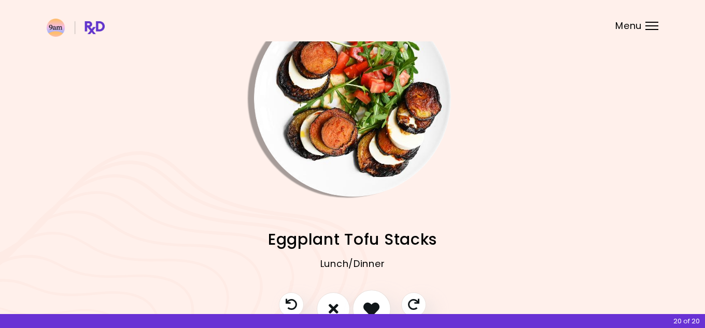
click at [375, 307] on icon "I like this recipe" at bounding box center [371, 309] width 16 height 16
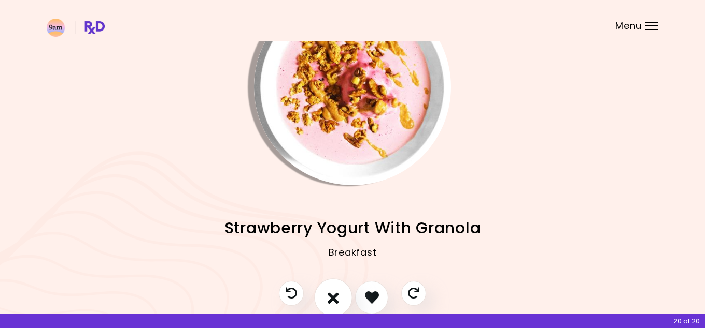
scroll to position [58, 0]
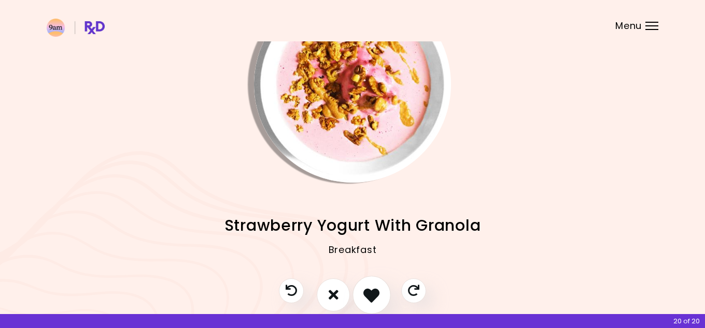
click at [379, 291] on icon "I like this recipe" at bounding box center [371, 295] width 16 height 16
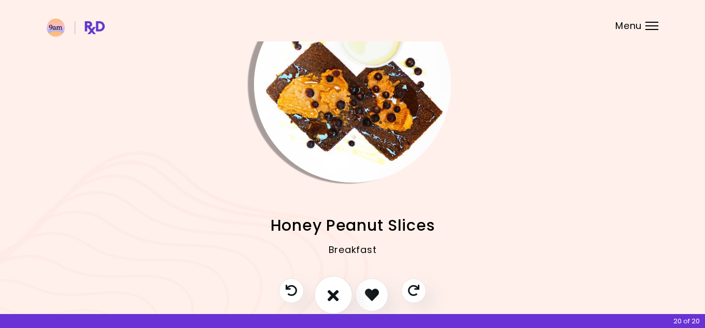
click at [339, 293] on button "I don't like this recipe" at bounding box center [333, 295] width 38 height 38
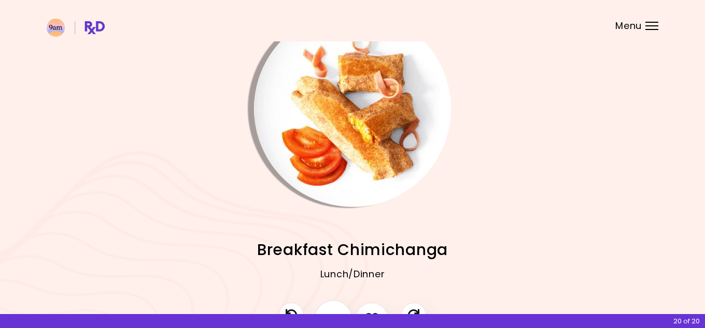
scroll to position [32, 0]
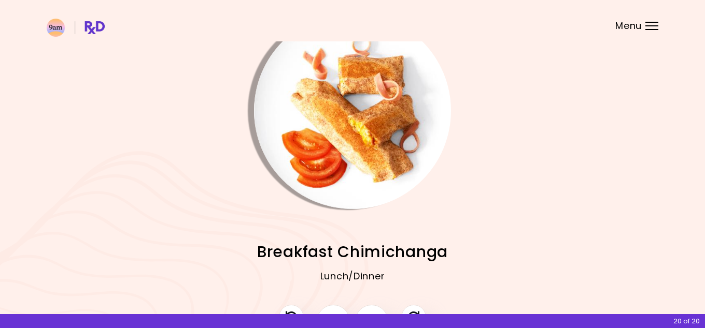
click at [361, 133] on img "Info - Breakfast Chimichanga" at bounding box center [352, 110] width 197 height 197
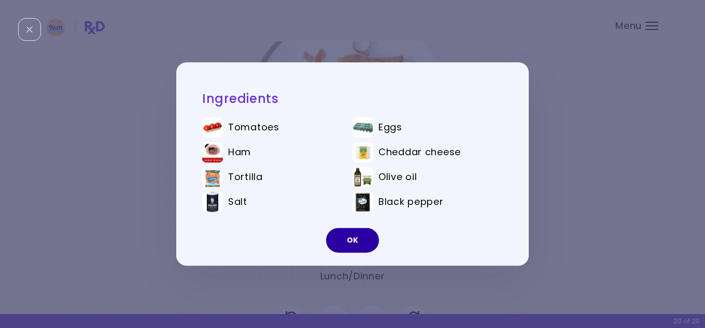
click at [352, 238] on button "OK" at bounding box center [352, 240] width 53 height 25
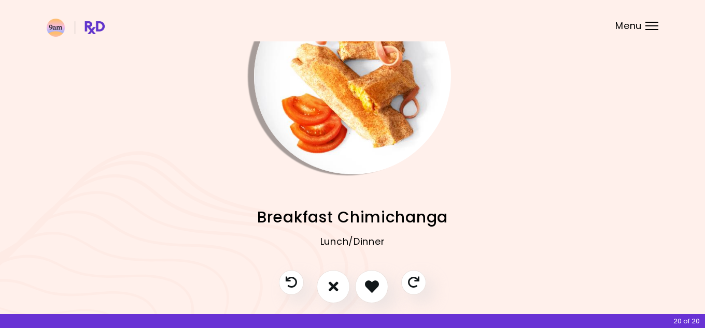
scroll to position [80, 0]
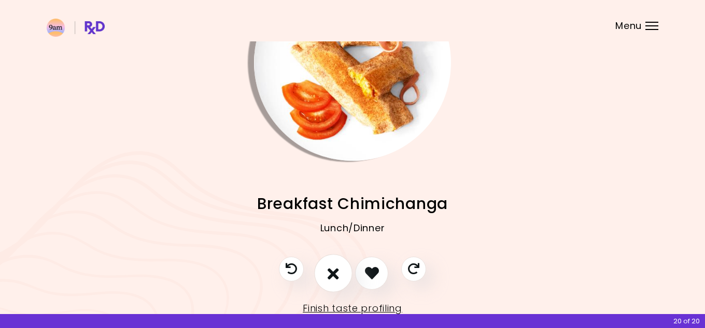
click at [335, 275] on icon "I don't like this recipe" at bounding box center [332, 273] width 11 height 16
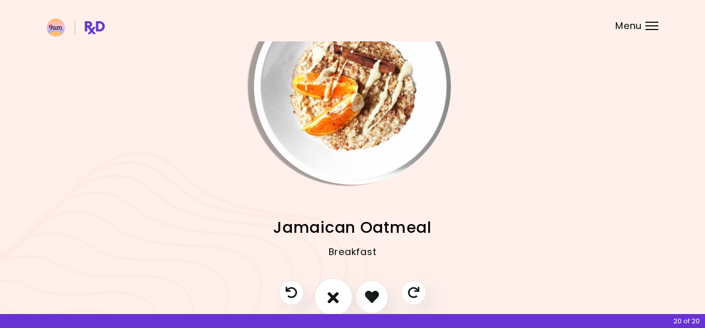
scroll to position [55, 0]
click at [361, 97] on img "Info - Jamaican Oatmeal" at bounding box center [352, 87] width 197 height 197
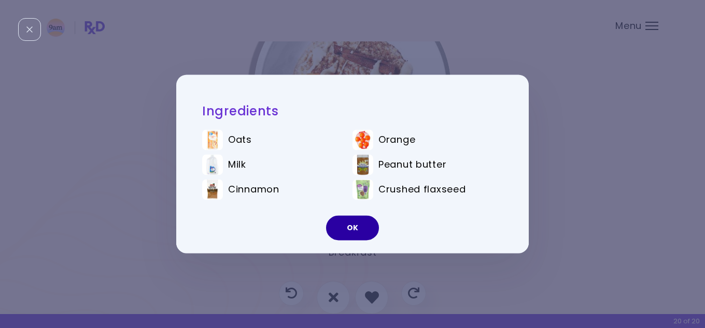
click at [354, 233] on button "OK" at bounding box center [352, 228] width 53 height 25
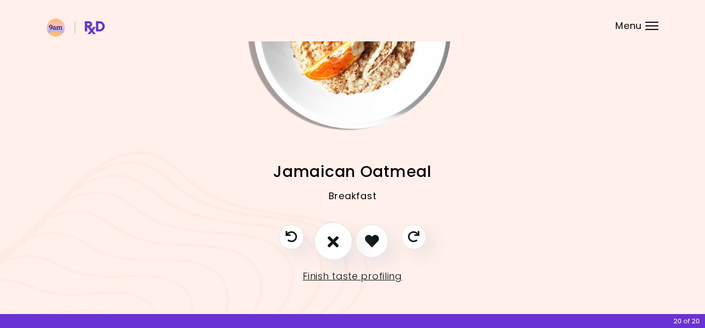
scroll to position [111, 0]
click at [333, 245] on icon "I don't like this recipe" at bounding box center [332, 242] width 11 height 16
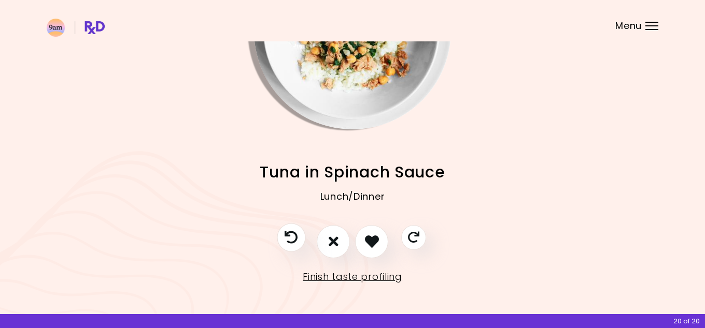
click at [289, 238] on icon "Previous recipe" at bounding box center [290, 237] width 13 height 13
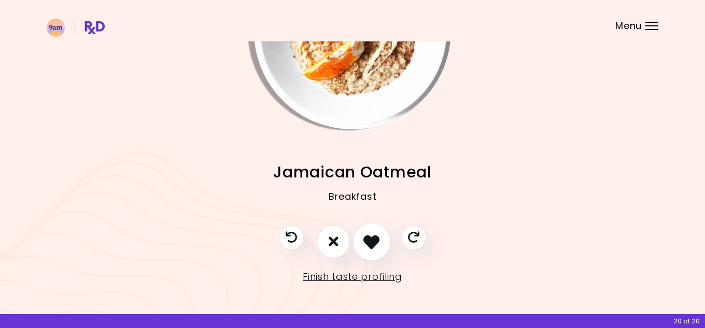
click at [369, 243] on icon "I like this recipe" at bounding box center [371, 242] width 16 height 16
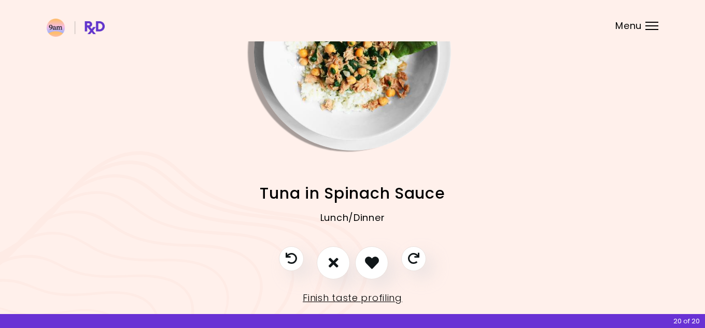
scroll to position [81, 0]
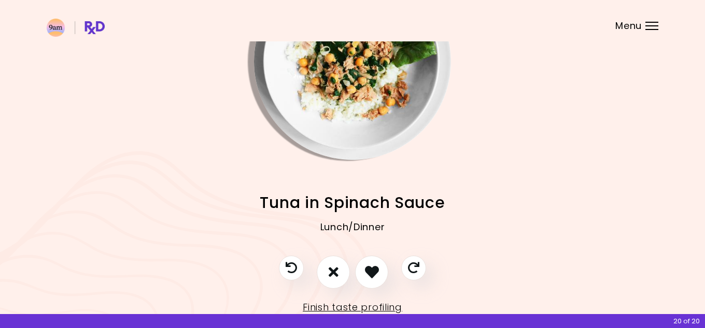
click at [374, 108] on img "Info - Tuna in Spinach Sauce" at bounding box center [352, 61] width 197 height 197
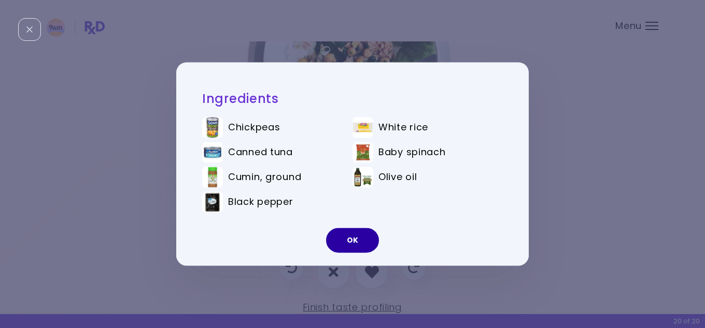
click at [351, 247] on button "OK" at bounding box center [352, 240] width 53 height 25
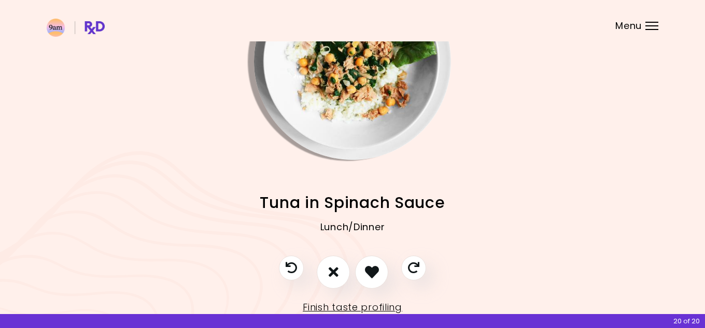
scroll to position [44, 0]
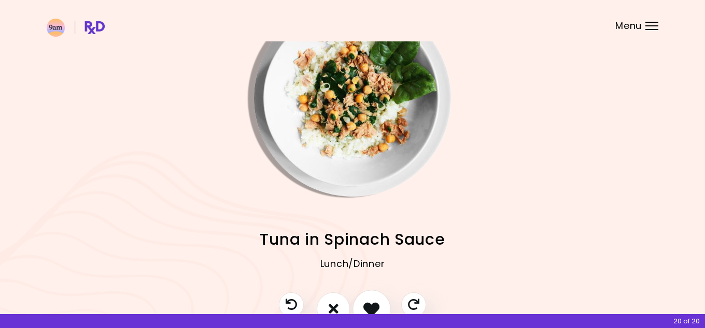
click at [377, 303] on icon "I like this recipe" at bounding box center [371, 309] width 16 height 16
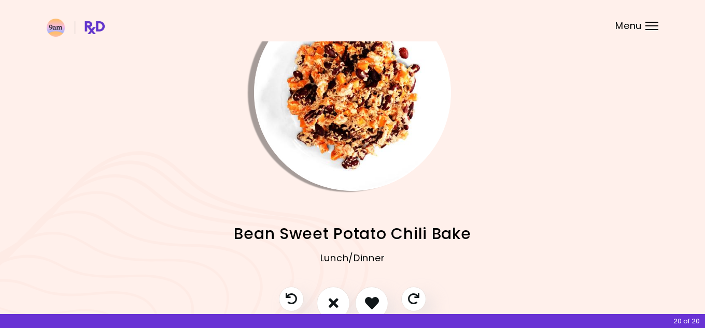
scroll to position [62, 0]
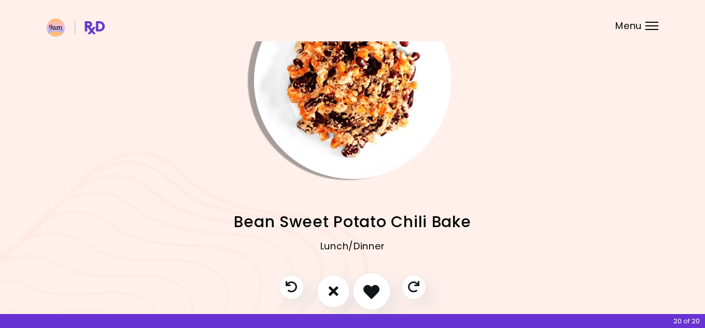
click at [368, 292] on icon "I like this recipe" at bounding box center [371, 291] width 16 height 16
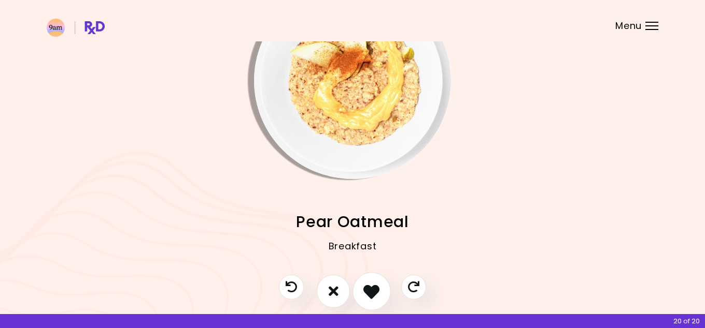
click at [368, 292] on icon "I like this recipe" at bounding box center [371, 291] width 16 height 16
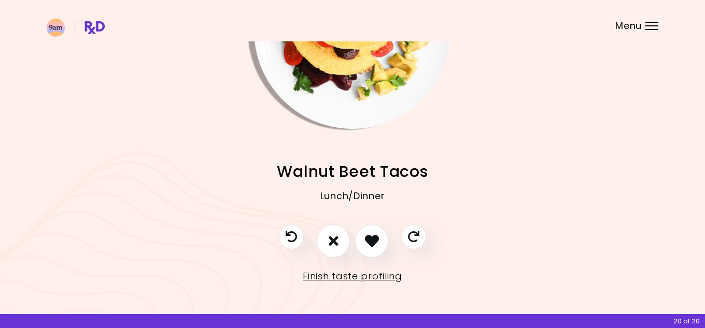
scroll to position [111, 0]
click at [333, 239] on icon "I don't like this recipe" at bounding box center [332, 242] width 11 height 16
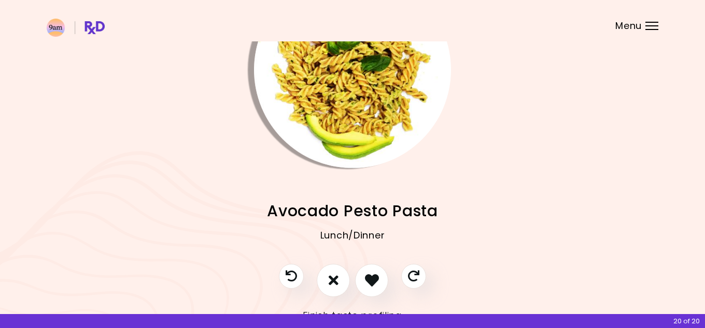
scroll to position [75, 0]
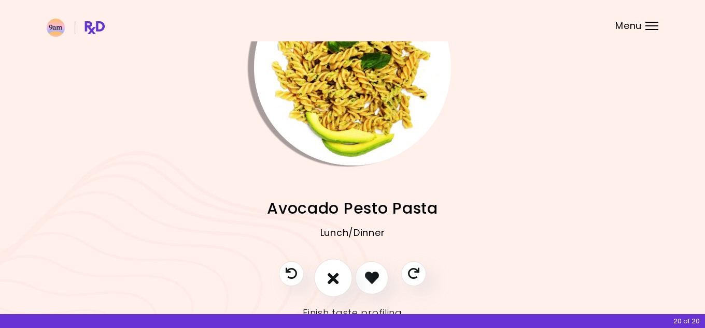
click at [337, 282] on icon "I don't like this recipe" at bounding box center [332, 278] width 11 height 16
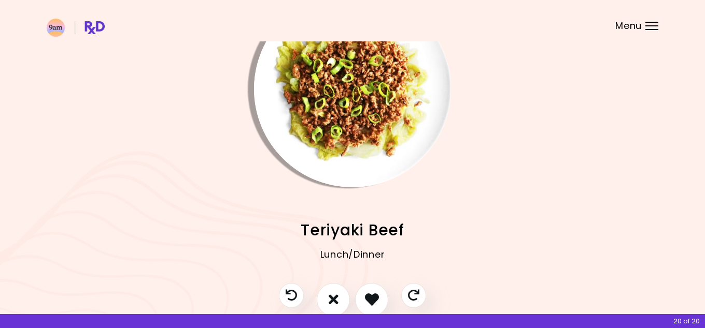
scroll to position [63, 0]
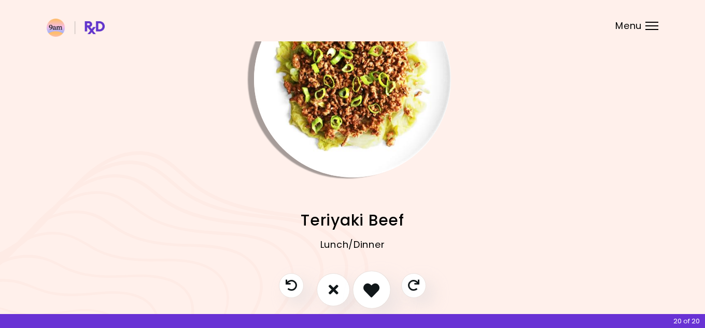
click at [363, 298] on button "I like this recipe" at bounding box center [371, 290] width 38 height 38
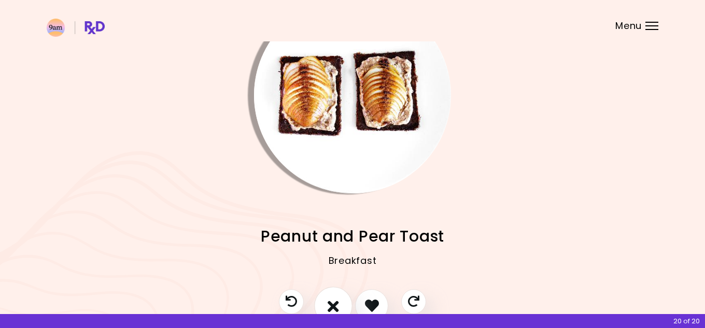
scroll to position [66, 0]
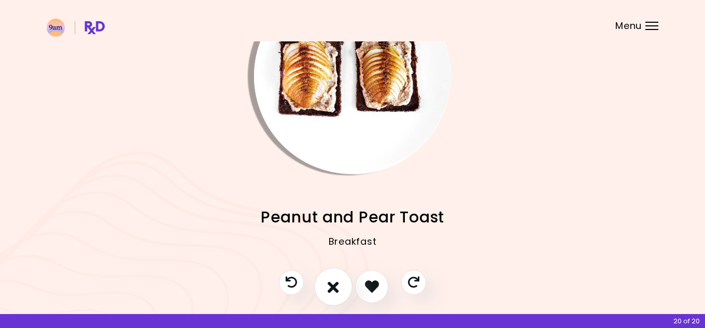
click at [334, 289] on icon "I don't like this recipe" at bounding box center [332, 287] width 11 height 16
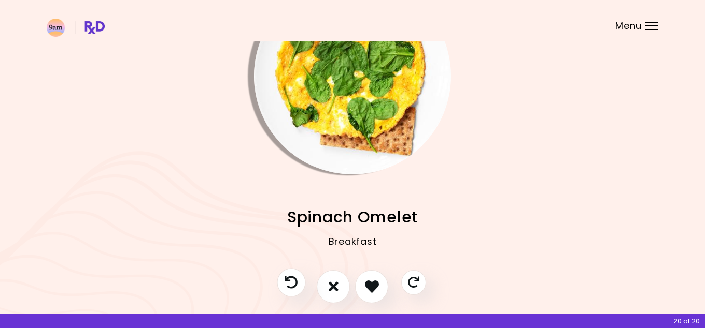
click at [288, 279] on icon "Previous recipe" at bounding box center [290, 282] width 13 height 13
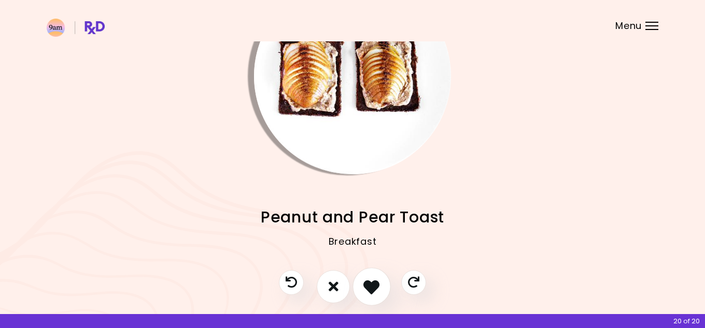
click at [371, 292] on icon "I like this recipe" at bounding box center [371, 287] width 16 height 16
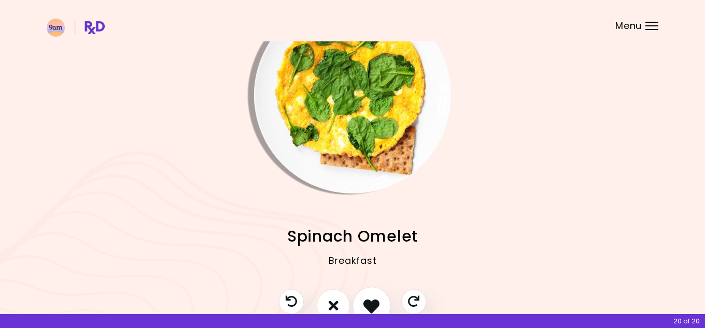
scroll to position [49, 0]
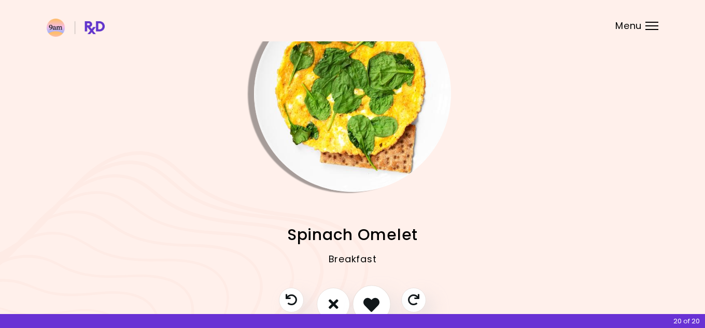
click at [373, 305] on icon "I like this recipe" at bounding box center [371, 304] width 16 height 16
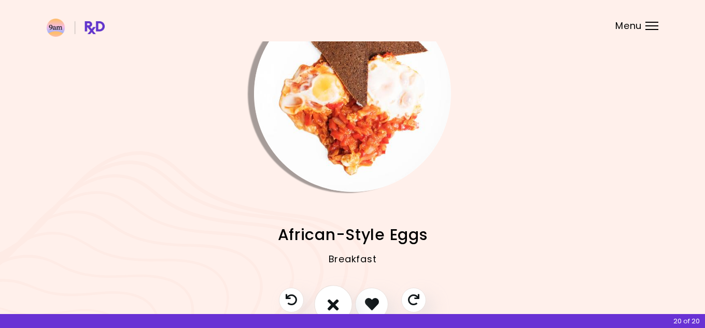
click at [331, 302] on icon "I don't like this recipe" at bounding box center [332, 304] width 11 height 16
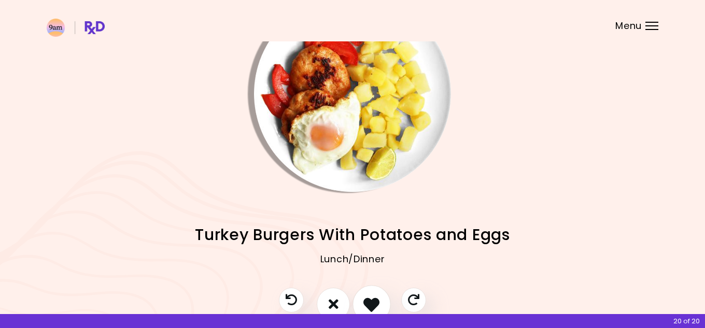
click at [377, 304] on icon "I like this recipe" at bounding box center [371, 304] width 16 height 16
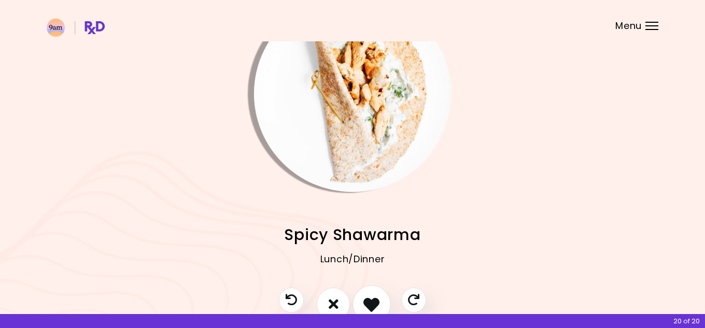
click at [377, 304] on icon "I like this recipe" at bounding box center [371, 304] width 16 height 16
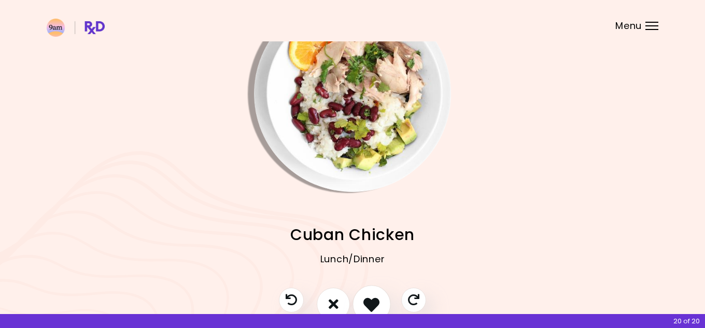
click at [375, 307] on icon "I like this recipe" at bounding box center [371, 304] width 16 height 16
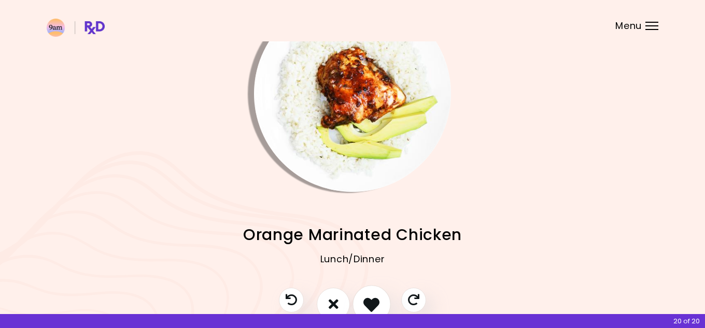
click at [369, 307] on icon "I like this recipe" at bounding box center [371, 304] width 16 height 16
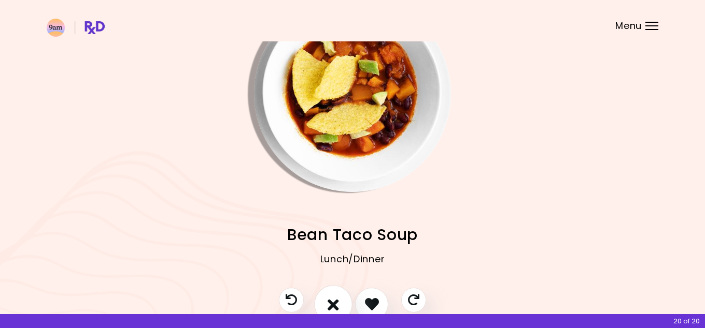
click at [326, 307] on button "I don't like this recipe" at bounding box center [333, 304] width 38 height 38
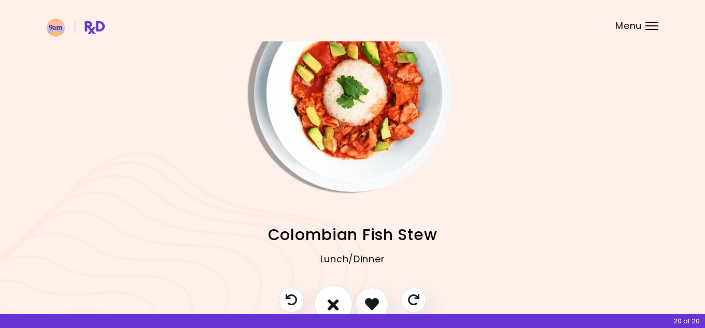
click at [329, 305] on icon "I don't like this recipe" at bounding box center [332, 304] width 11 height 16
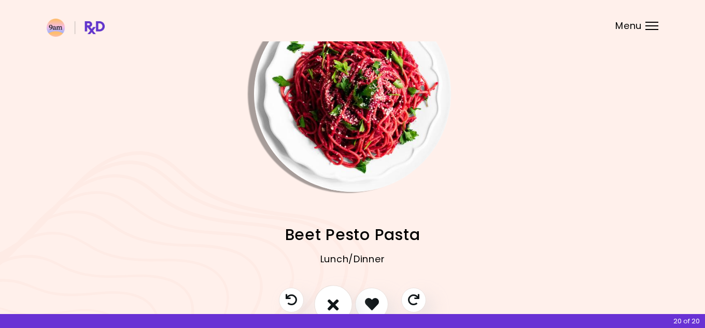
click at [329, 305] on icon "I don't like this recipe" at bounding box center [332, 304] width 11 height 16
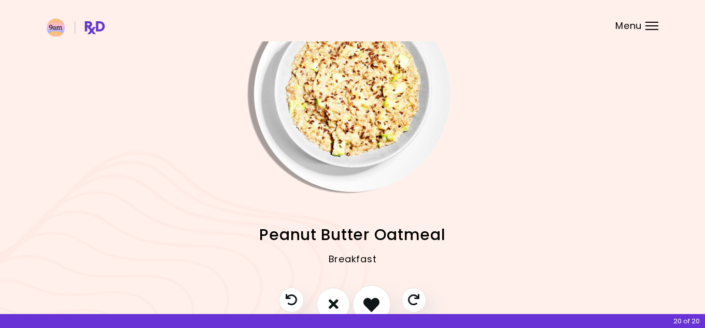
click at [378, 307] on icon "I like this recipe" at bounding box center [371, 304] width 16 height 16
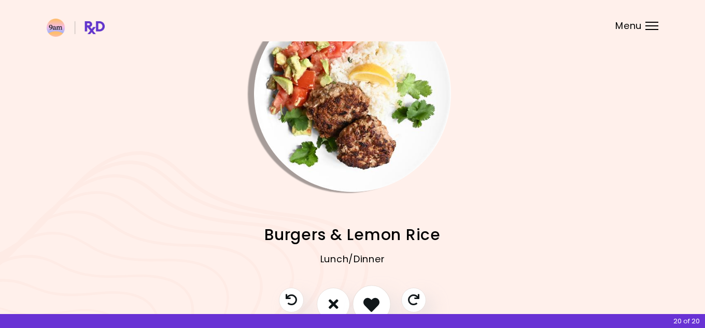
click at [370, 304] on icon "I like this recipe" at bounding box center [371, 304] width 16 height 16
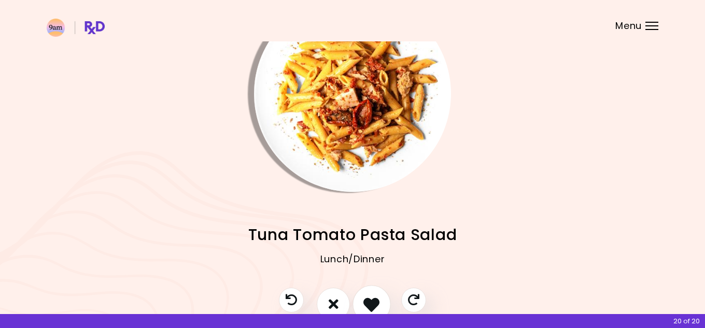
click at [370, 304] on icon "I like this recipe" at bounding box center [371, 304] width 16 height 16
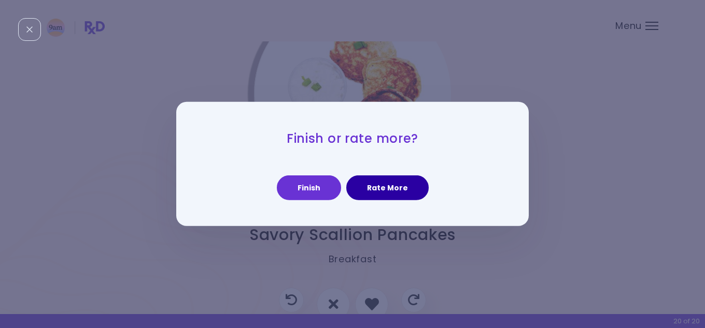
click at [395, 183] on button "Rate More" at bounding box center [387, 188] width 82 height 25
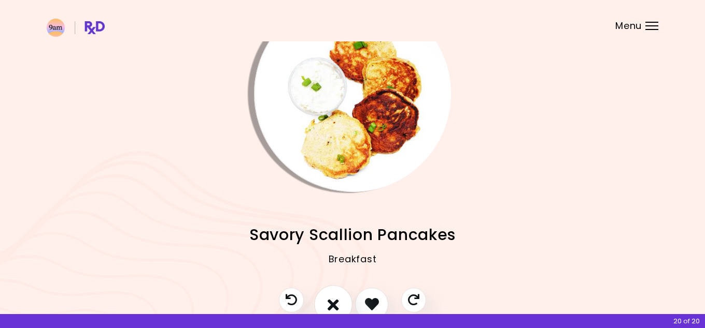
click at [338, 298] on icon "I don't like this recipe" at bounding box center [332, 304] width 11 height 16
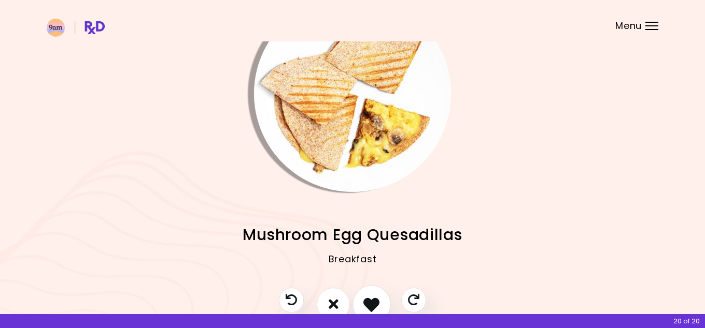
click at [369, 306] on icon "I like this recipe" at bounding box center [371, 304] width 16 height 16
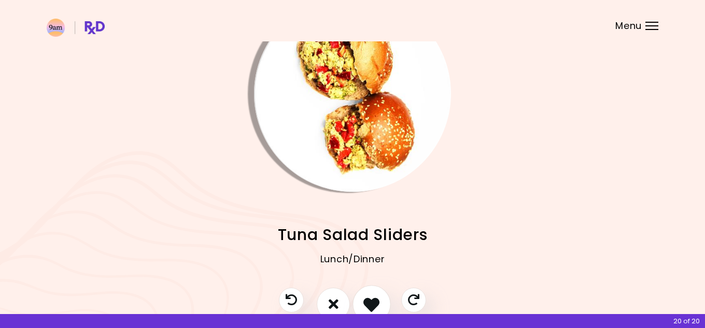
click at [369, 306] on icon "I like this recipe" at bounding box center [371, 304] width 16 height 16
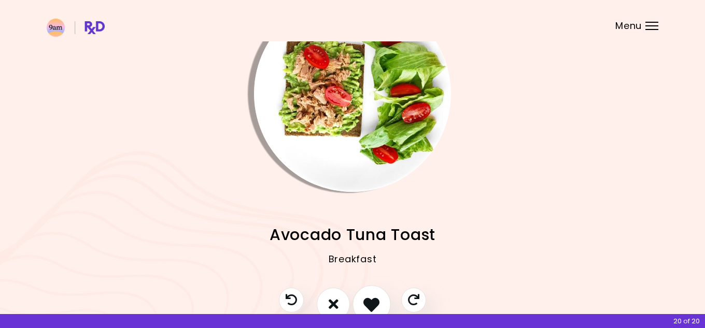
click at [369, 307] on icon "I like this recipe" at bounding box center [371, 304] width 16 height 16
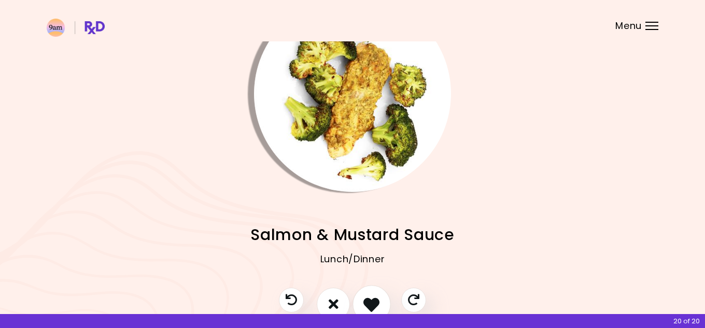
click at [369, 307] on icon "I like this recipe" at bounding box center [371, 304] width 16 height 16
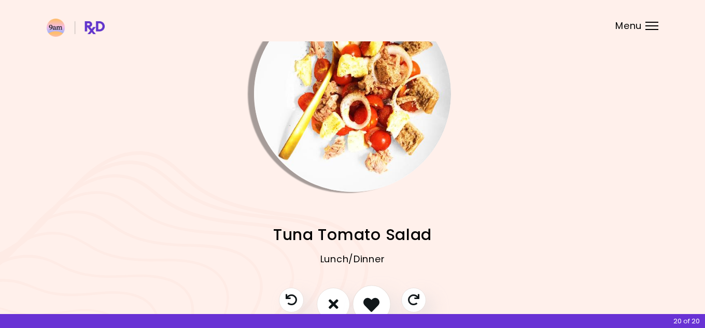
click at [369, 307] on icon "I like this recipe" at bounding box center [371, 304] width 16 height 16
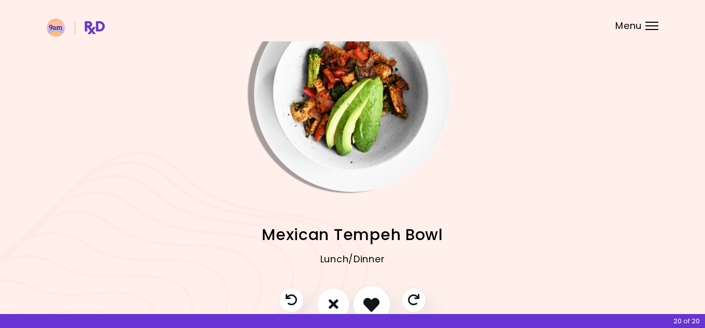
click at [369, 306] on icon "I like this recipe" at bounding box center [371, 304] width 16 height 16
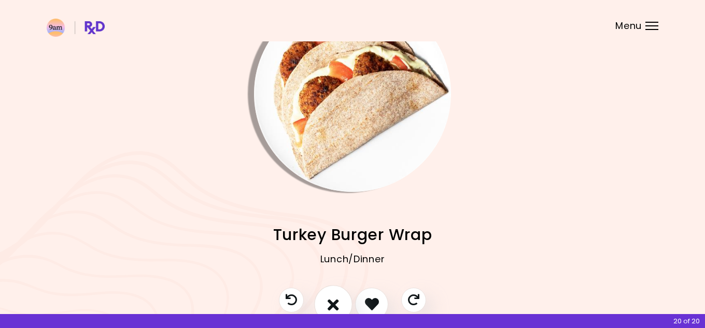
click at [336, 303] on icon "I don't like this recipe" at bounding box center [332, 304] width 11 height 16
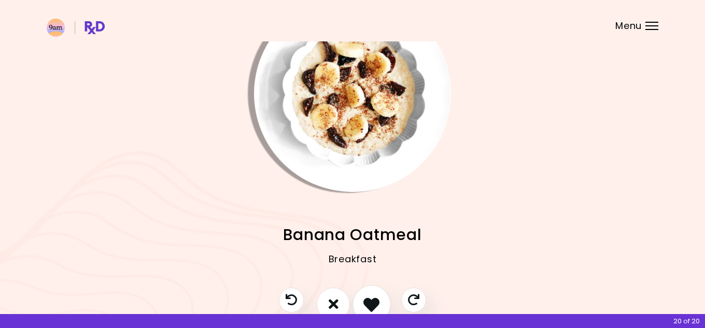
click at [370, 305] on icon "I like this recipe" at bounding box center [371, 304] width 16 height 16
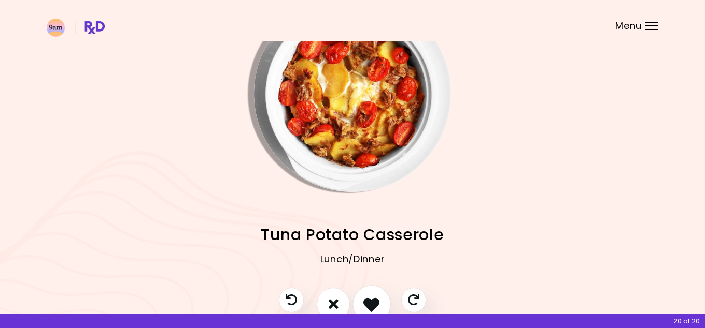
click at [370, 305] on icon "I like this recipe" at bounding box center [371, 304] width 16 height 16
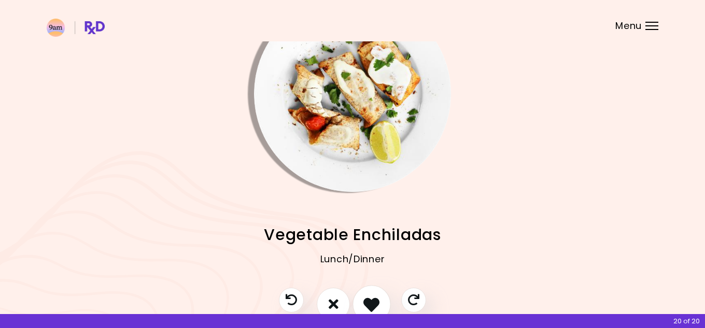
click at [370, 304] on icon "I like this recipe" at bounding box center [371, 304] width 16 height 16
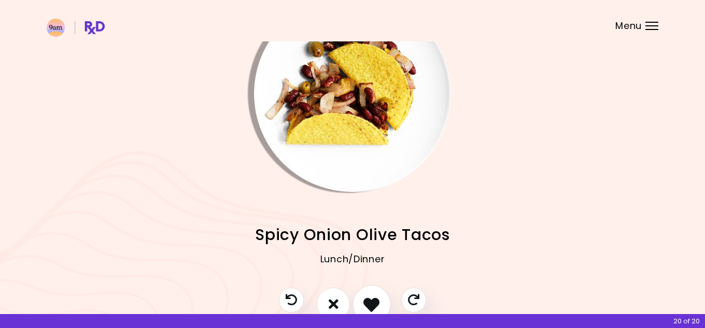
click at [371, 304] on icon "I like this recipe" at bounding box center [371, 304] width 16 height 16
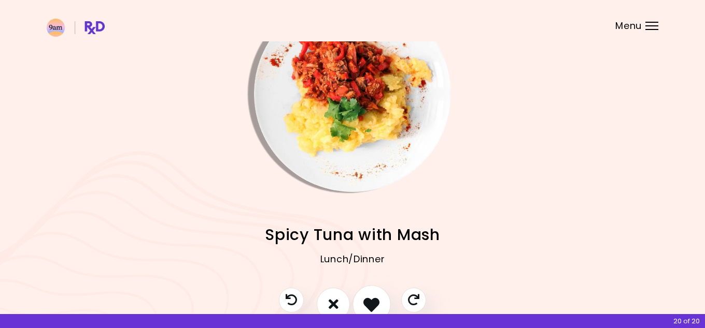
click at [371, 304] on icon "I like this recipe" at bounding box center [371, 304] width 16 height 16
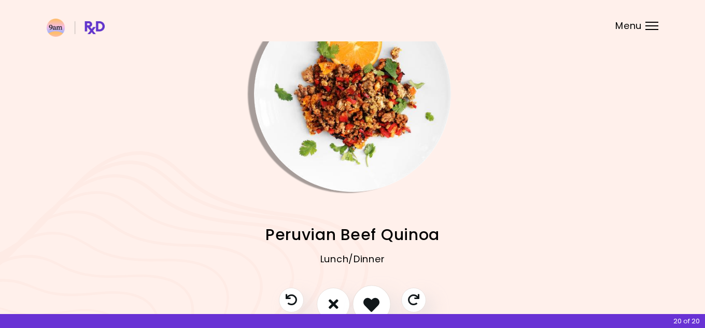
click at [371, 304] on icon "I like this recipe" at bounding box center [371, 304] width 16 height 16
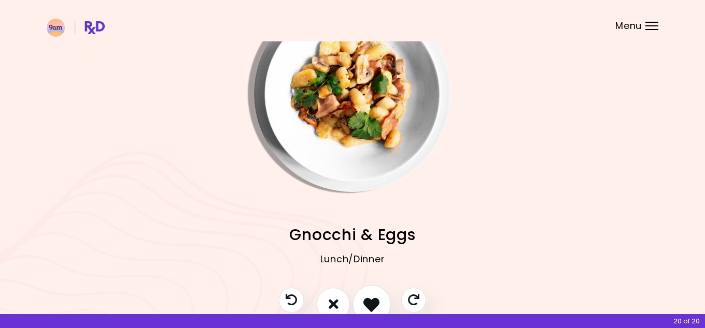
click at [371, 305] on icon "I like this recipe" at bounding box center [371, 304] width 16 height 16
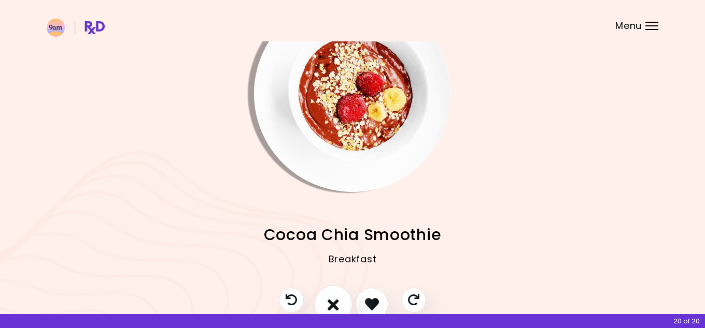
click at [334, 297] on icon "I don't like this recipe" at bounding box center [332, 304] width 11 height 16
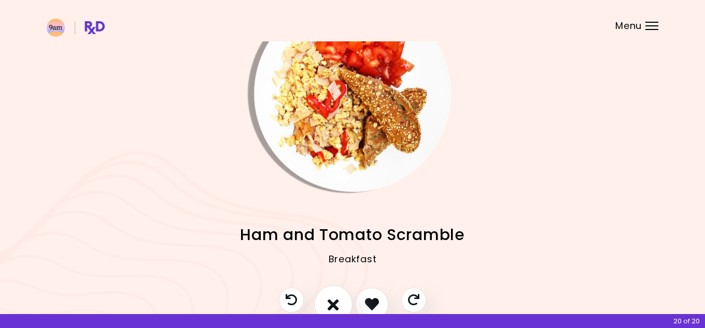
click at [334, 297] on icon "I don't like this recipe" at bounding box center [332, 304] width 11 height 16
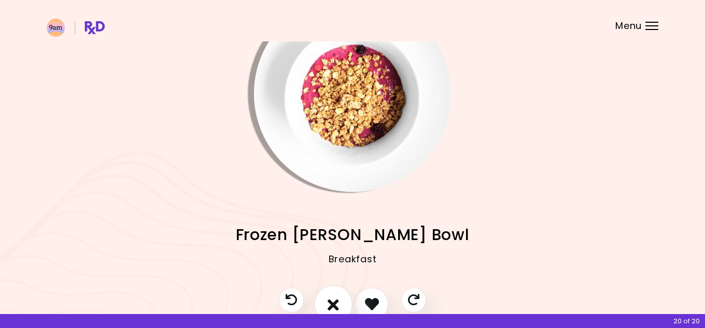
click at [335, 297] on icon "I don't like this recipe" at bounding box center [332, 304] width 11 height 16
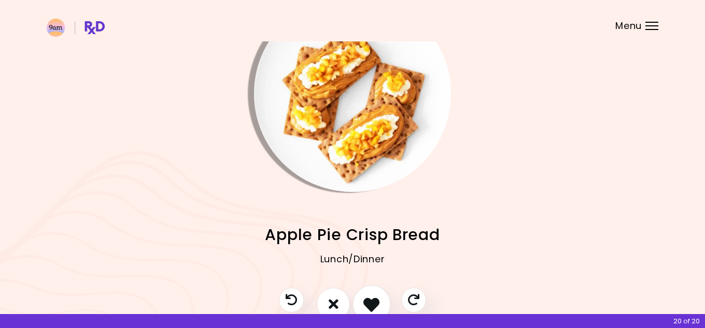
click at [356, 303] on button "I like this recipe" at bounding box center [371, 304] width 38 height 38
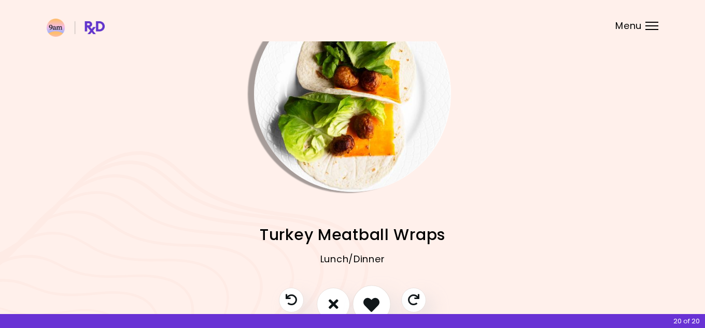
click at [370, 304] on icon "I like this recipe" at bounding box center [371, 304] width 16 height 16
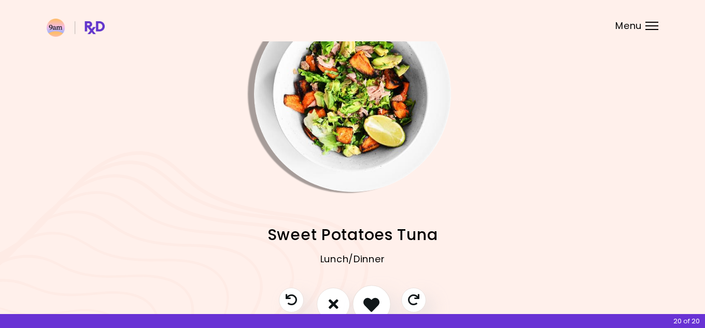
click at [370, 304] on icon "I like this recipe" at bounding box center [371, 304] width 16 height 16
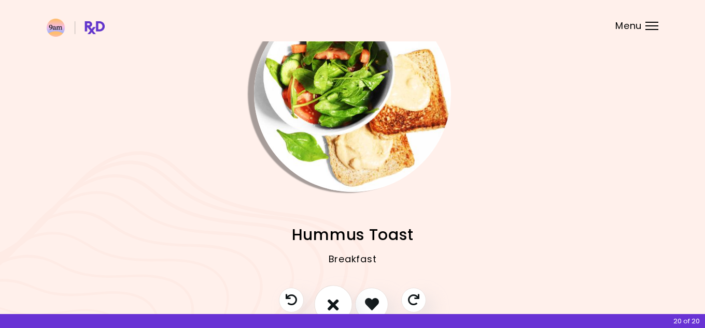
click at [332, 303] on icon "I don't like this recipe" at bounding box center [332, 304] width 11 height 16
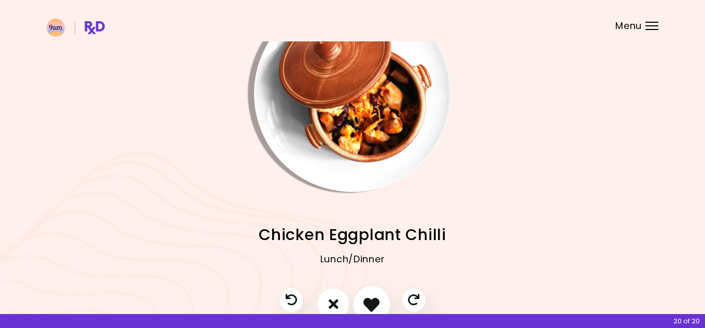
click at [369, 312] on button "I like this recipe" at bounding box center [371, 304] width 38 height 38
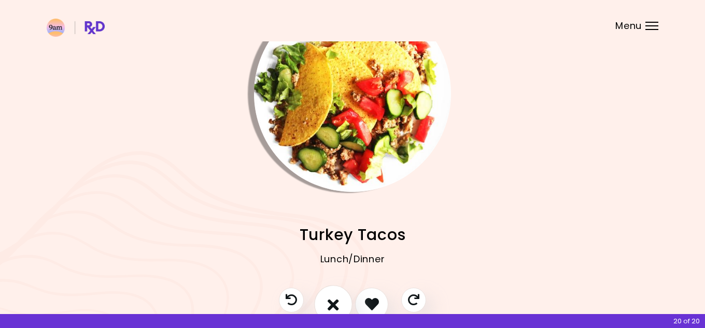
click at [333, 300] on icon "I don't like this recipe" at bounding box center [332, 304] width 11 height 16
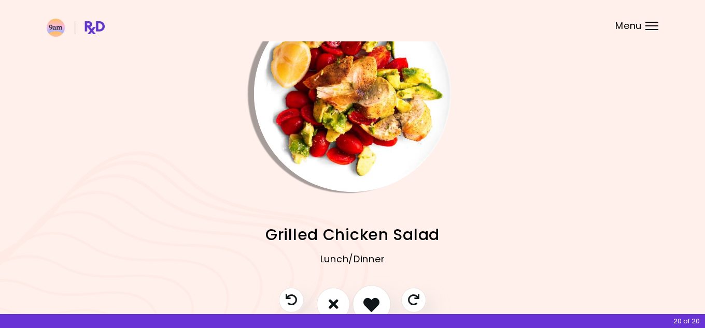
click at [371, 306] on icon "I like this recipe" at bounding box center [371, 304] width 16 height 16
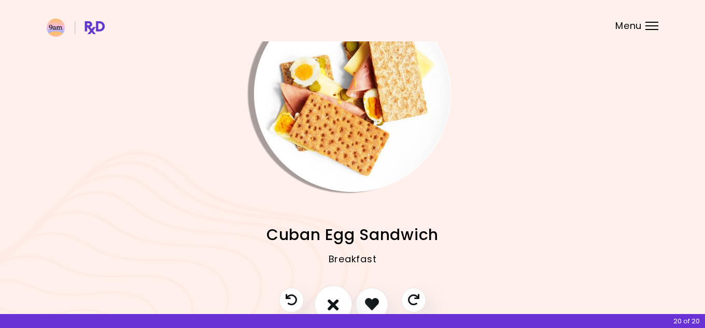
click at [338, 303] on icon "I don't like this recipe" at bounding box center [332, 304] width 11 height 16
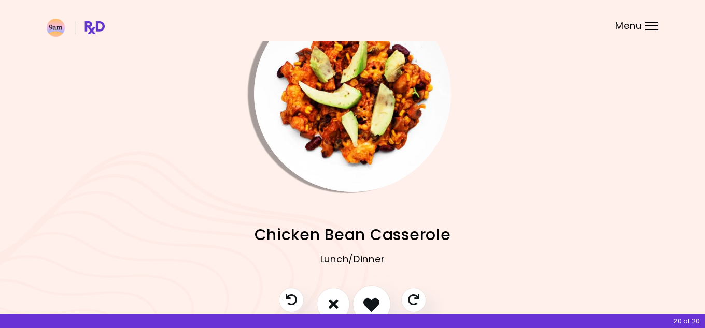
click at [374, 303] on icon "I like this recipe" at bounding box center [371, 304] width 16 height 16
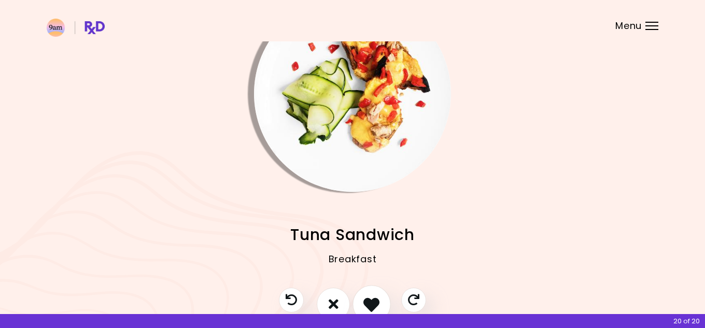
click at [374, 303] on icon "I like this recipe" at bounding box center [371, 304] width 16 height 16
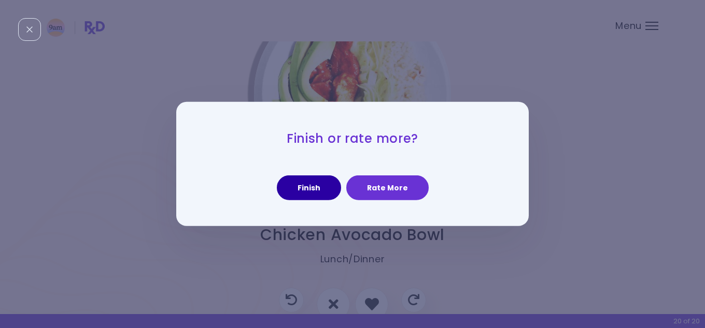
click at [325, 191] on button "Finish" at bounding box center [309, 188] width 64 height 25
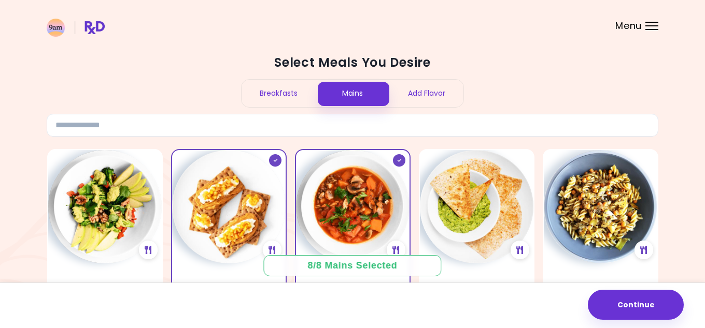
click at [281, 91] on div "Breakfasts" at bounding box center [278, 93] width 74 height 27
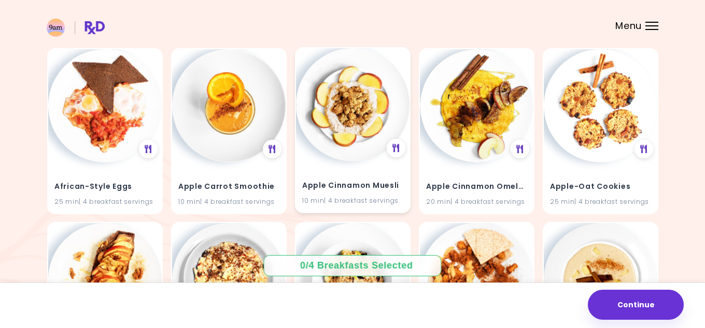
scroll to position [104, 0]
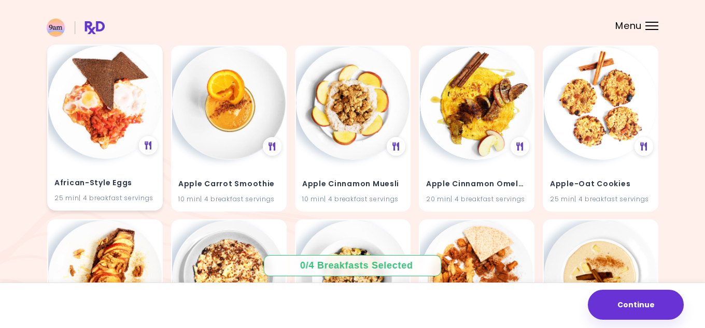
click at [96, 91] on img at bounding box center [104, 102] width 113 height 113
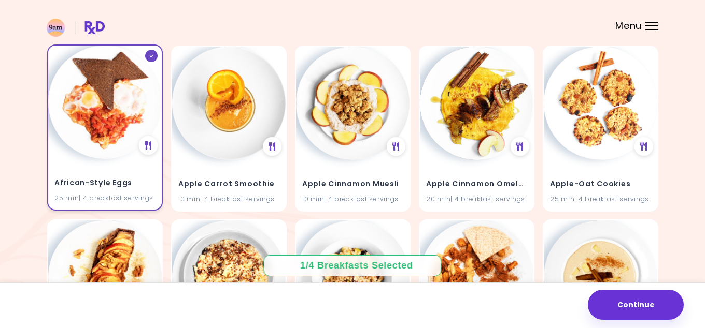
click at [102, 75] on img at bounding box center [104, 102] width 113 height 113
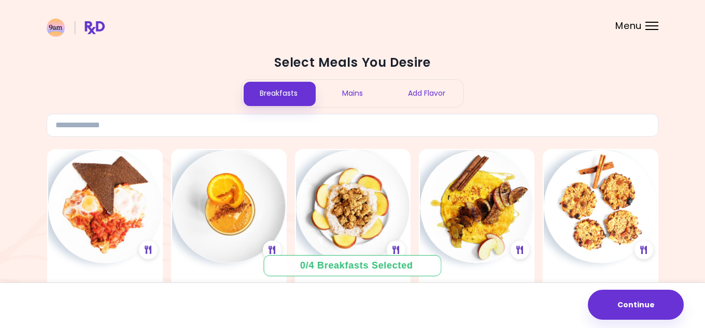
scroll to position [0, 0]
click at [424, 89] on div "Add Flavor" at bounding box center [426, 93] width 74 height 27
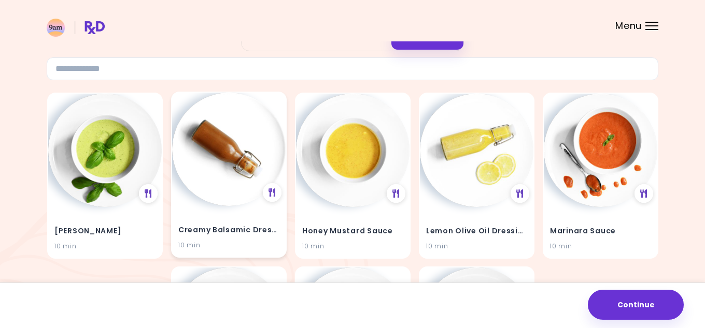
scroll to position [66, 0]
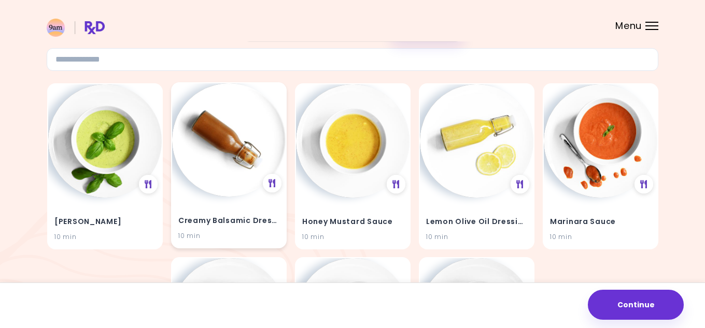
click at [238, 150] on img at bounding box center [228, 139] width 113 height 113
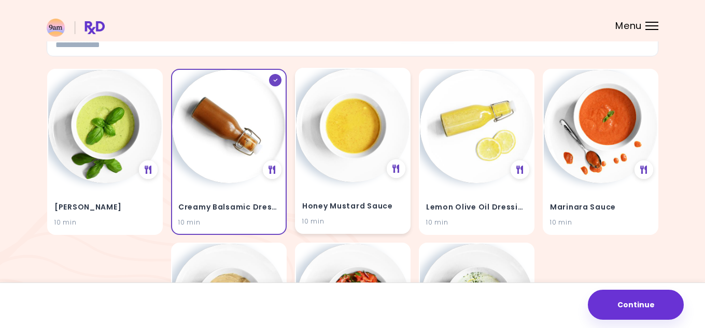
scroll to position [85, 0]
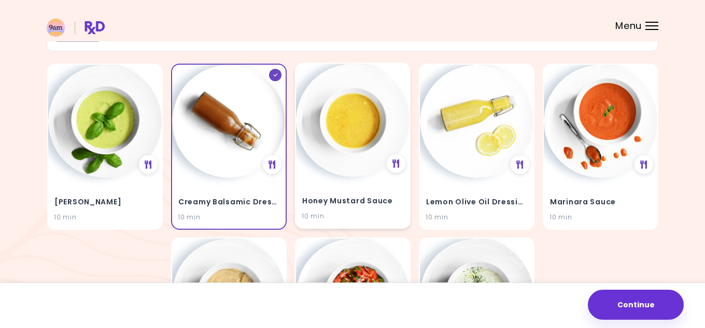
click at [347, 143] on img at bounding box center [352, 120] width 113 height 113
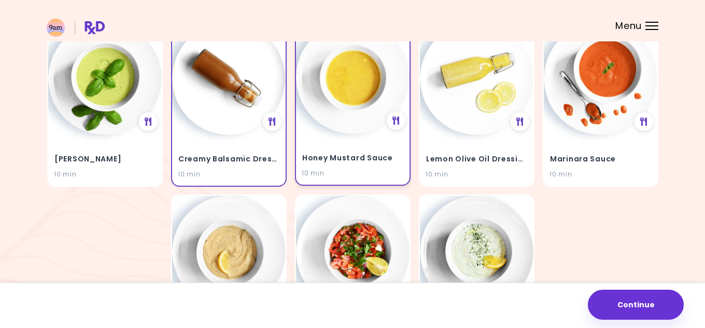
scroll to position [130, 0]
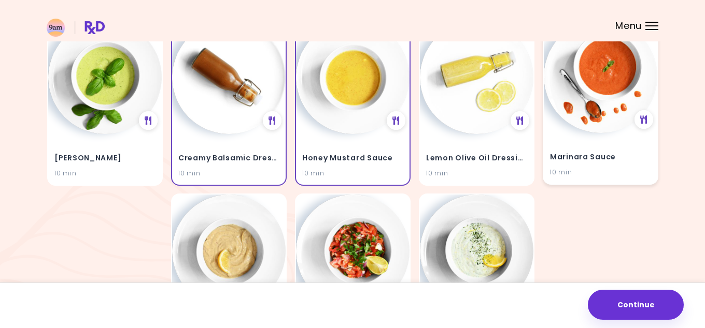
click at [603, 82] on img at bounding box center [599, 76] width 113 height 113
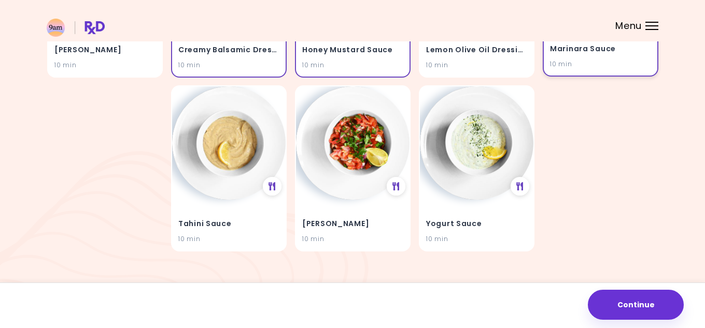
scroll to position [248, 0]
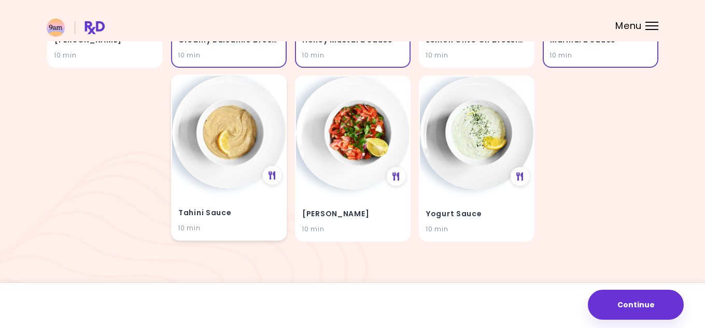
click at [236, 160] on img at bounding box center [228, 132] width 113 height 113
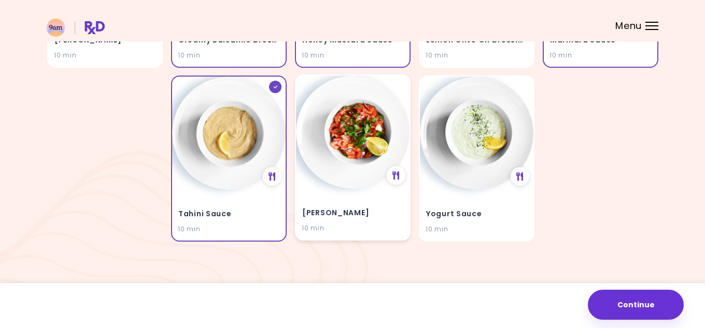
click at [353, 169] on img at bounding box center [352, 132] width 113 height 113
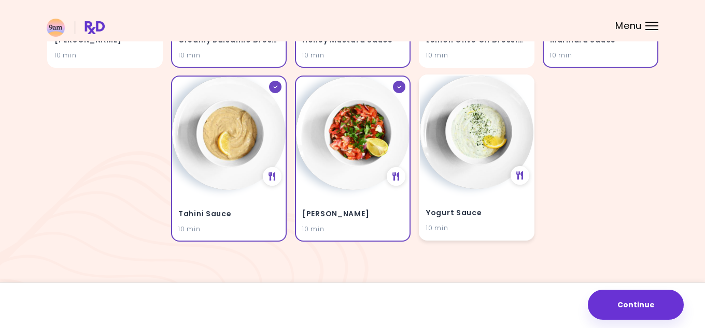
click at [471, 179] on img at bounding box center [476, 132] width 113 height 113
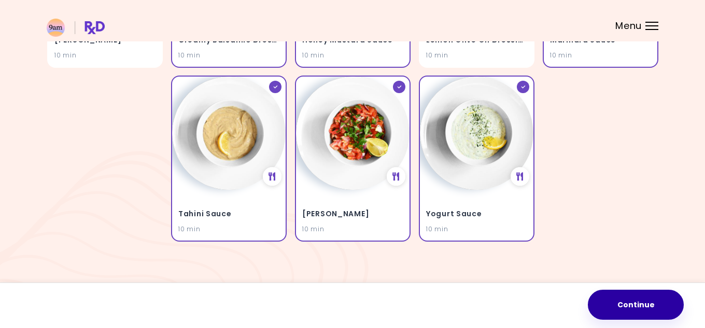
click at [625, 309] on button "Continue" at bounding box center [635, 305] width 96 height 30
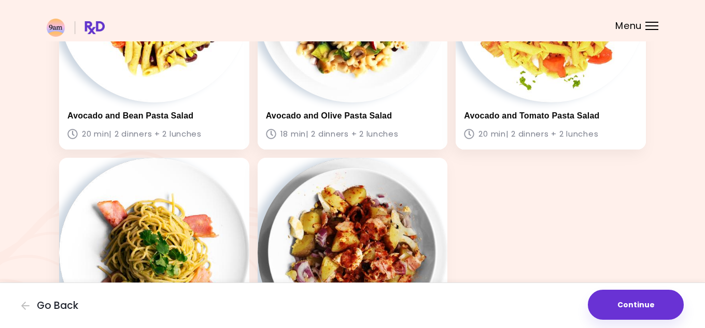
scroll to position [944, 0]
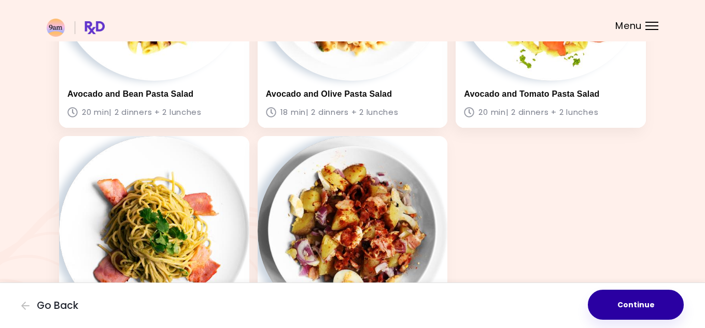
click at [636, 301] on button "Continue" at bounding box center [635, 305] width 96 height 30
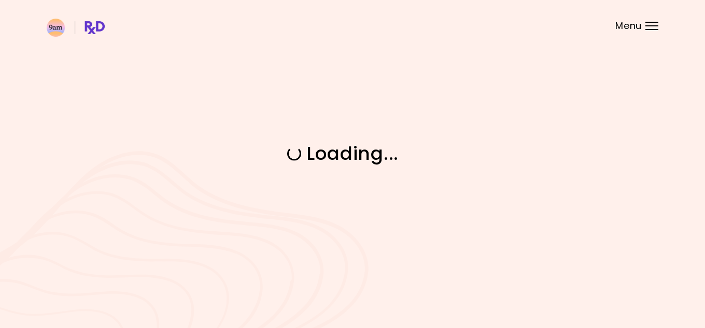
scroll to position [0, 0]
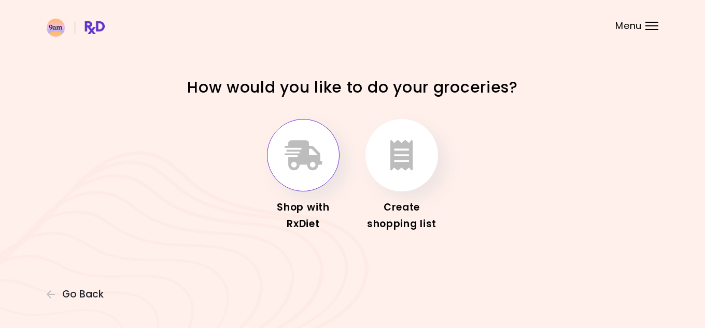
click at [307, 167] on icon "button" at bounding box center [303, 155] width 38 height 30
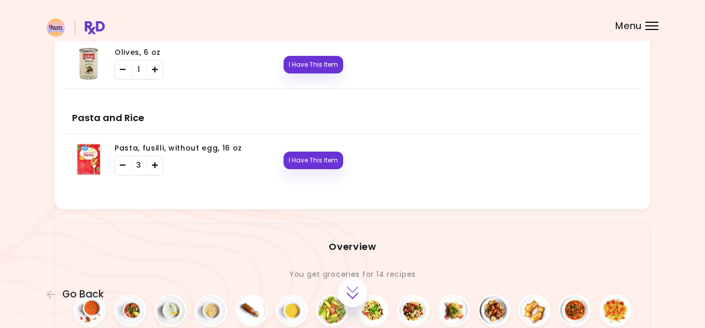
scroll to position [1863, 0]
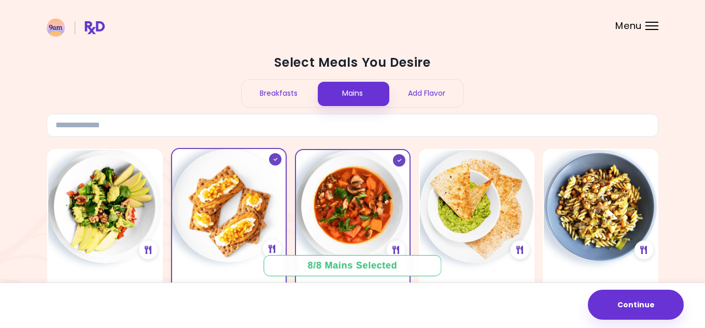
click at [242, 184] on img at bounding box center [228, 205] width 113 height 113
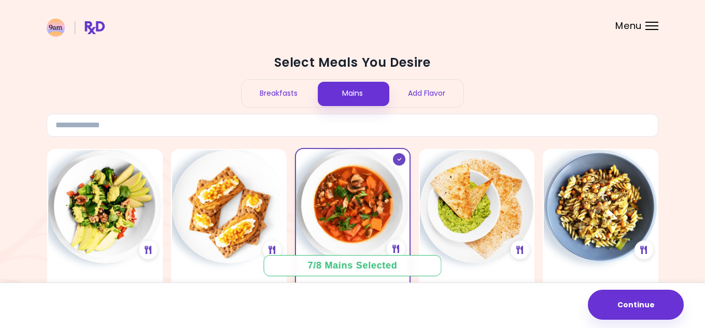
click at [330, 200] on img at bounding box center [352, 205] width 113 height 113
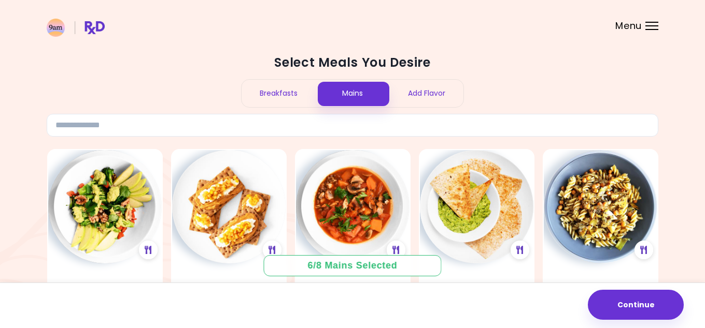
click at [281, 95] on div "Breakfasts" at bounding box center [278, 93] width 74 height 27
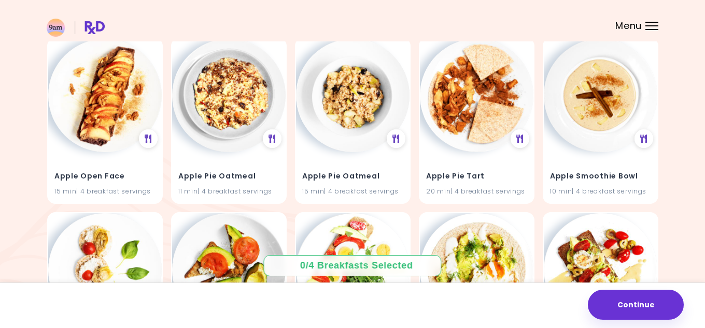
scroll to position [278, 0]
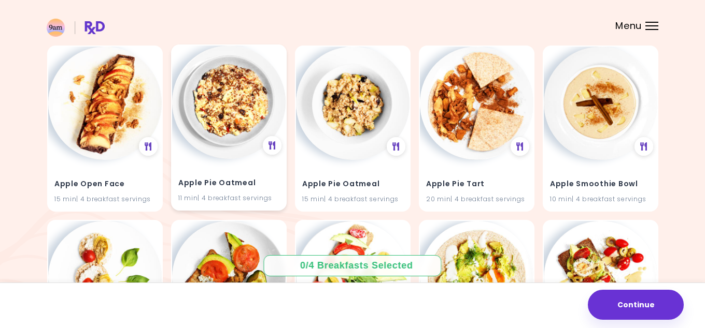
click at [231, 125] on img at bounding box center [228, 102] width 113 height 113
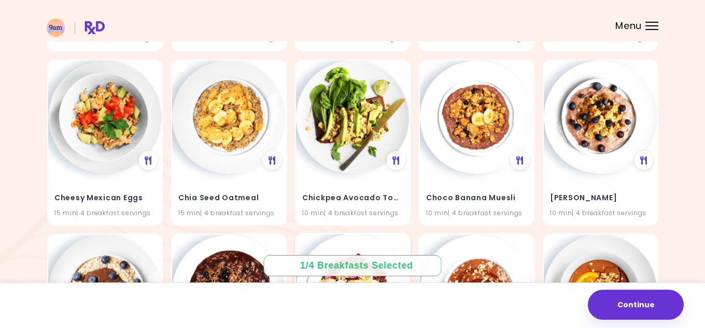
scroll to position [2182, 0]
click at [119, 128] on img at bounding box center [104, 116] width 113 height 113
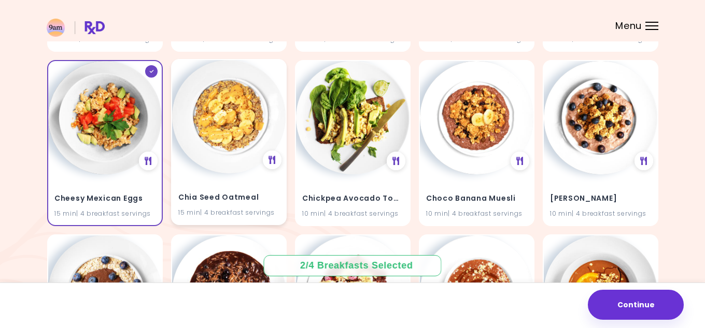
scroll to position [2190, 0]
